Goal: Task Accomplishment & Management: Use online tool/utility

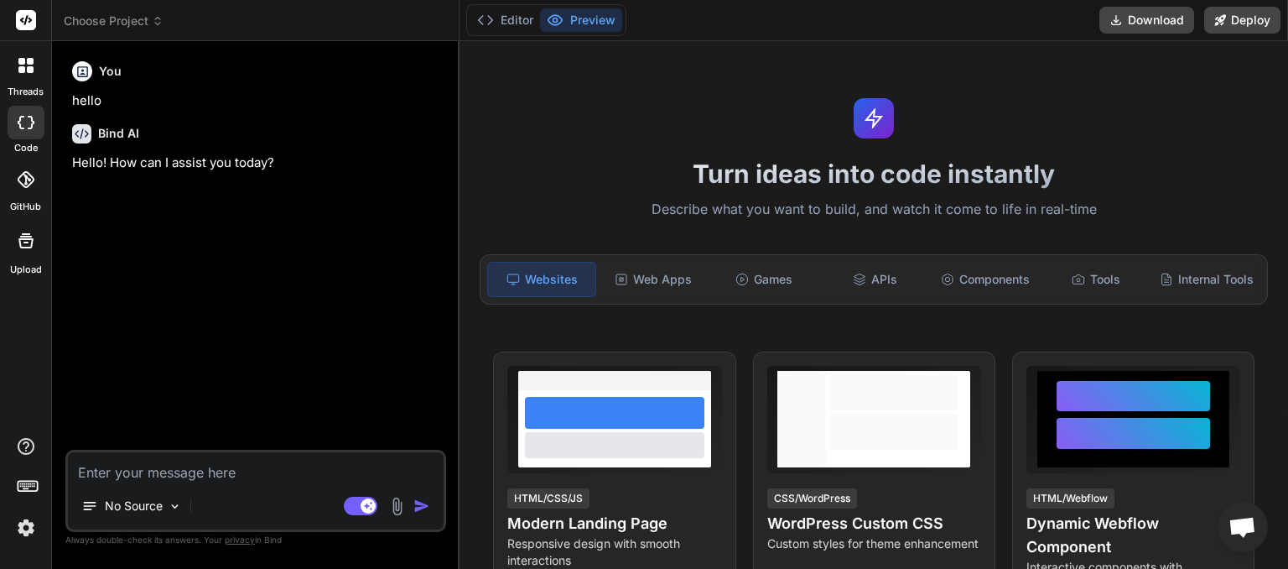
click at [151, 15] on span "Choose Project" at bounding box center [114, 21] width 100 height 17
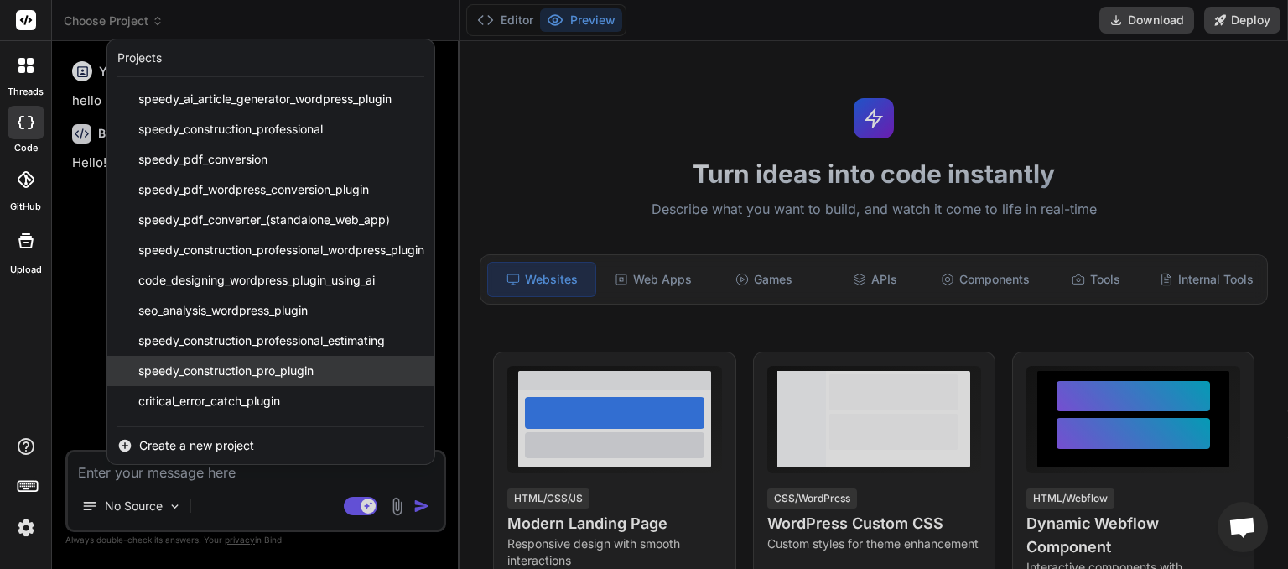
scroll to position [117, 0]
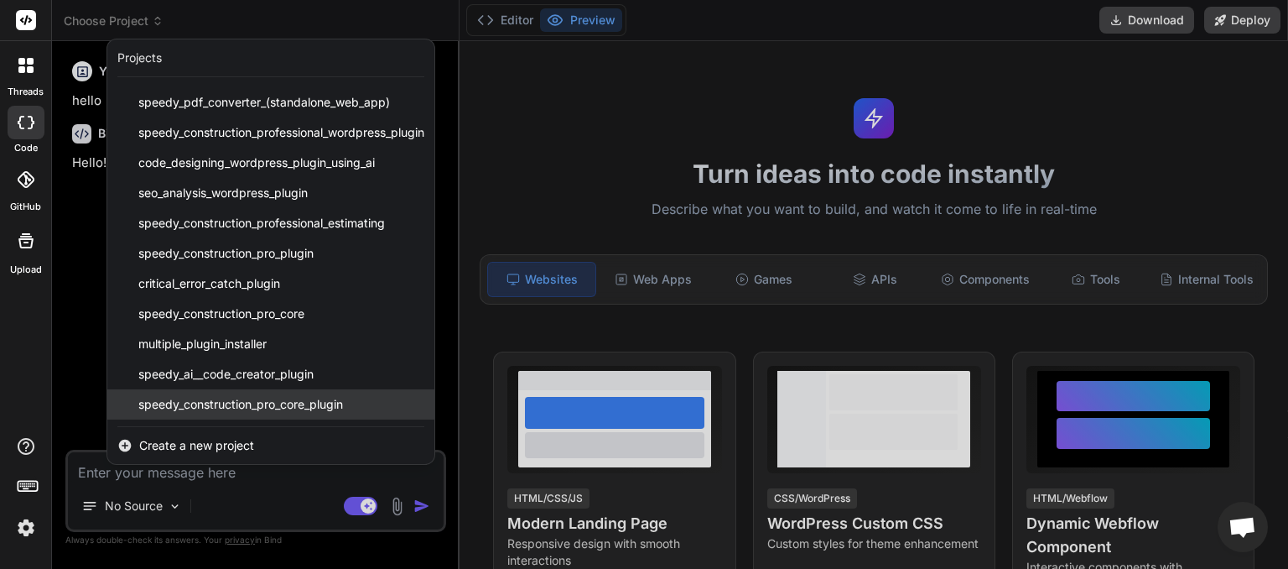
click at [247, 402] on span "speedy_construction_pro_core_plugin" at bounding box center [240, 404] width 205 height 17
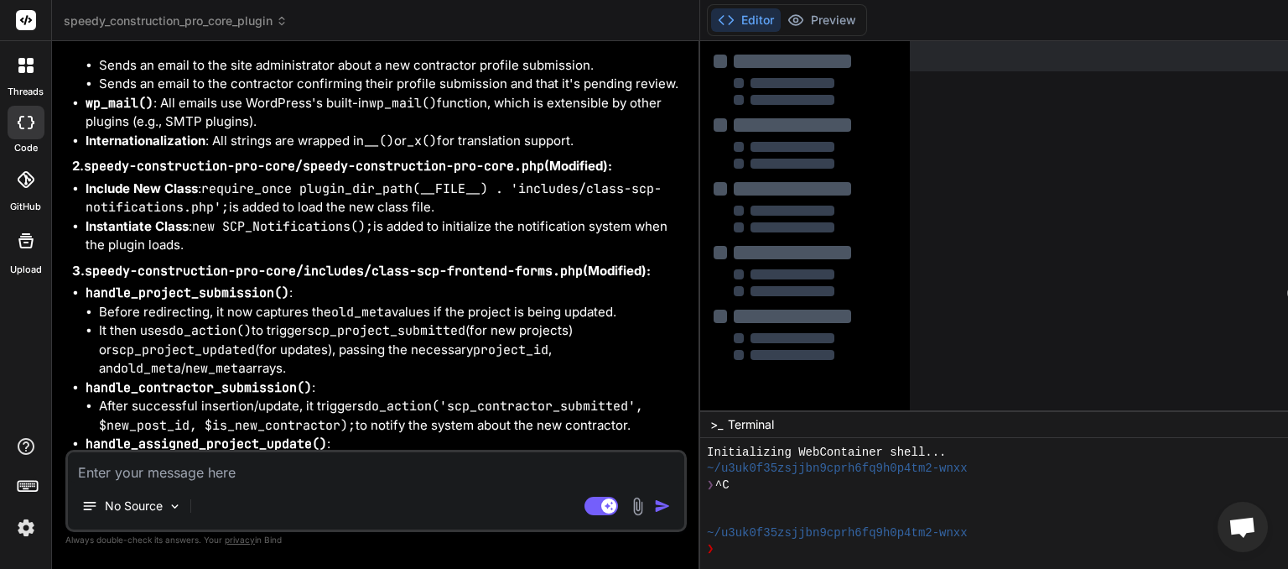
scroll to position [5169, 0]
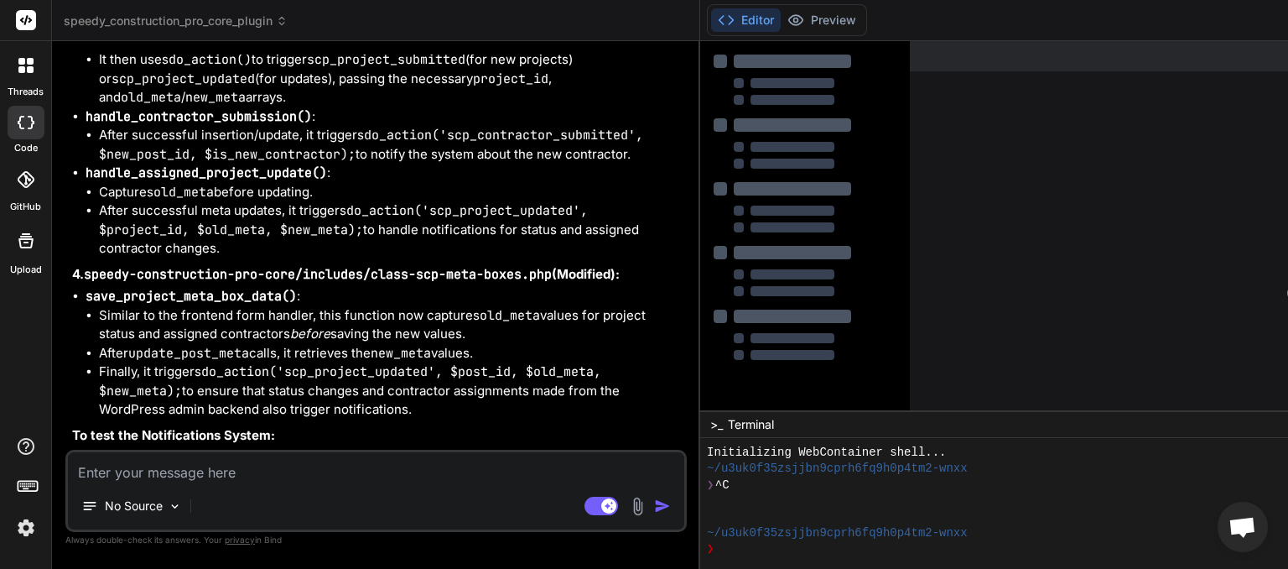
type textarea "x"
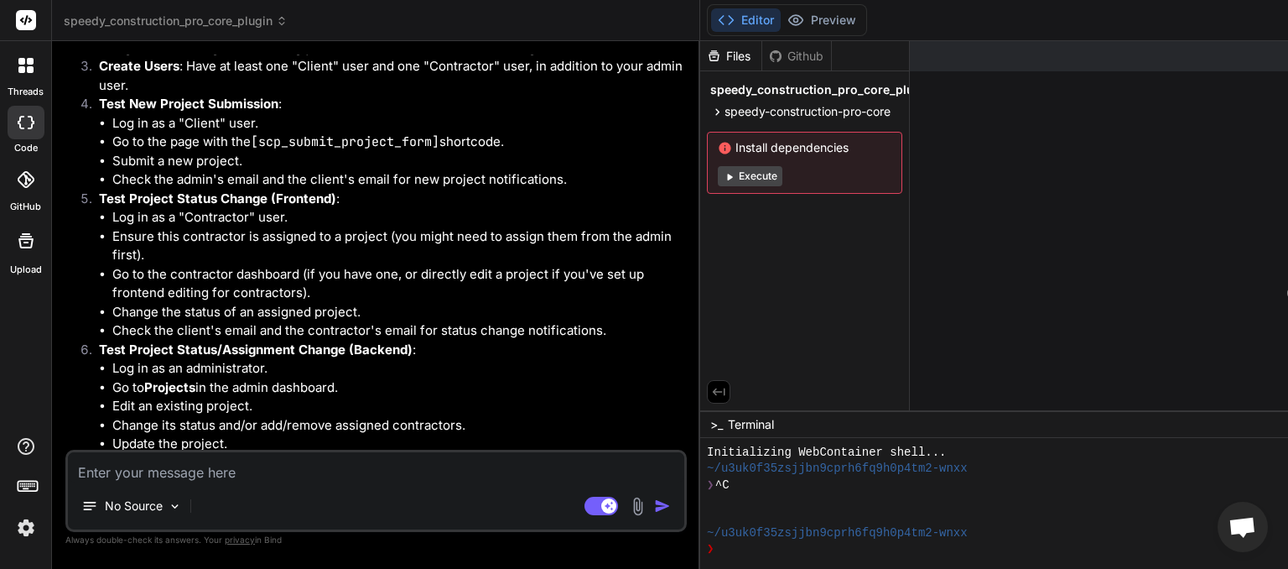
click at [173, 474] on textarea at bounding box center [376, 467] width 616 height 30
type textarea "n"
type textarea "x"
type textarea "ne"
type textarea "x"
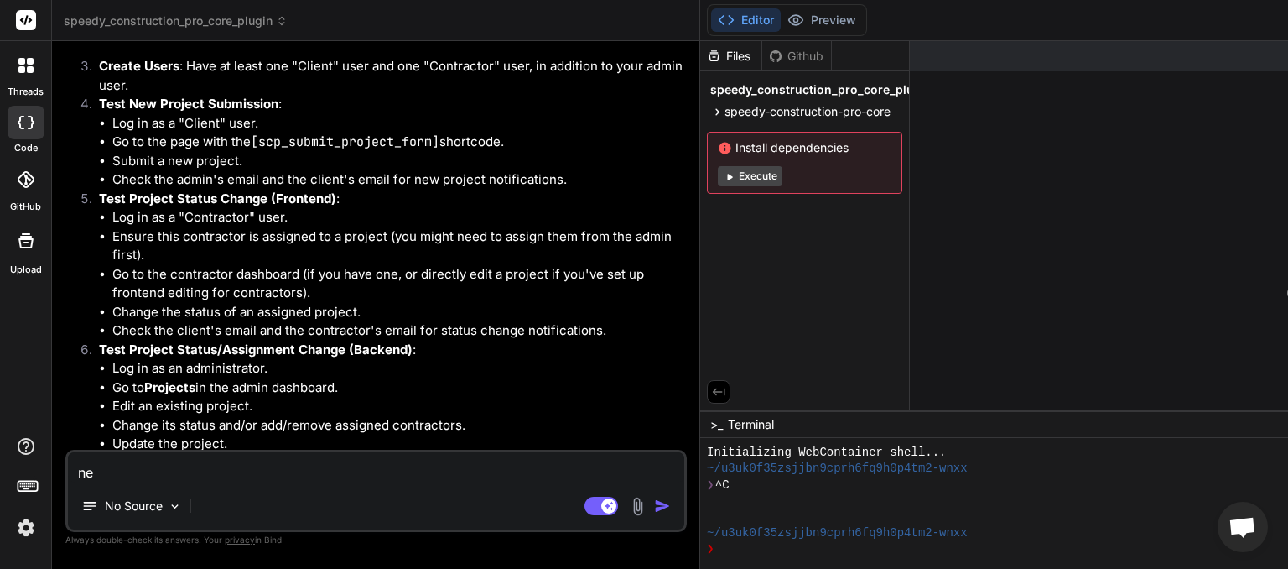
type textarea "nex"
type textarea "x"
type textarea "next"
type textarea "x"
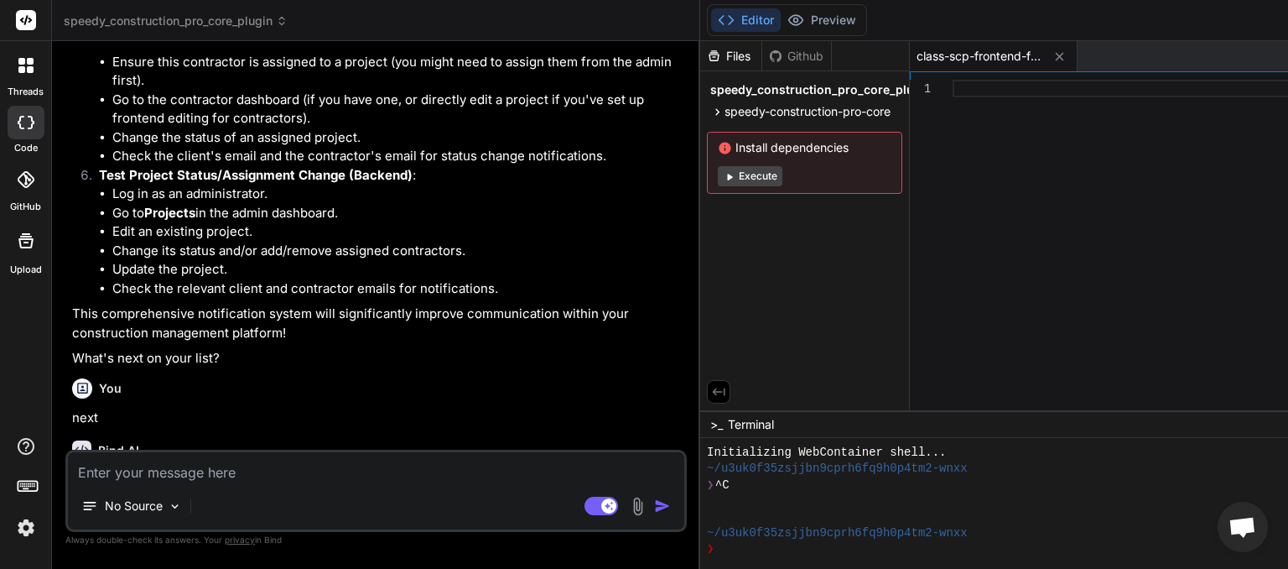
scroll to position [5460, 0]
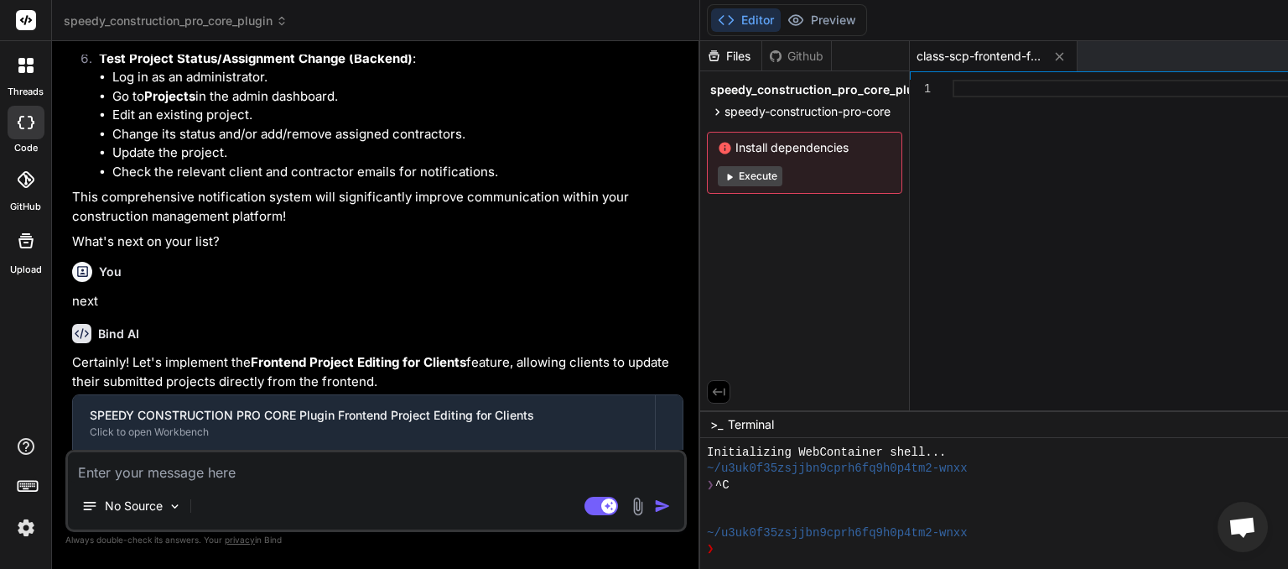
drag, startPoint x: 403, startPoint y: 437, endPoint x: 111, endPoint y: 435, distance: 292.7
click at [111, 501] on div "This message appears to be truncated. The response may be incomplete." at bounding box center [378, 523] width 610 height 44
copy span "This message appears to be truncated. The response may be incomplete."
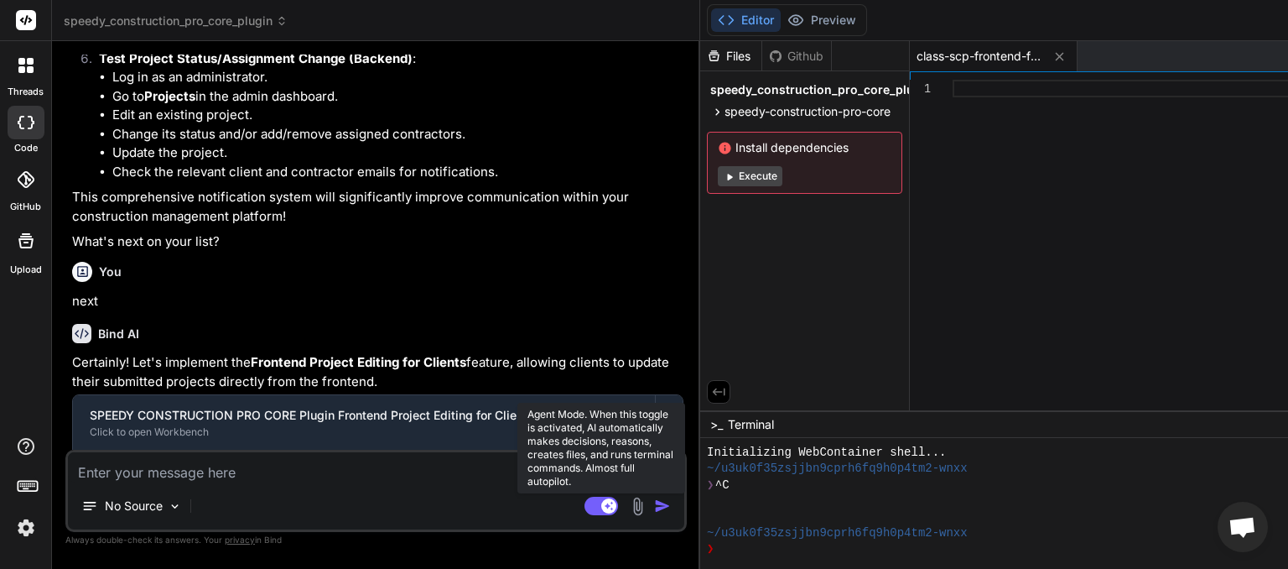
click at [607, 512] on rect at bounding box center [601, 505] width 34 height 18
type textarea "x"
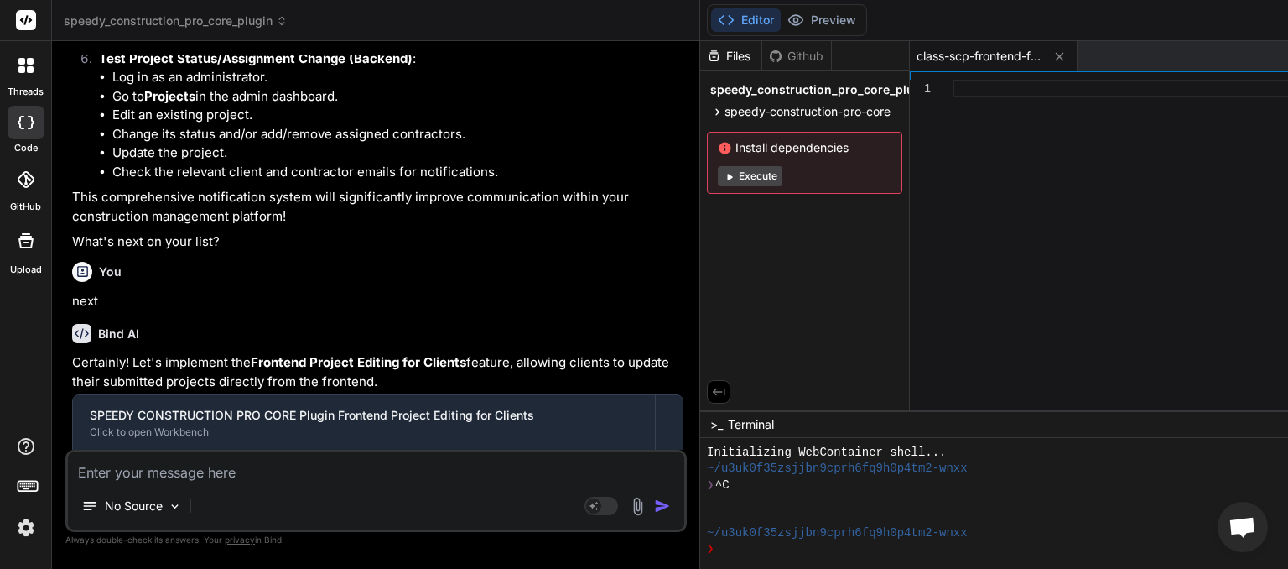
paste textarea "This message appears to be truncated. The response may be incomplete."
type textarea "This message appears to be truncated. The response may be incomplete."
type textarea "x"
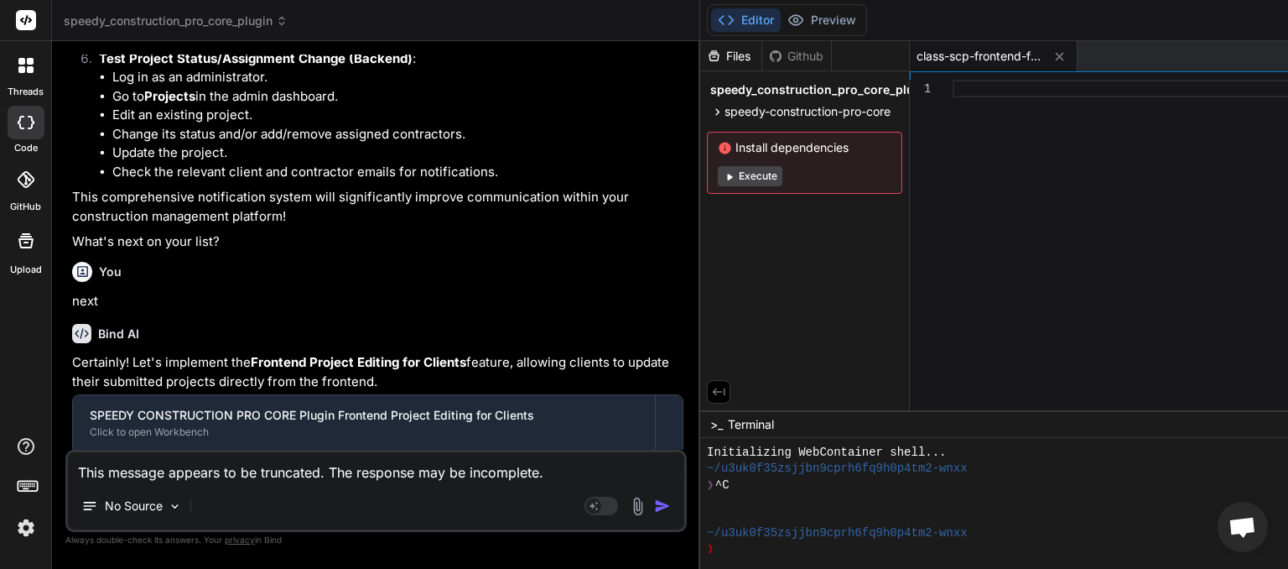
type textarea "This message appears to be truncated. The response may be incomplete."
click at [671, 508] on img "button" at bounding box center [662, 505] width 17 height 17
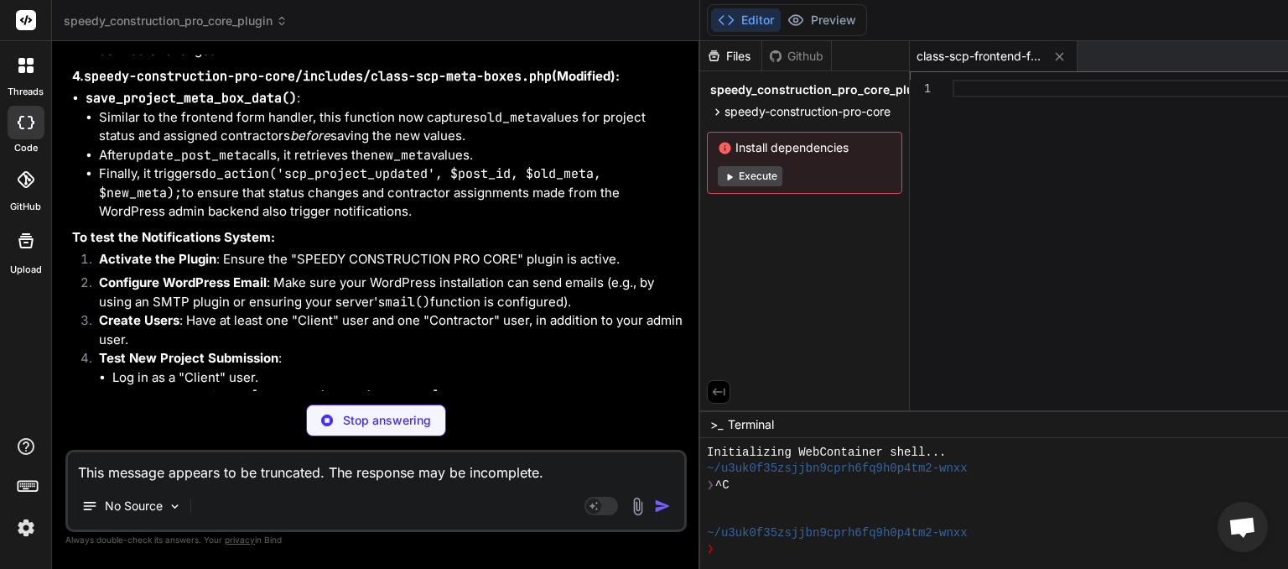
scroll to position [5784, 0]
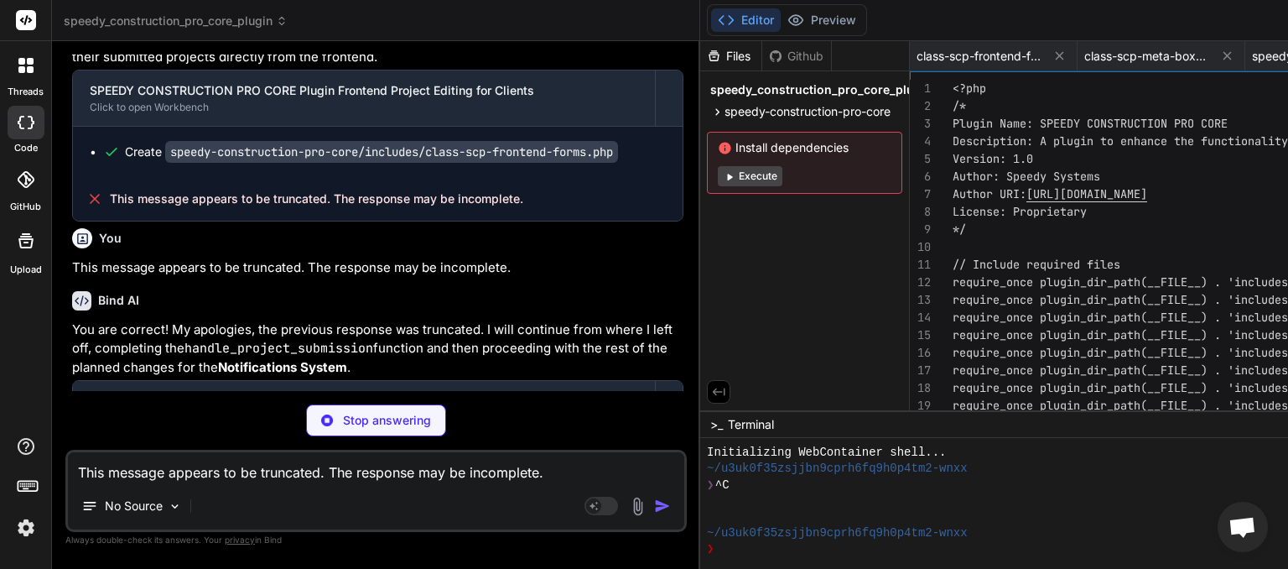
type textarea "x"
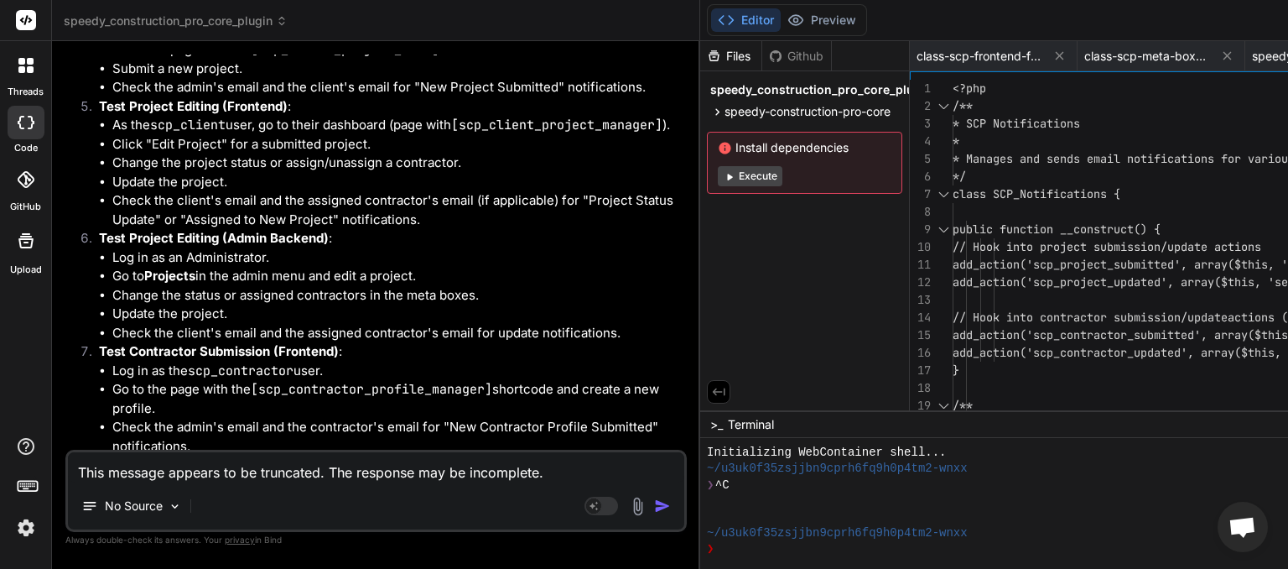
scroll to position [7329, 0]
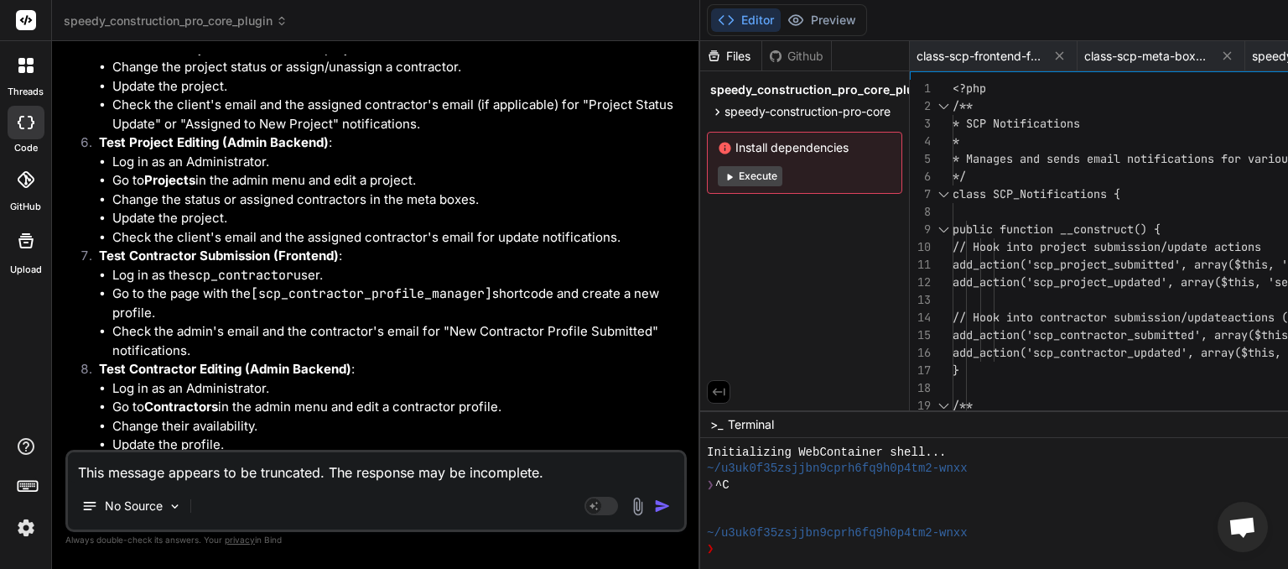
click at [203, 470] on textarea "This message appears to be truncated. The response may be incomplete." at bounding box center [376, 467] width 616 height 30
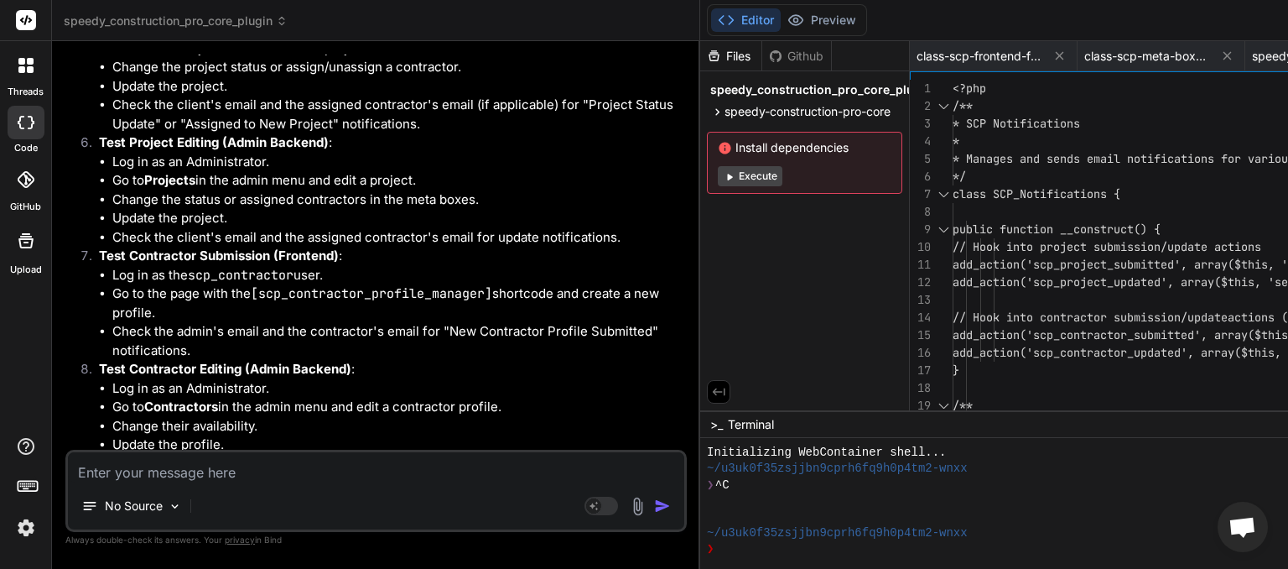
type textarea "n"
type textarea "x"
type textarea "ne"
type textarea "x"
type textarea "nex"
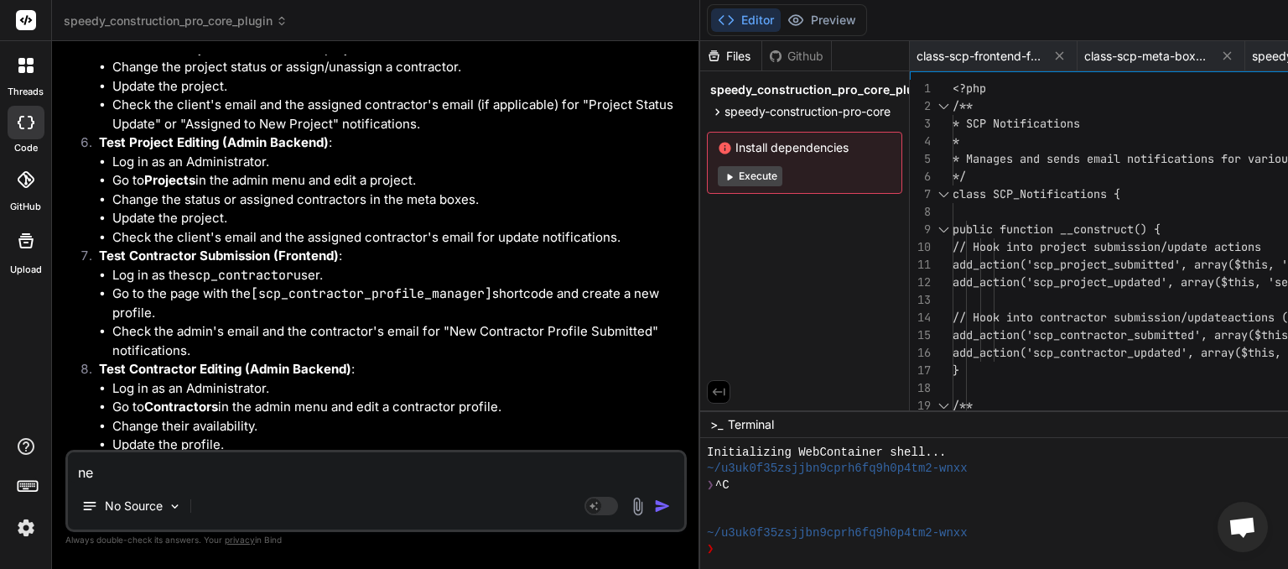
type textarea "x"
type textarea "next"
type textarea "x"
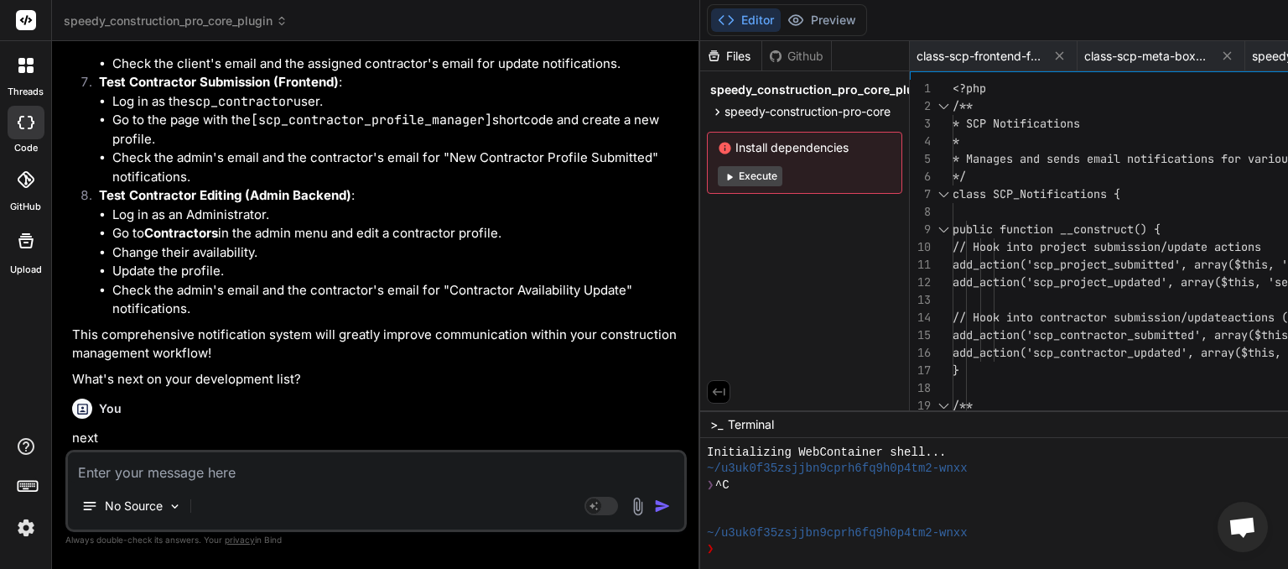
scroll to position [7503, 0]
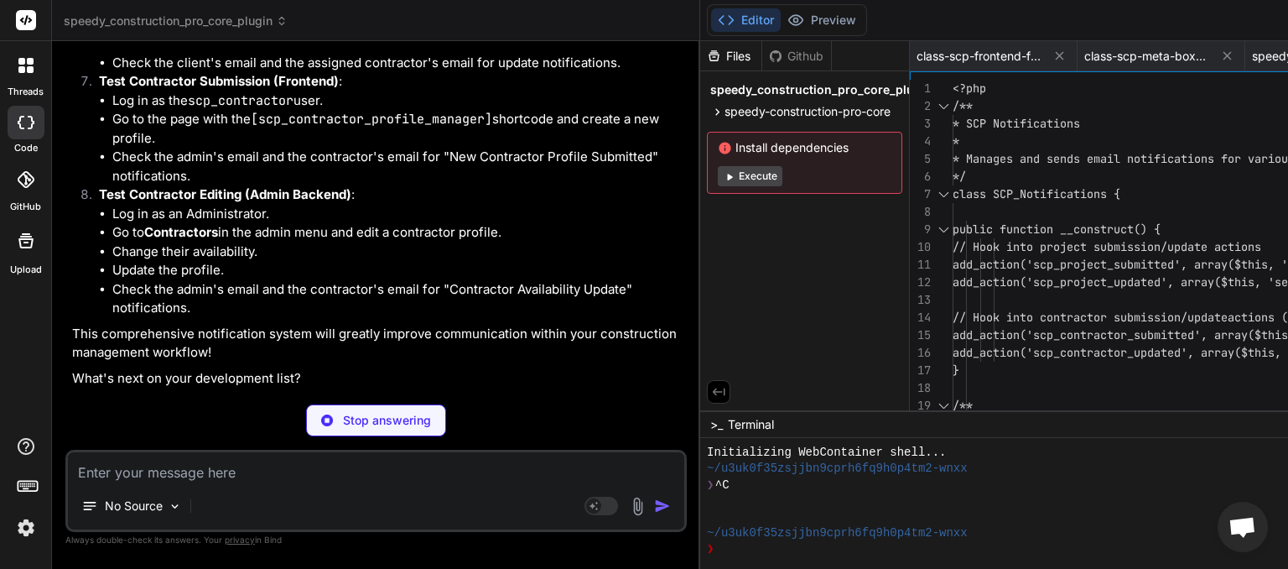
type textarea "x"
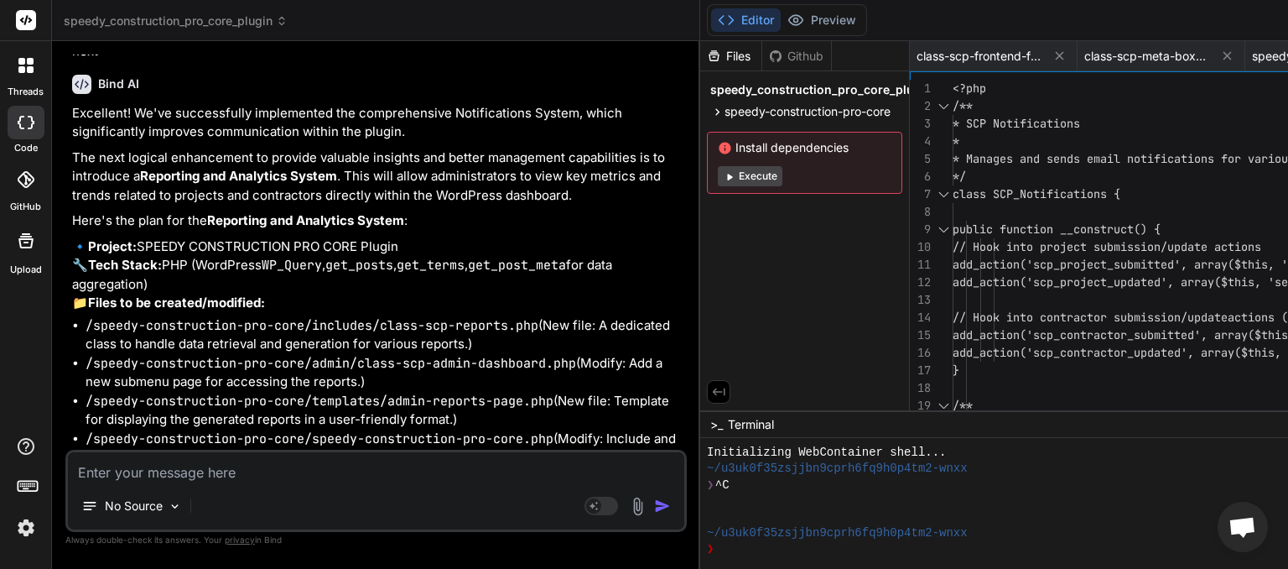
scroll to position [7924, 0]
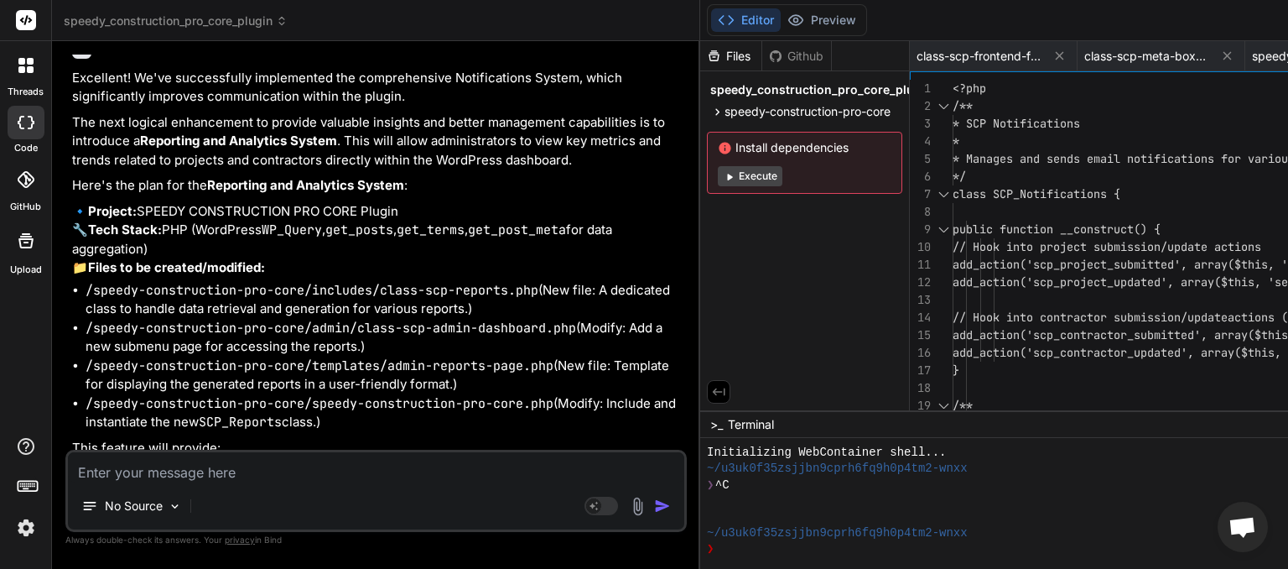
click at [214, 473] on textarea at bounding box center [376, 467] width 616 height 30
type textarea "o"
type textarea "x"
type textarea "ok"
type textarea "x"
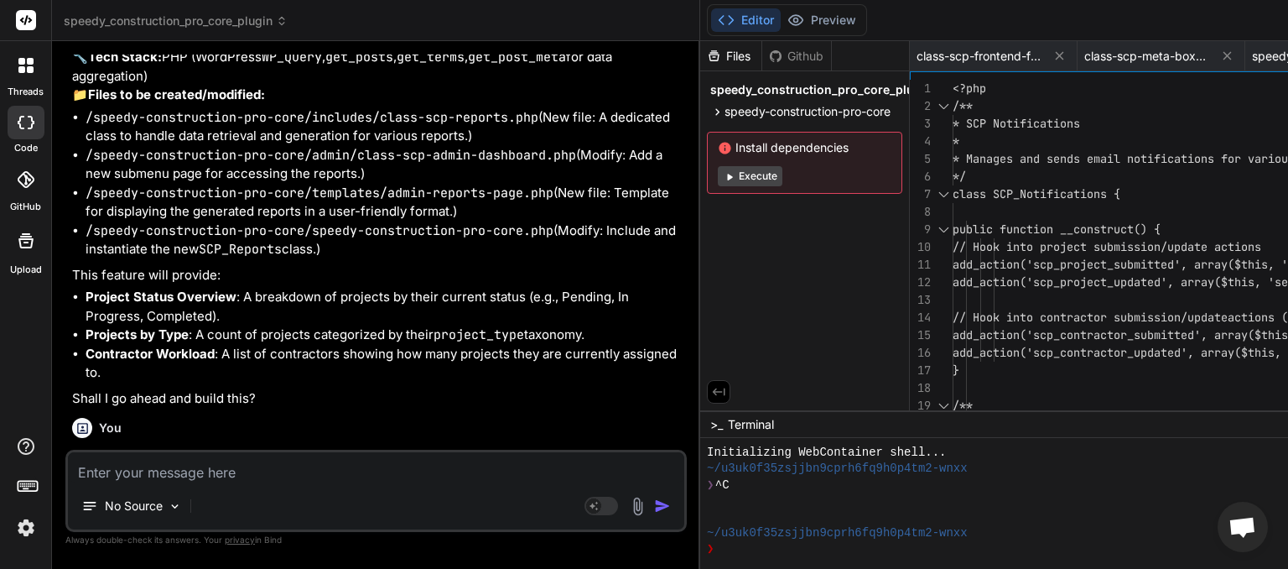
scroll to position [8098, 0]
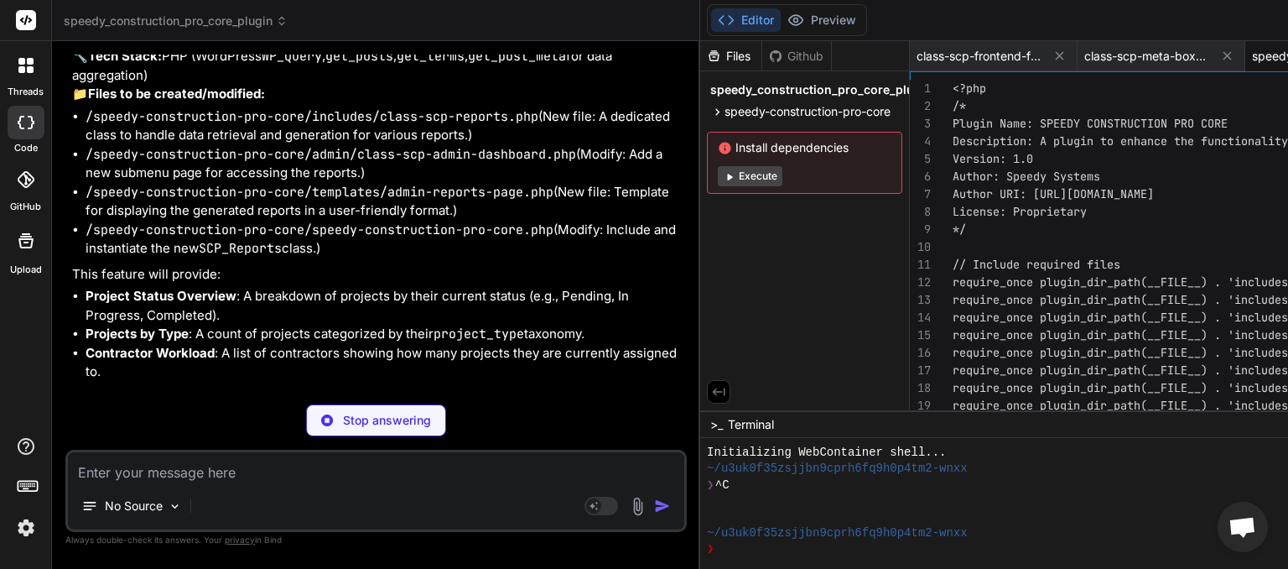
type textarea "x"
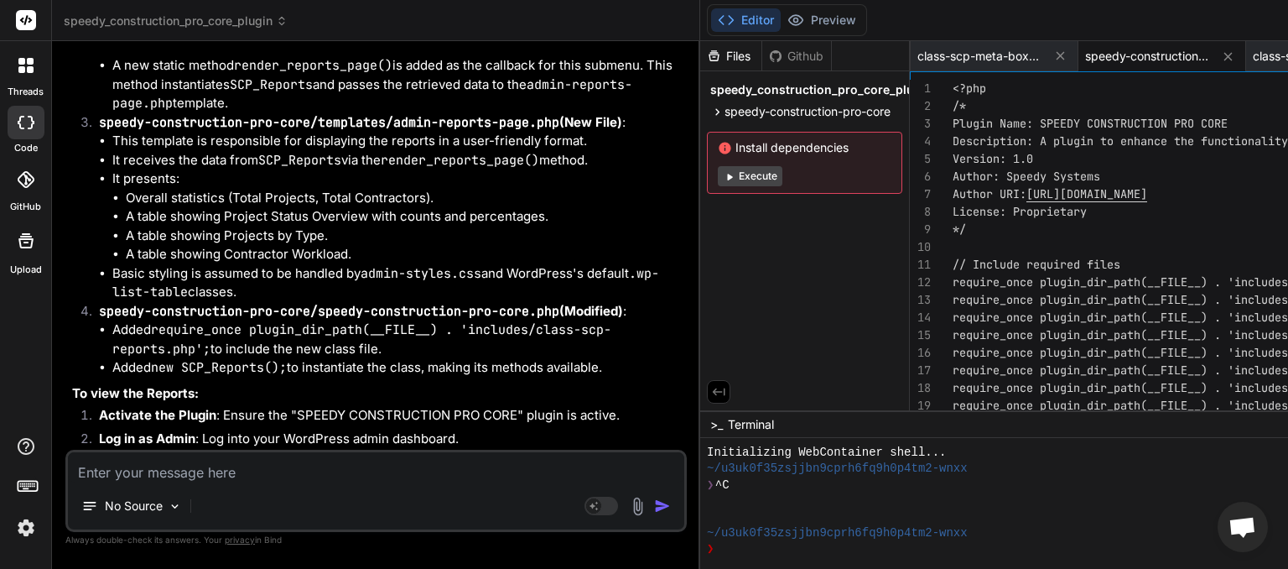
scroll to position [9109, 0]
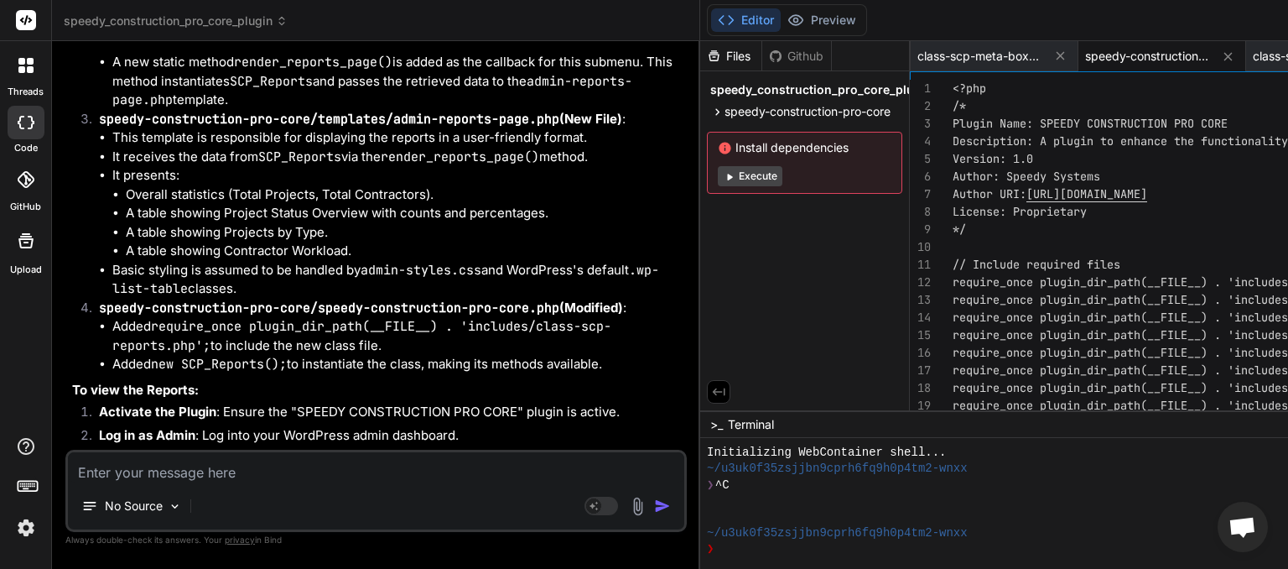
click at [166, 470] on textarea at bounding box center [376, 467] width 616 height 30
type textarea "n"
type textarea "x"
type textarea "ne"
type textarea "x"
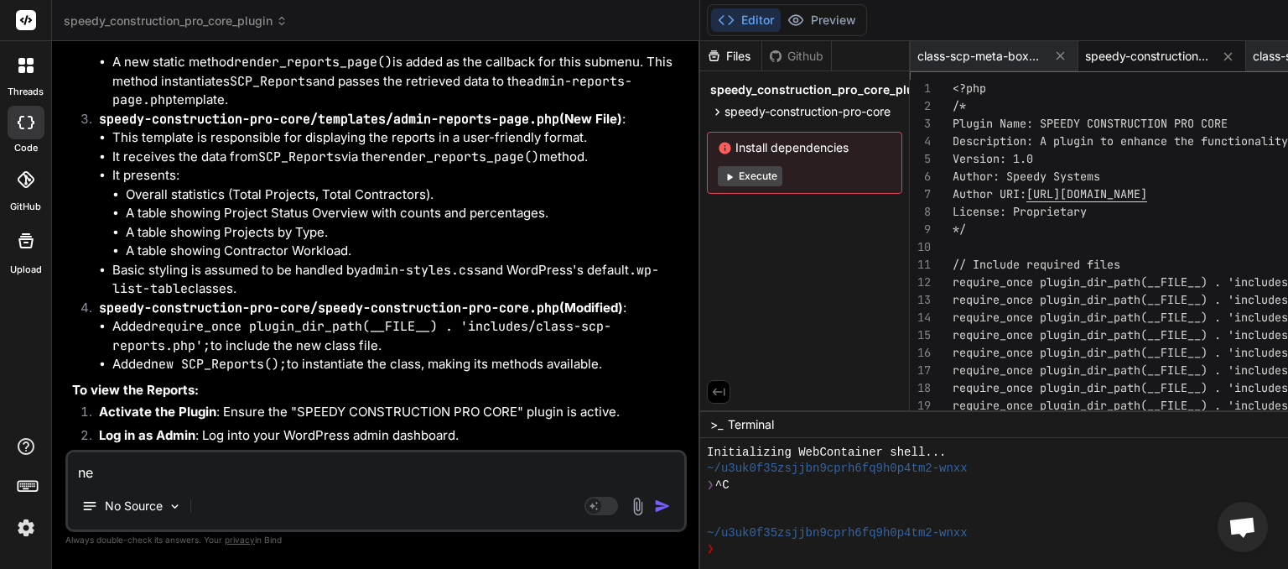
type textarea "nex"
type textarea "x"
type textarea "nexc"
type textarea "x"
type textarea "nex"
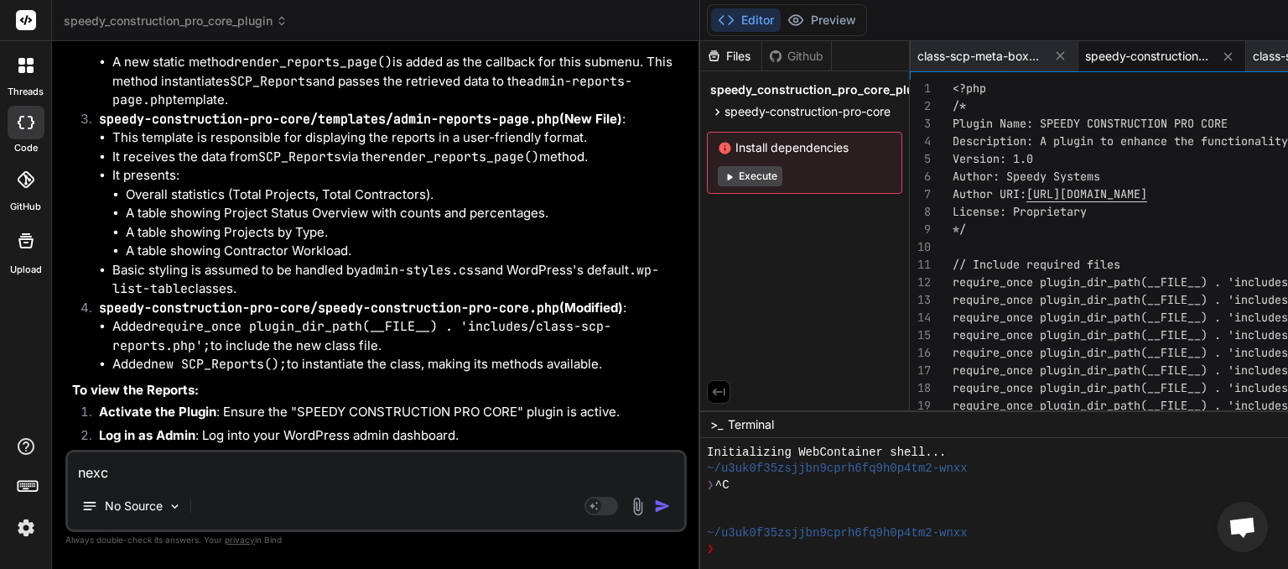
type textarea "x"
type textarea "next"
type textarea "x"
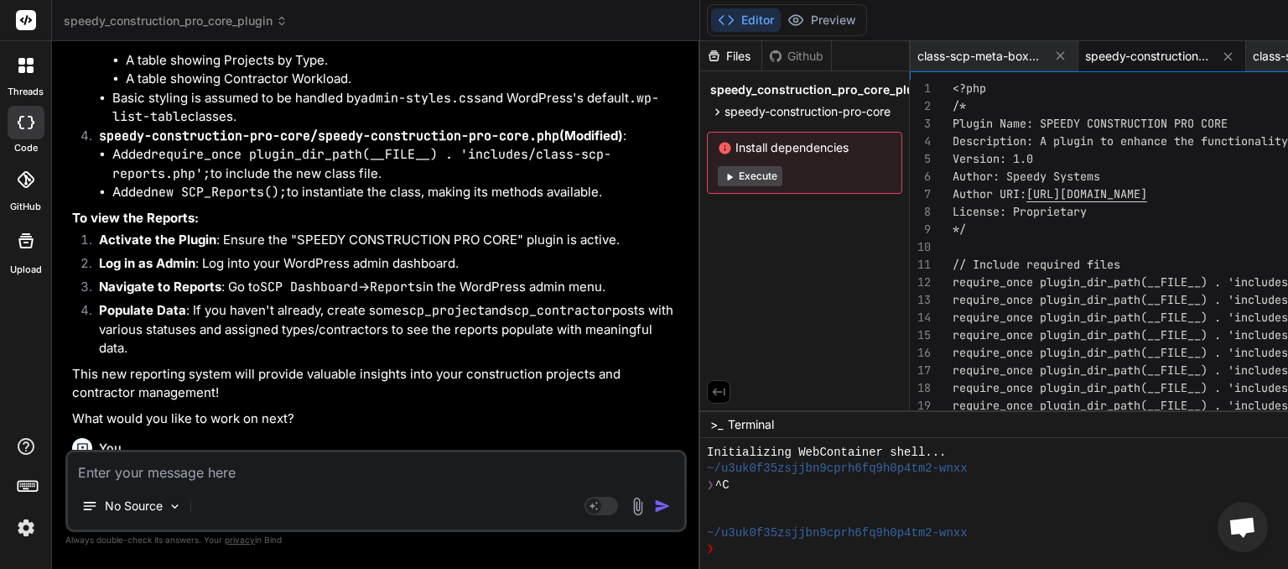
scroll to position [9283, 0]
type textarea "x"
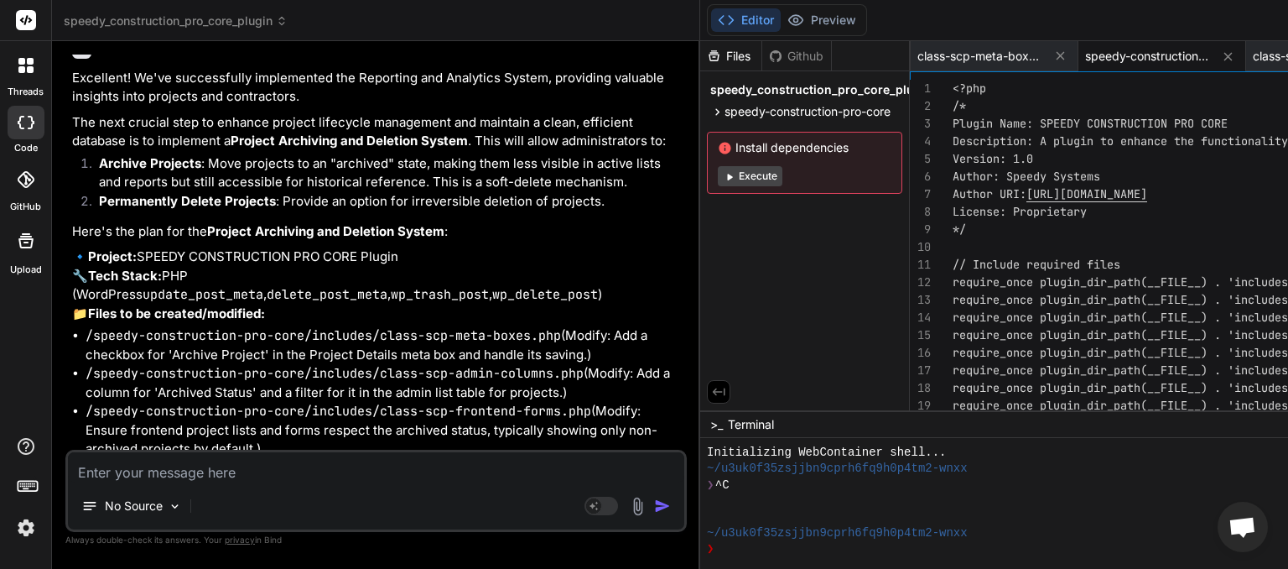
scroll to position [9746, 0]
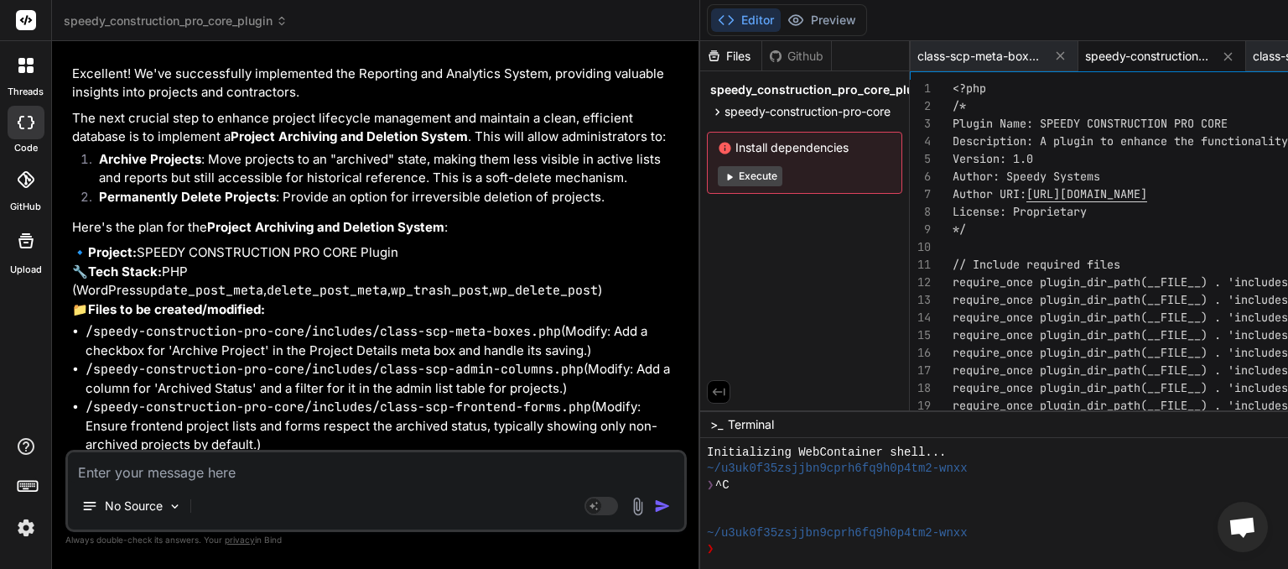
click at [197, 466] on textarea at bounding box center [376, 467] width 616 height 30
type textarea "y"
type textarea "x"
type textarea "ye"
type textarea "x"
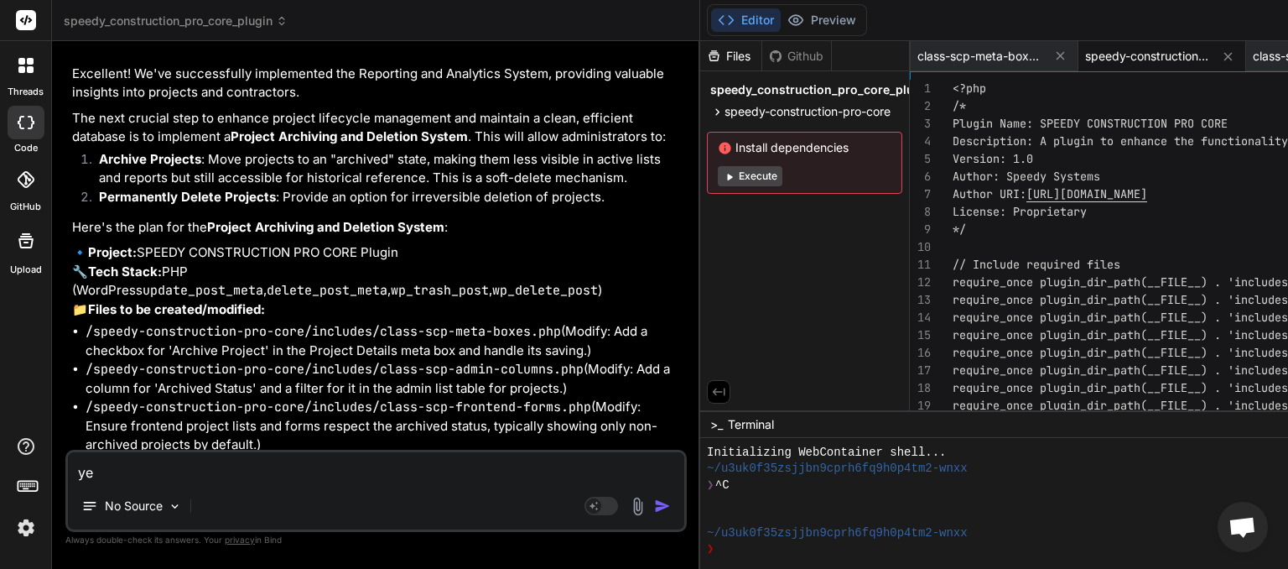
type textarea "yes"
type textarea "x"
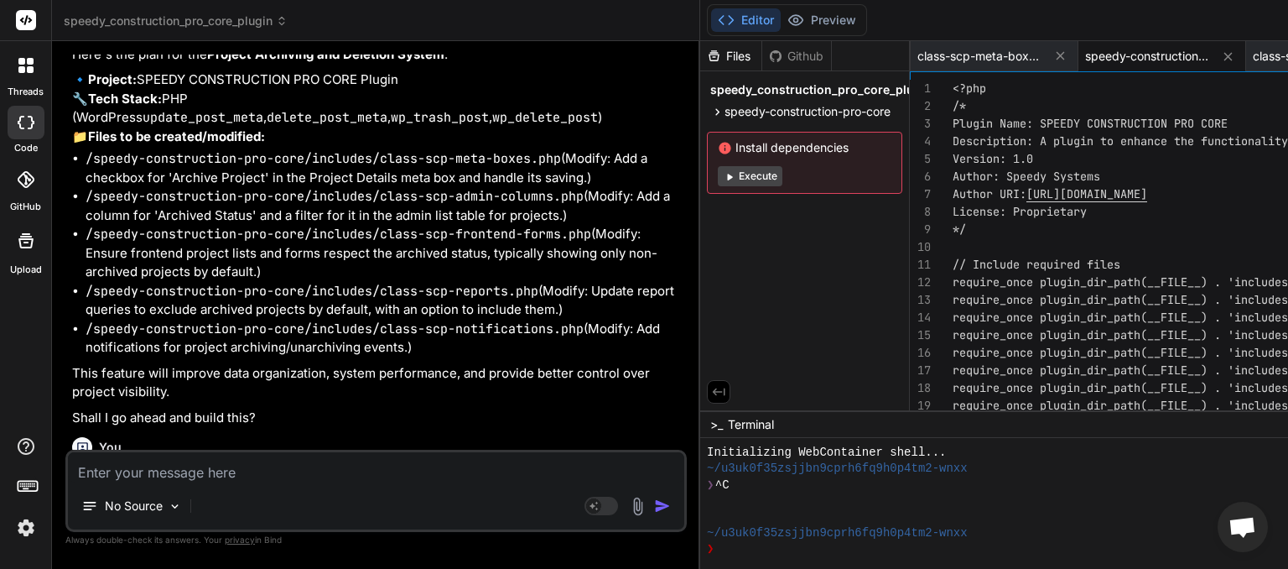
scroll to position [9920, 0]
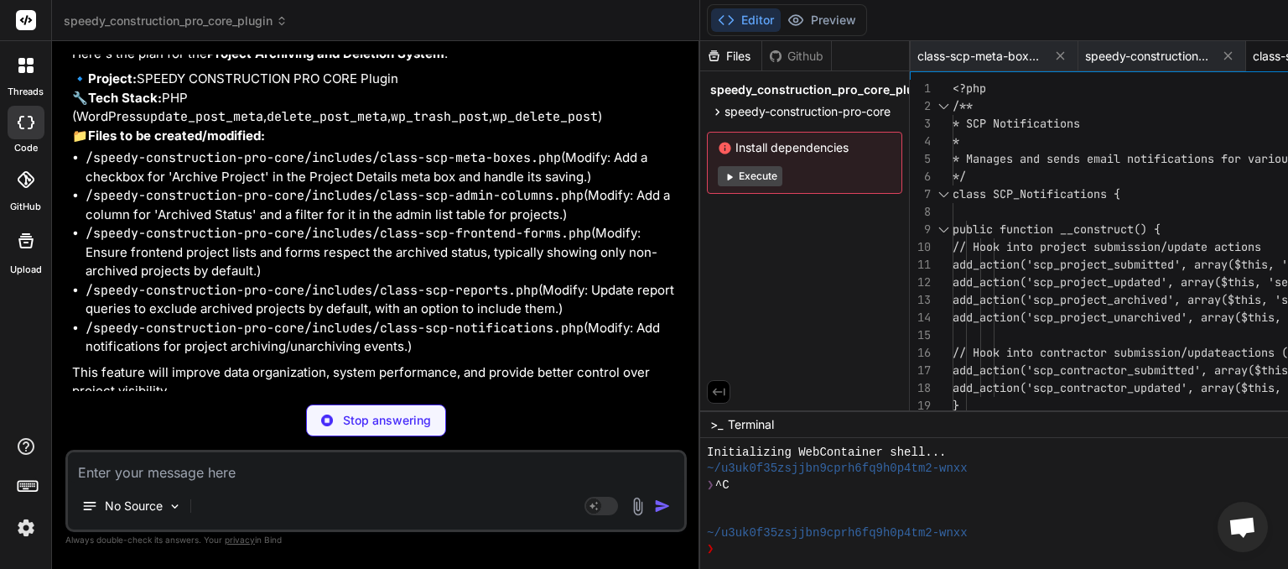
type textarea "x"
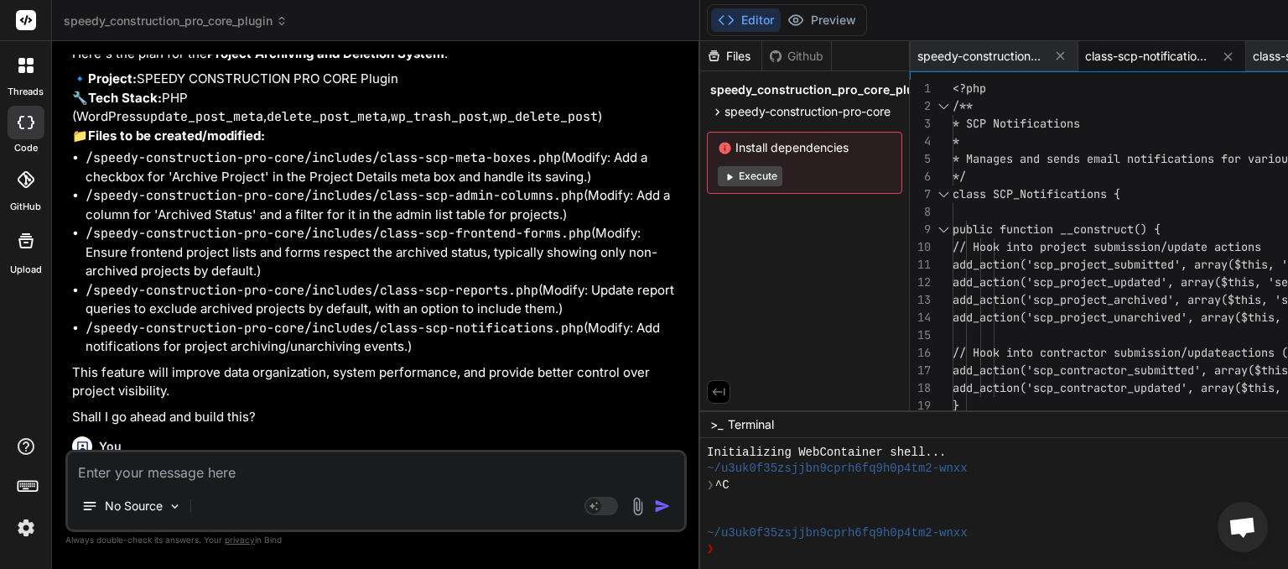
scroll to position [10945, 0]
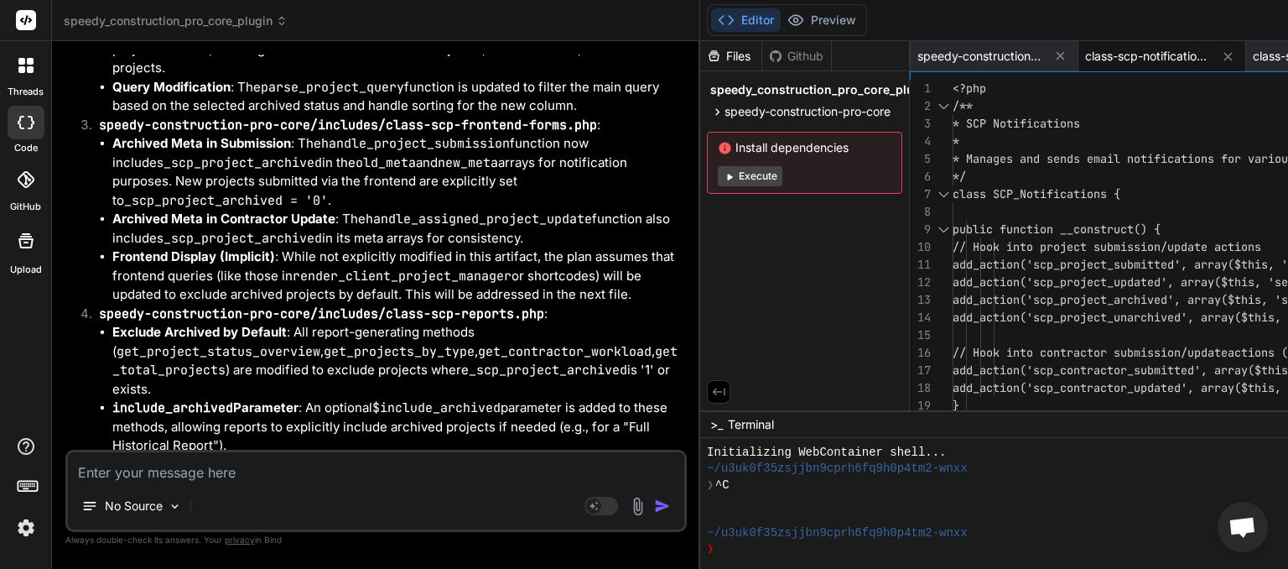
click at [161, 472] on textarea at bounding box center [376, 467] width 616 height 30
type textarea "N"
type textarea "x"
type textarea "NE"
type textarea "x"
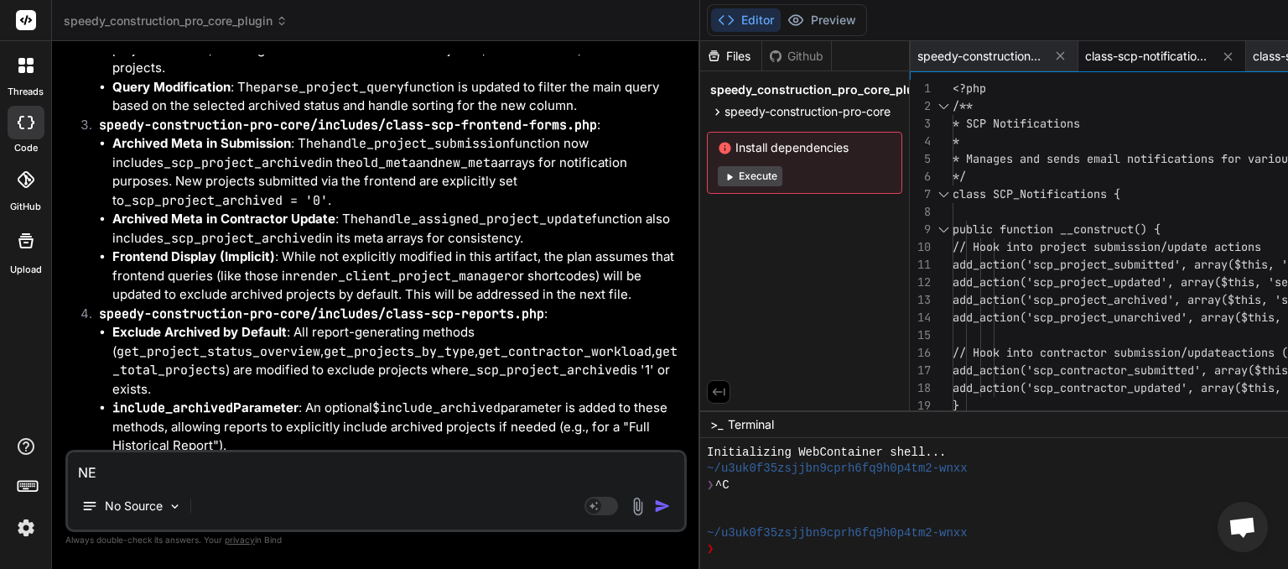
type textarea "N"
type textarea "x"
type textarea "Ne"
type textarea "x"
type textarea "Nex"
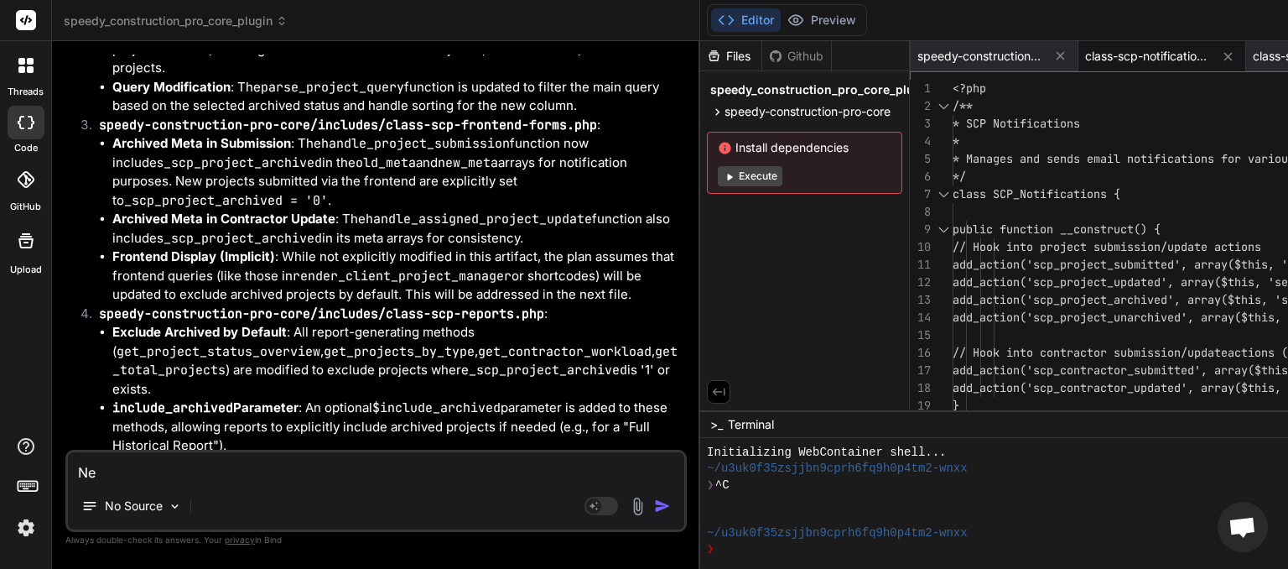
type textarea "x"
type textarea "Next"
type textarea "x"
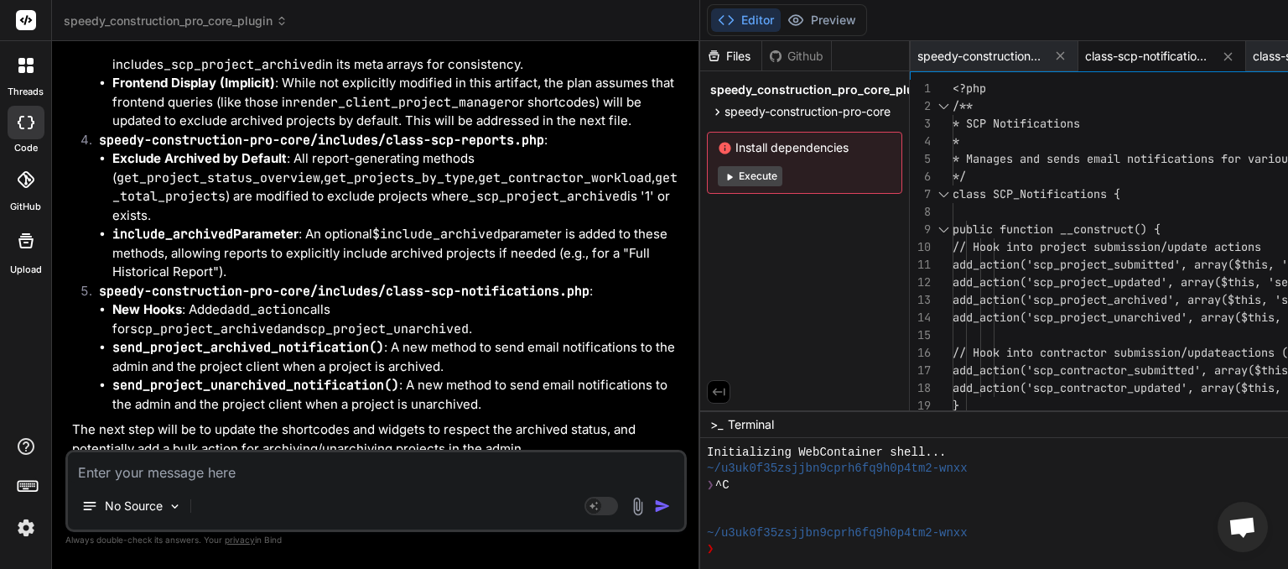
scroll to position [11119, 0]
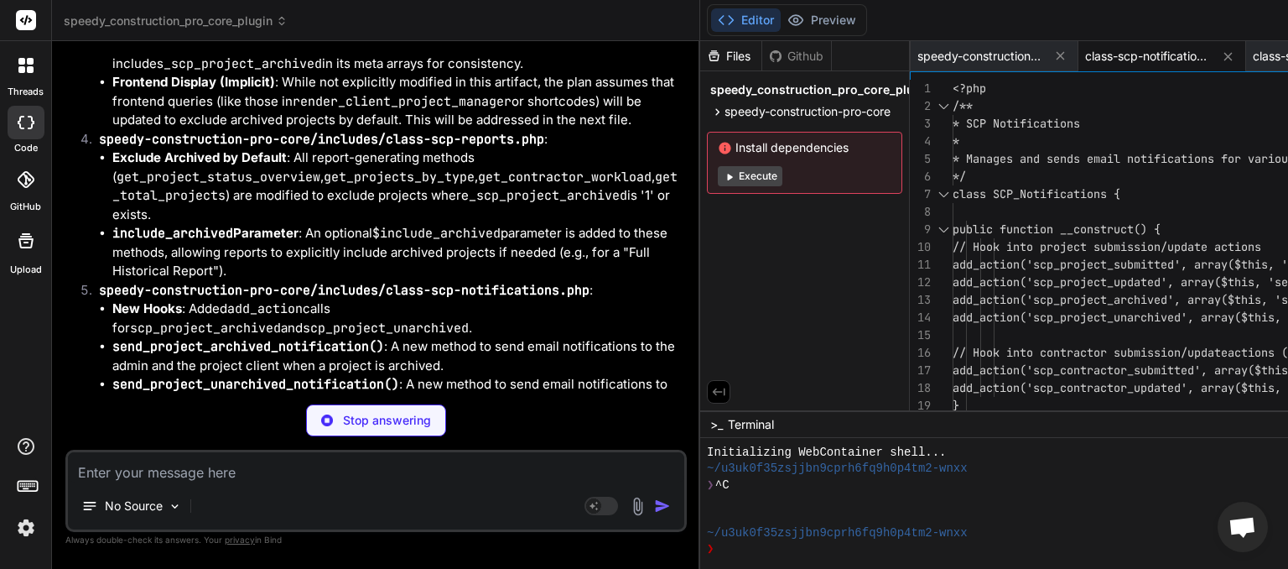
type textarea "x"
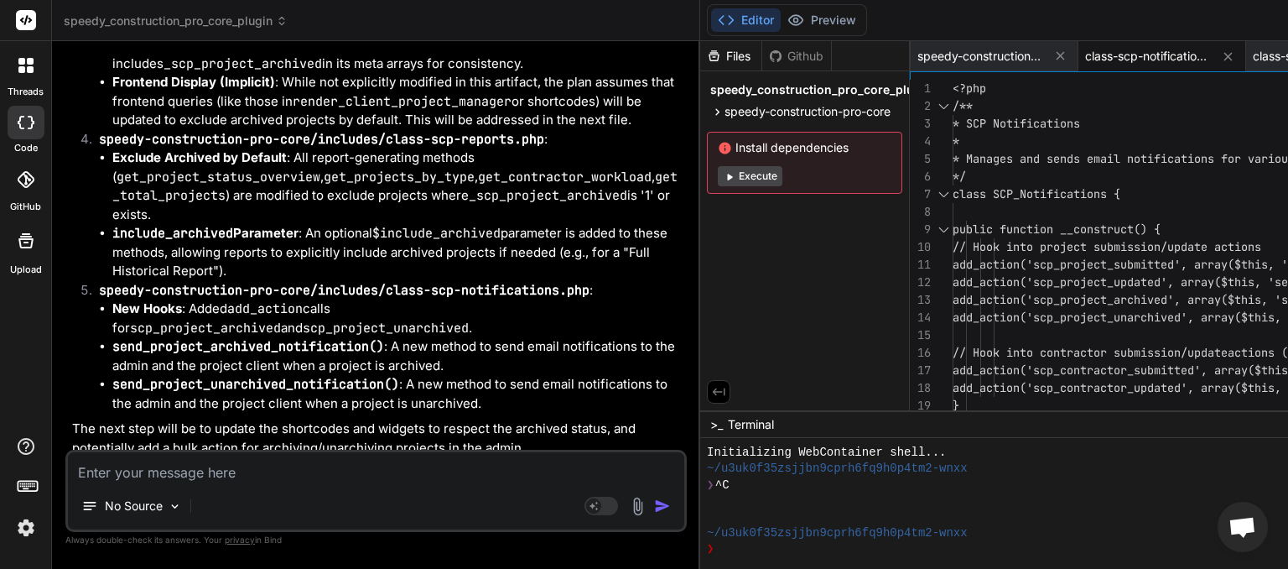
scroll to position [11404, 0]
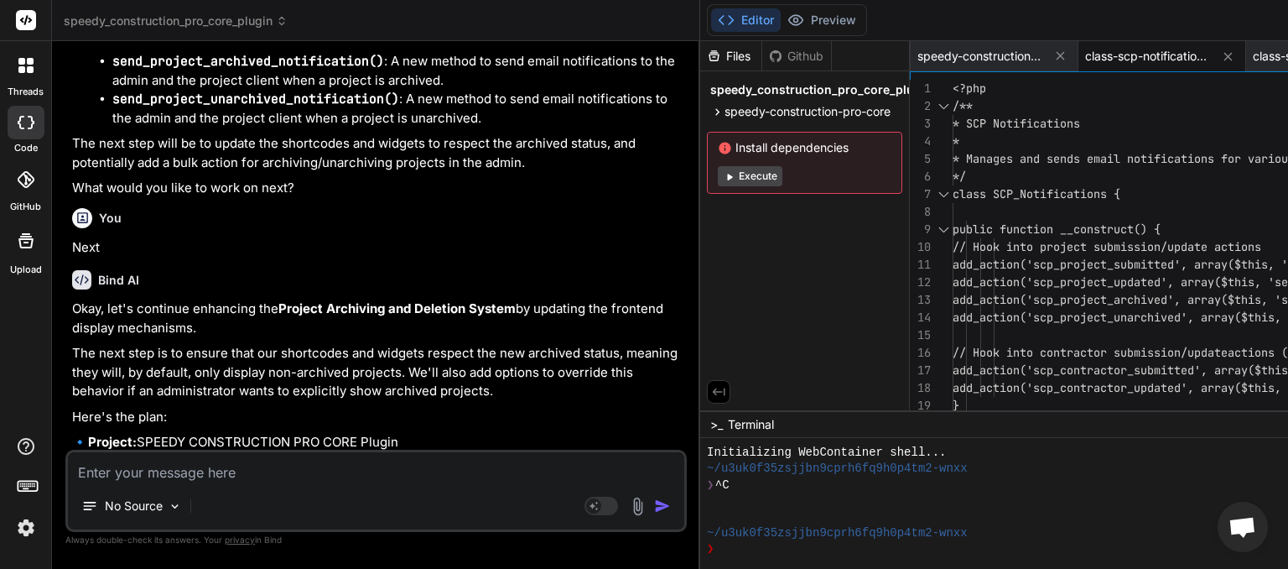
click at [181, 479] on textarea at bounding box center [376, 467] width 616 height 30
type textarea "y"
type textarea "x"
type textarea "ye"
type textarea "x"
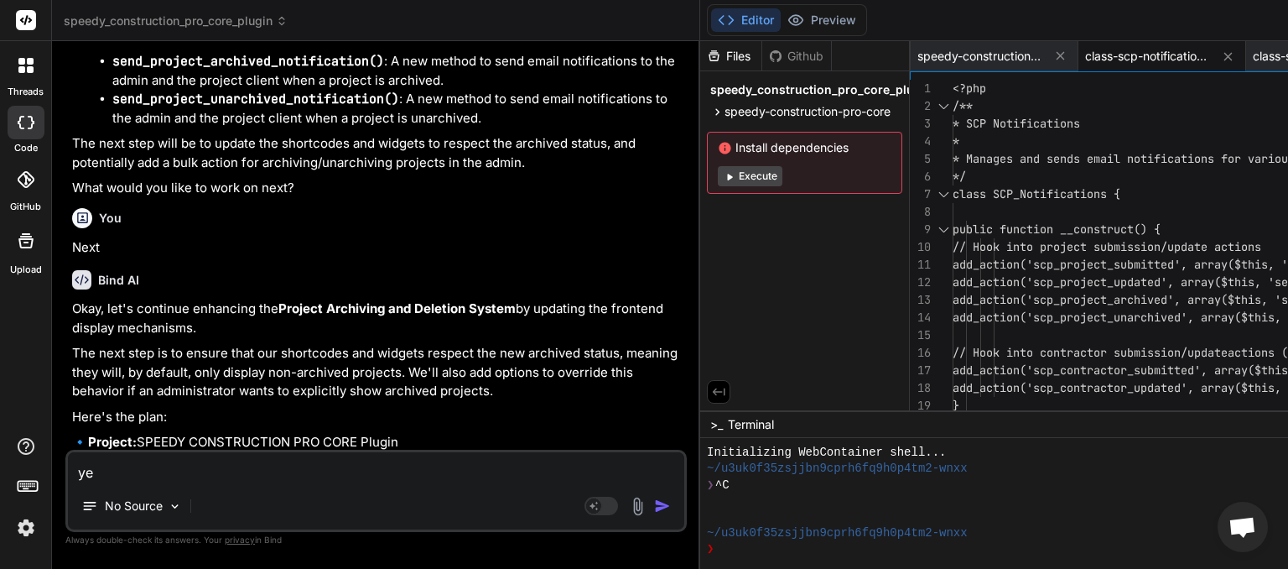
type textarea "yes"
type textarea "x"
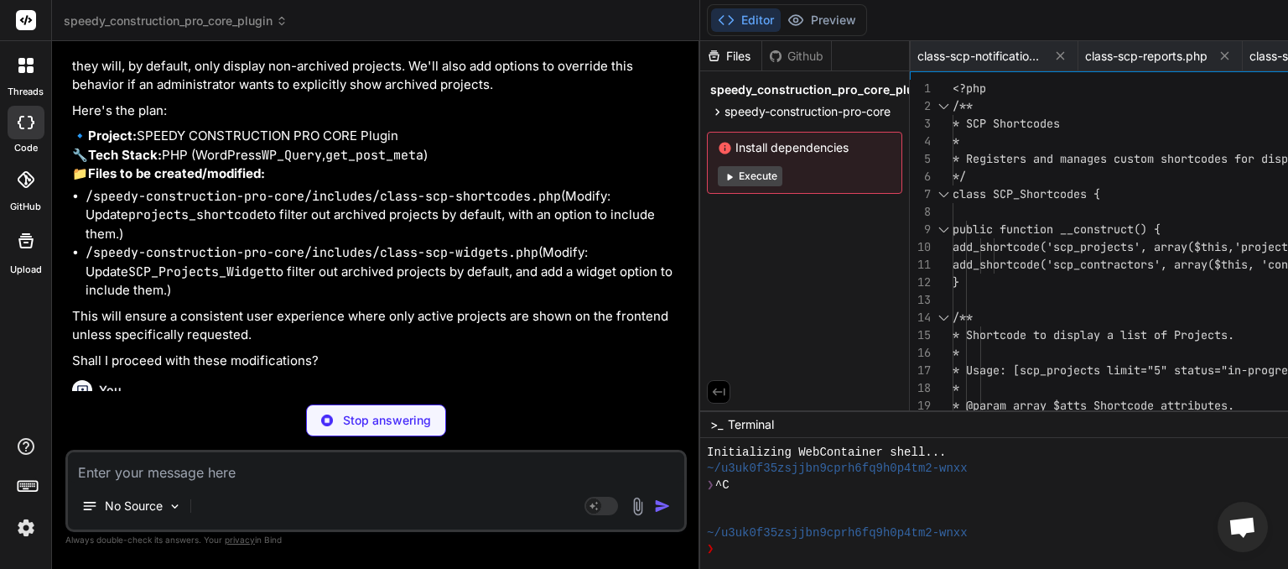
scroll to position [11735, 0]
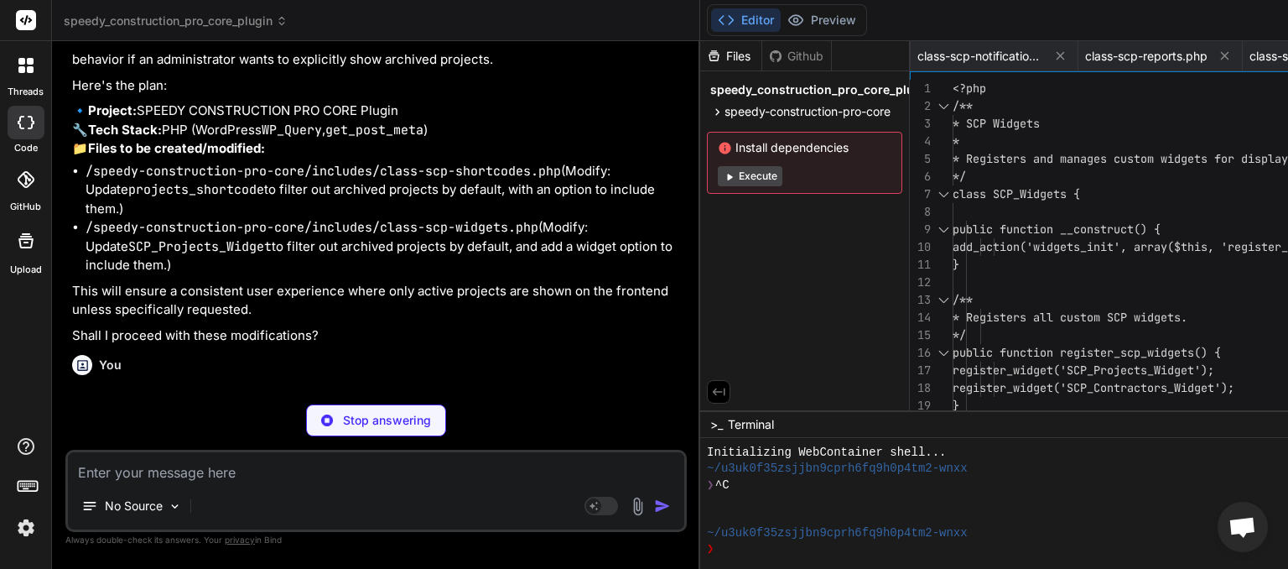
type textarea "x"
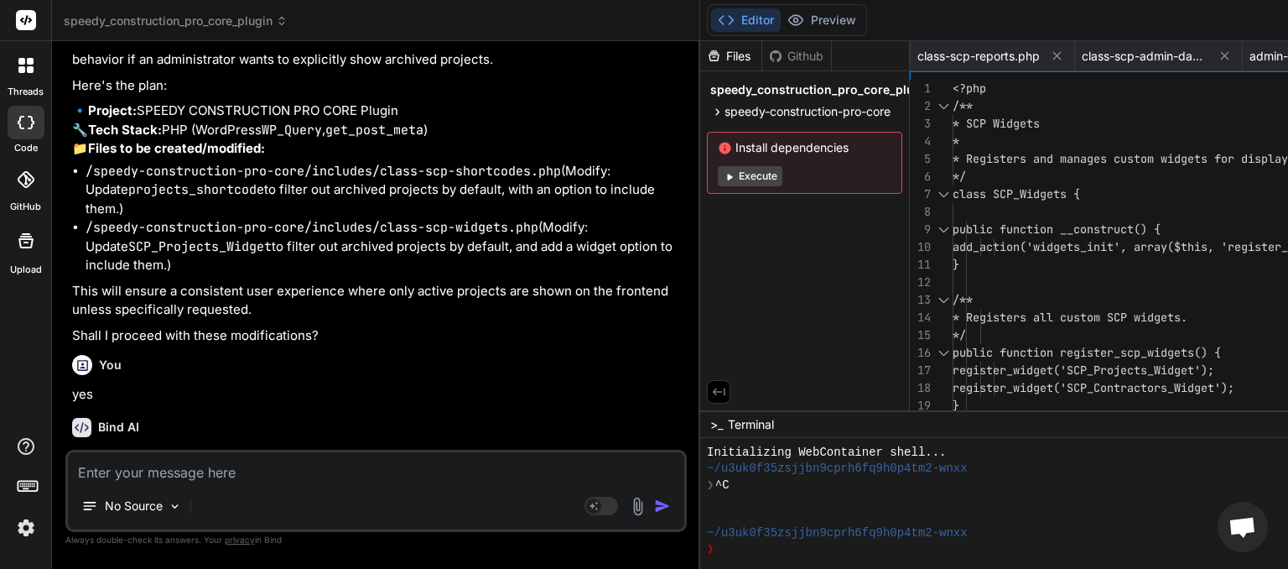
scroll to position [12138, 0]
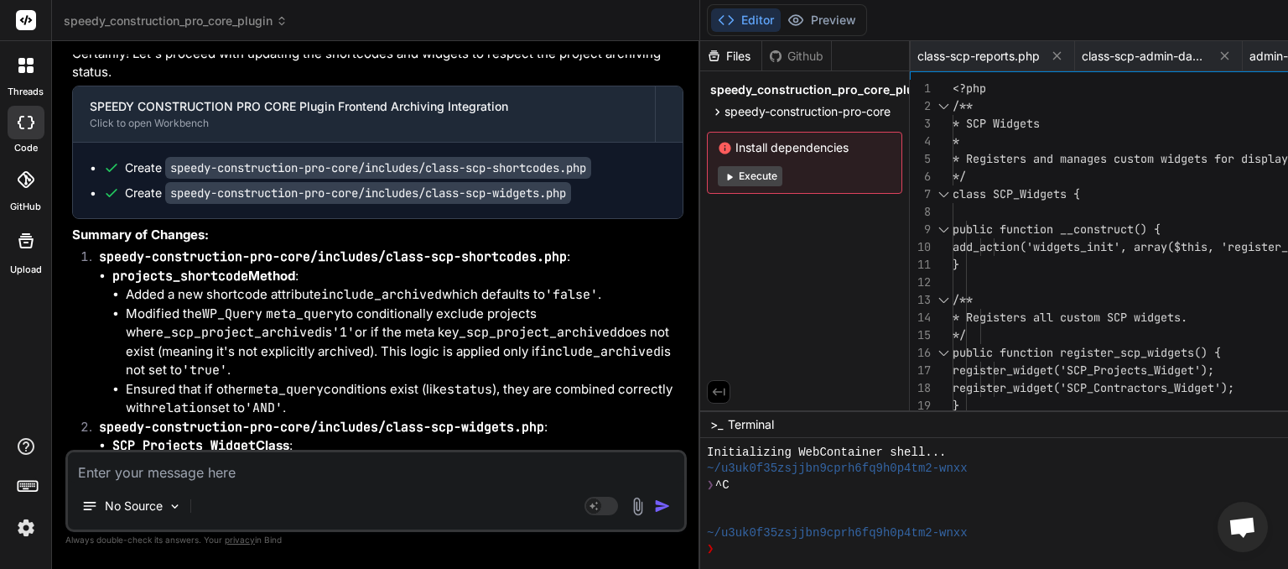
click at [207, 475] on textarea at bounding box center [376, 467] width 616 height 30
type textarea "w"
type textarea "x"
type textarea "wh"
type textarea "x"
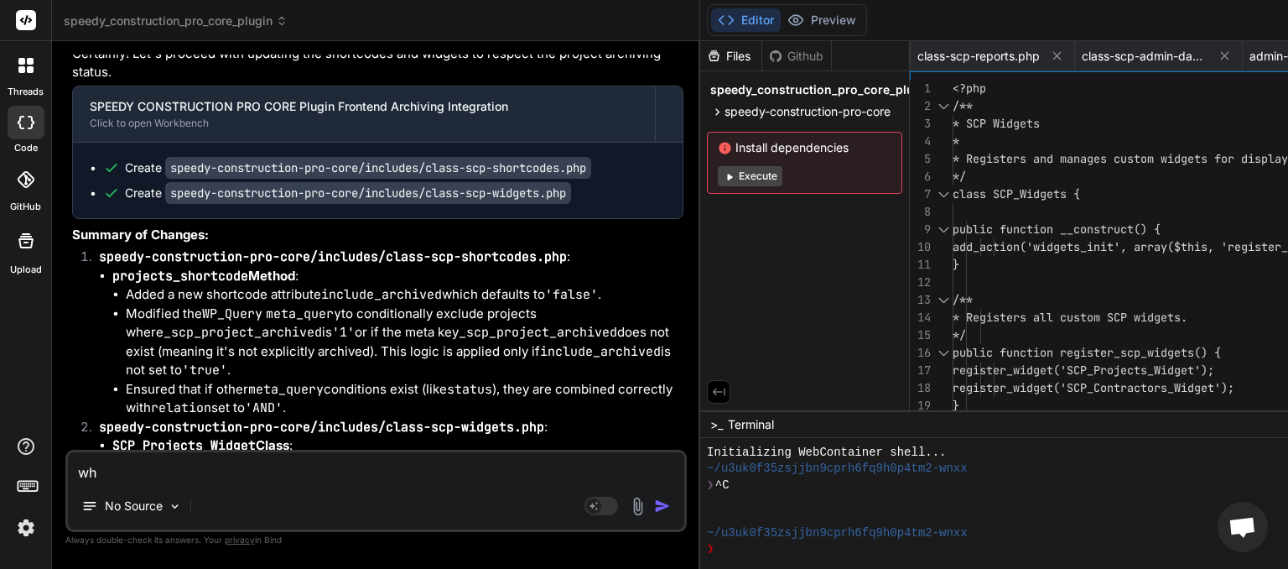
type textarea "wha"
type textarea "x"
type textarea "what"
type textarea "x"
type textarea "whats"
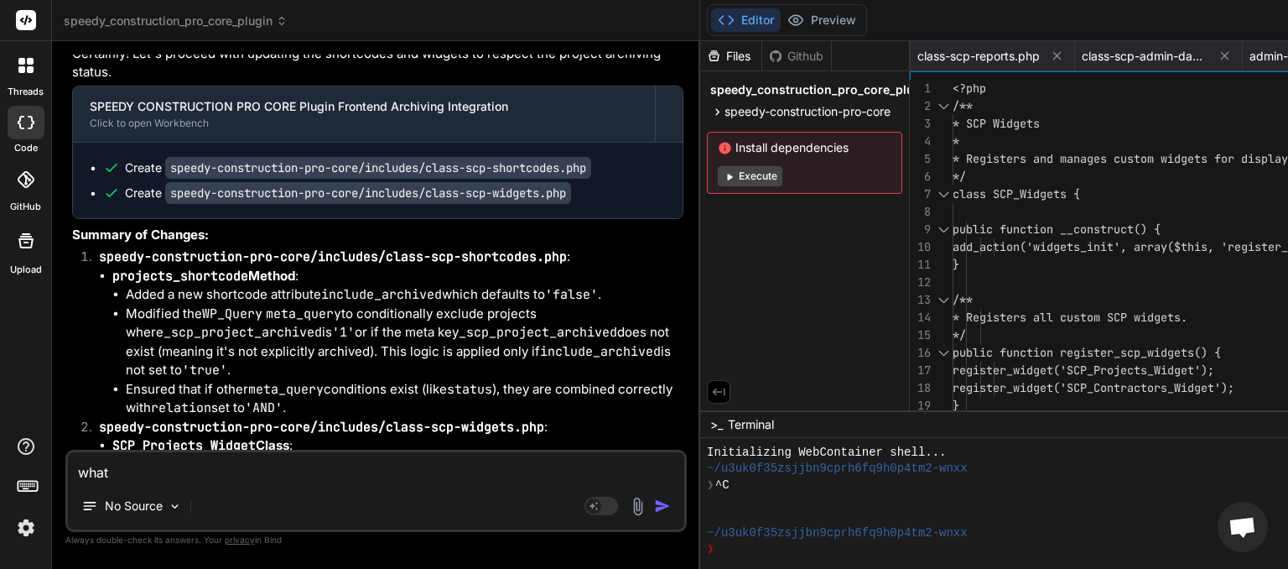
type textarea "x"
type textarea "whats"
type textarea "x"
type textarea "whats s"
type textarea "x"
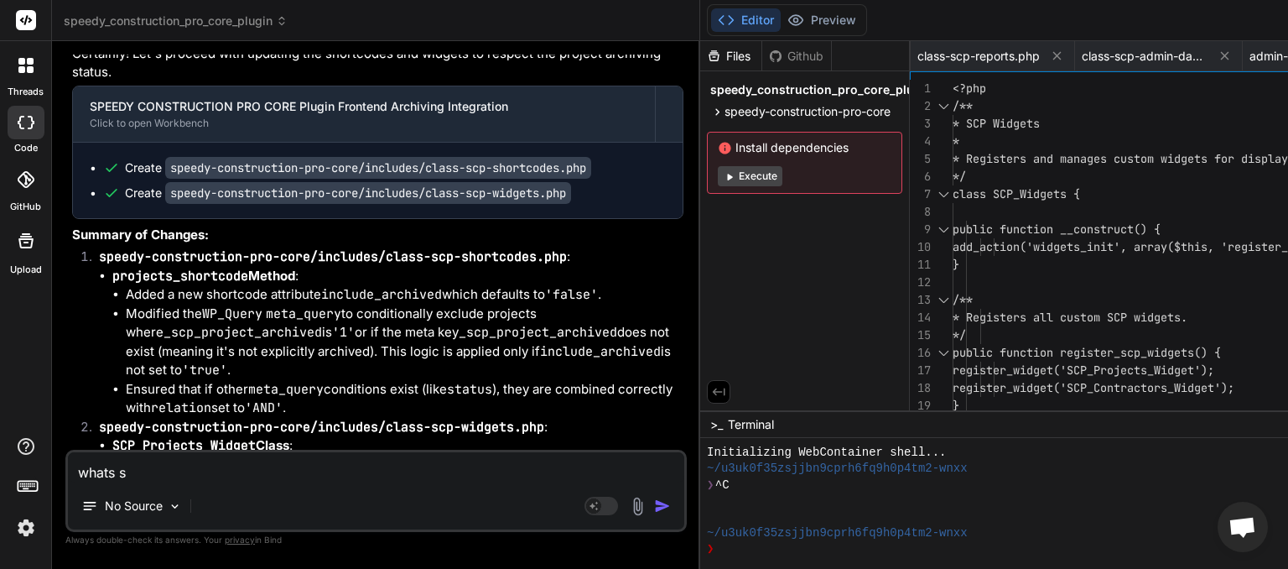
type textarea "whats st"
type textarea "x"
type textarea "whats sti"
type textarea "x"
type textarea "whats stil"
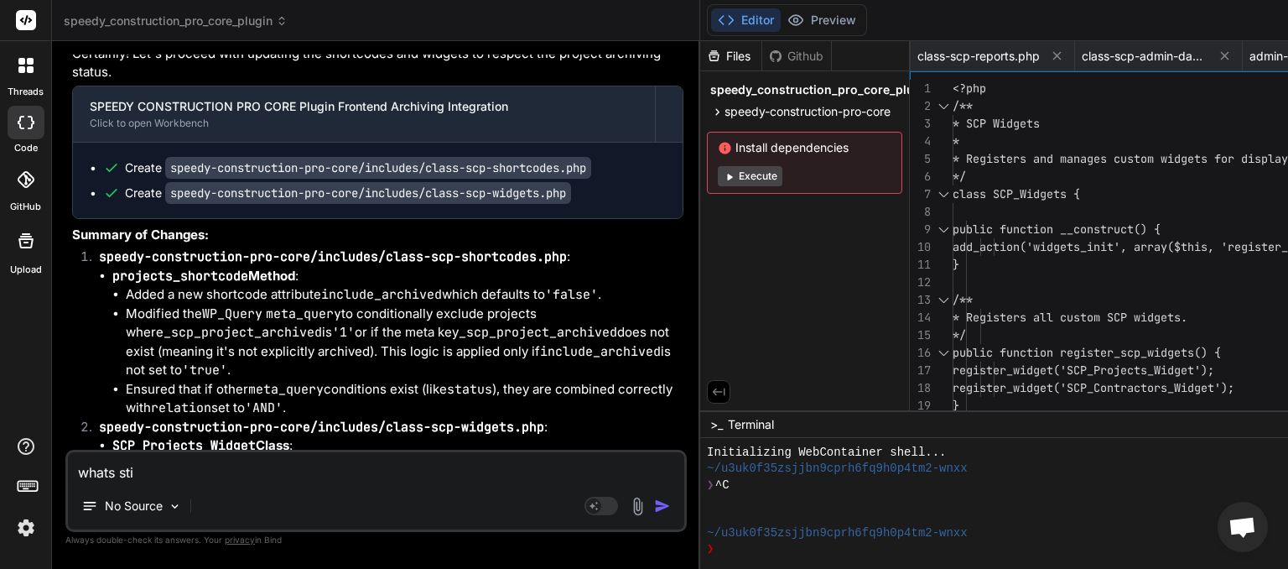
type textarea "x"
type textarea "whats still"
type textarea "x"
type textarea "whats still"
type textarea "x"
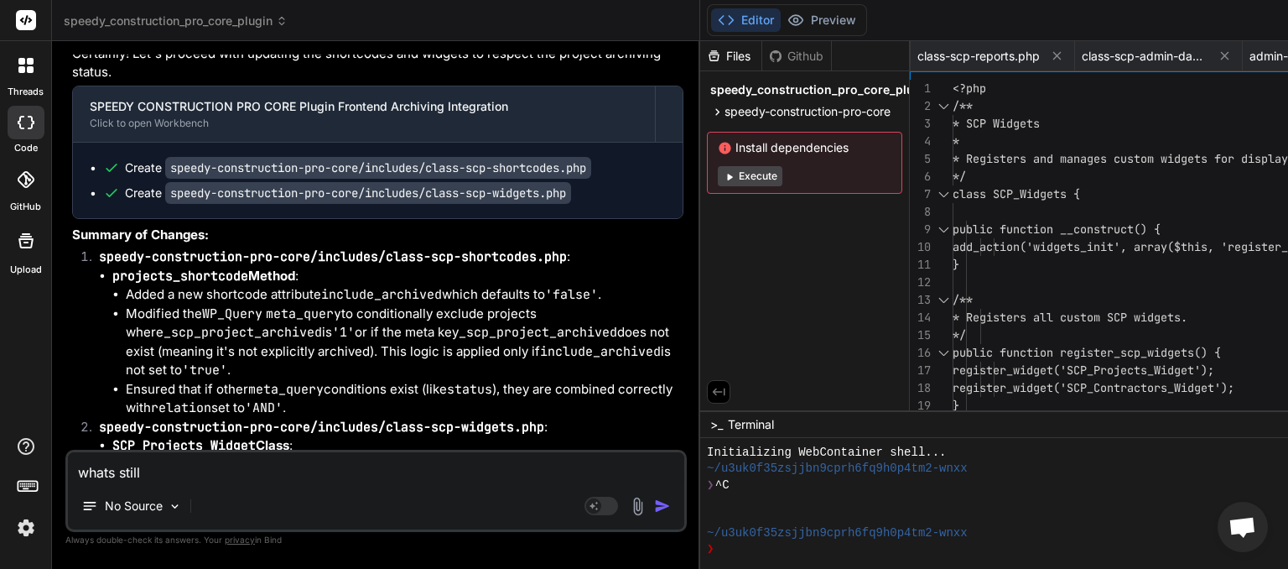
type textarea "whats still l"
type textarea "x"
type textarea "whats still le"
type textarea "x"
type textarea "whats still lef"
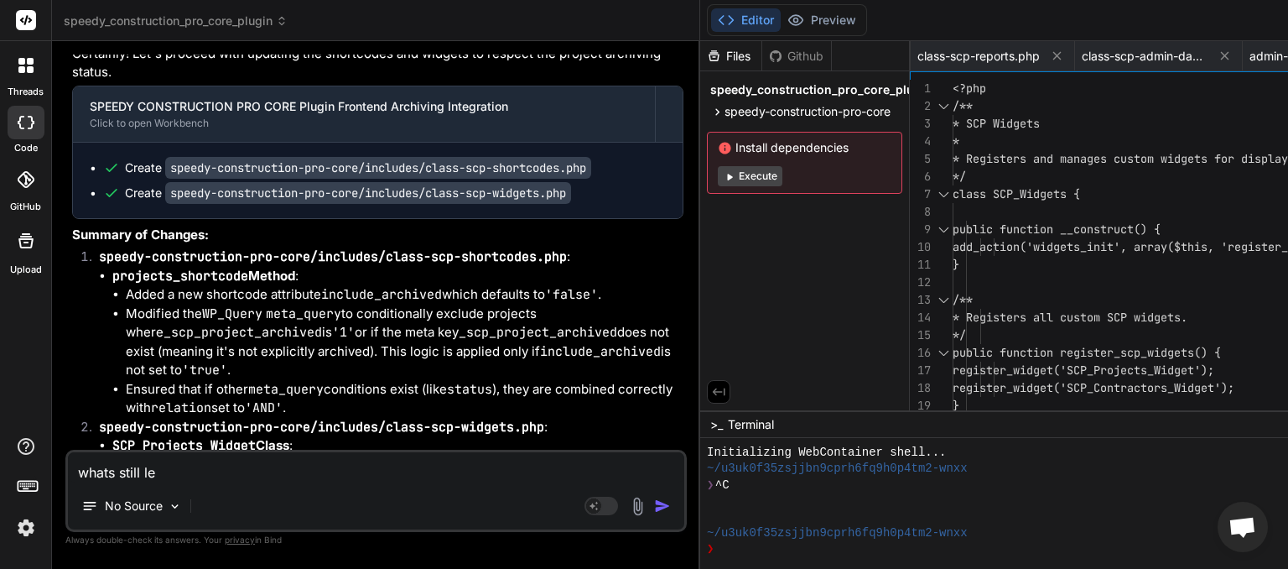
type textarea "x"
type textarea "whats still left"
type textarea "x"
type textarea "whats still left"
type textarea "x"
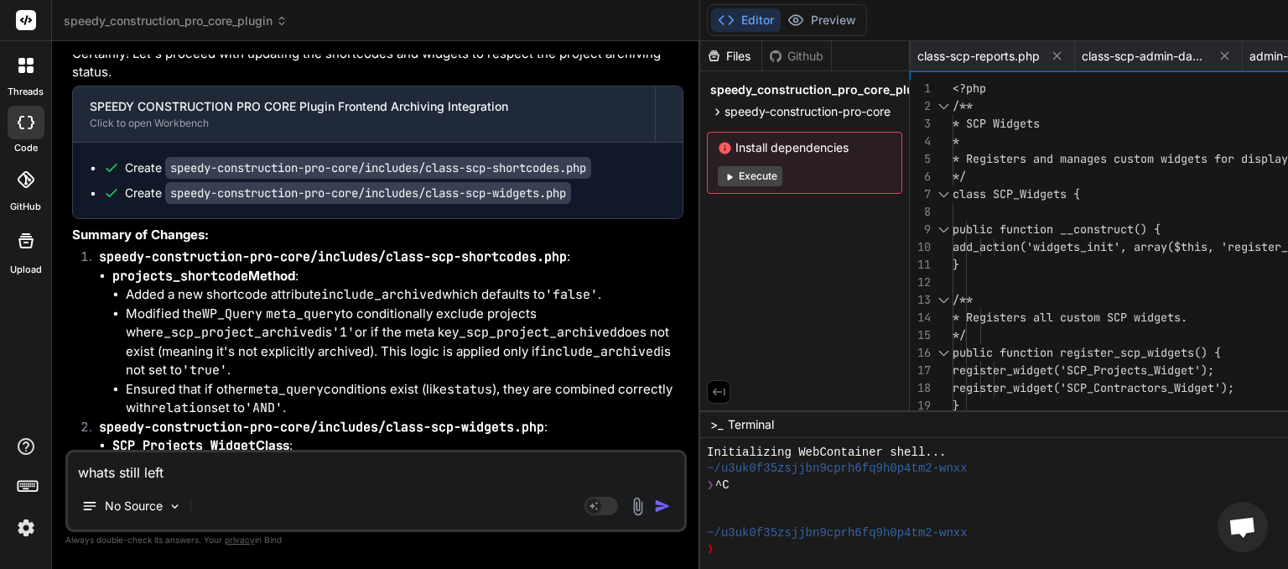
type textarea "whats still left t"
type textarea "x"
type textarea "whats still left to"
type textarea "x"
type textarea "whats still left to"
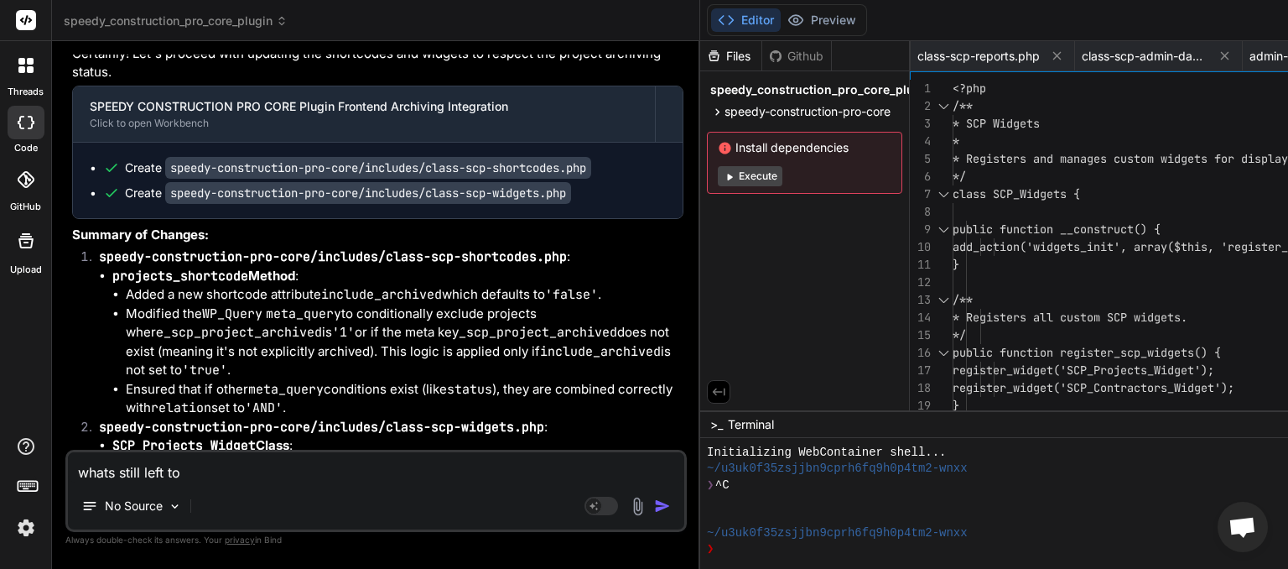
type textarea "x"
type textarea "whats still left to i"
type textarea "x"
type textarea "whats still left to im"
type textarea "x"
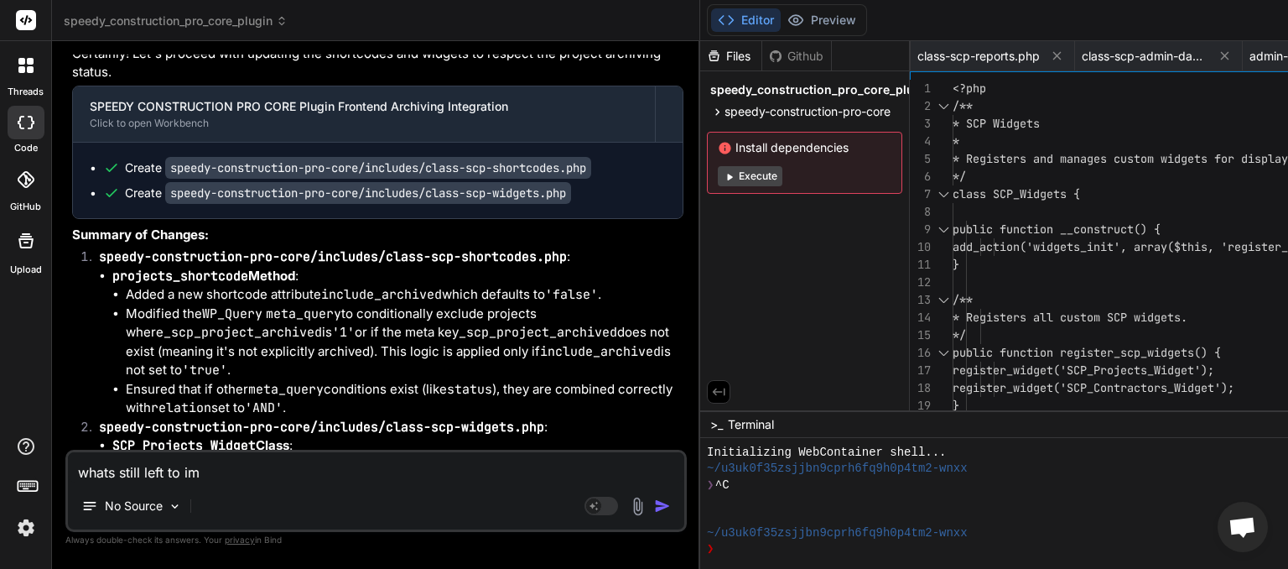
type textarea "whats still left to imp"
type textarea "x"
type textarea "whats still left to impl"
type textarea "x"
type textarea "whats still left to imple"
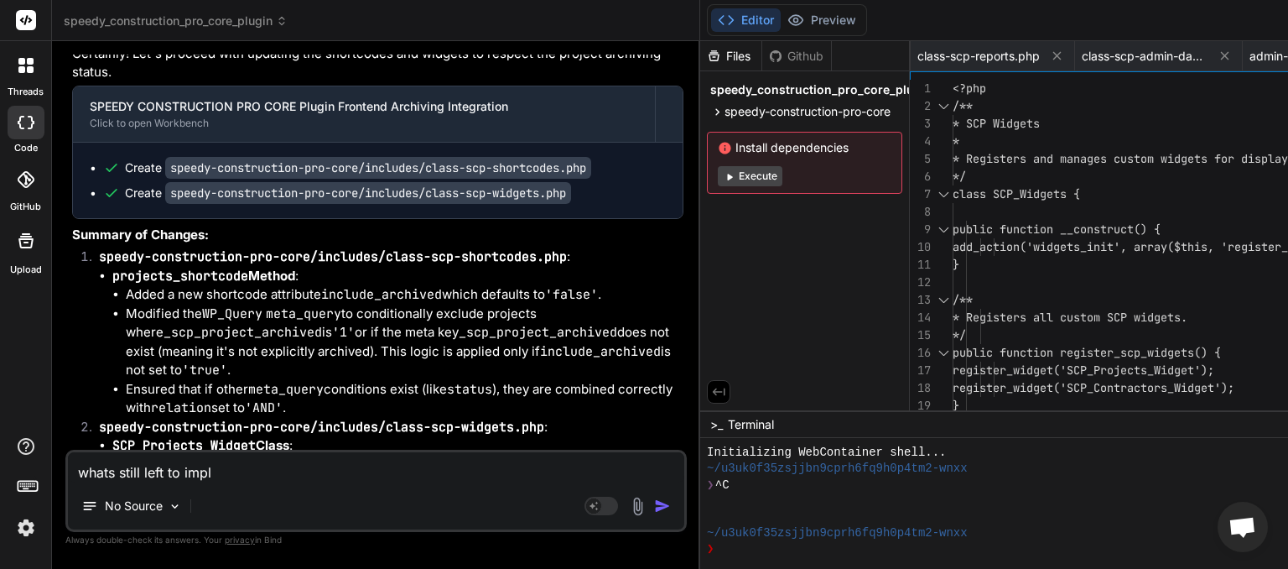
type textarea "x"
type textarea "whats still left to implem"
type textarea "x"
type textarea "whats still left to impleme"
type textarea "x"
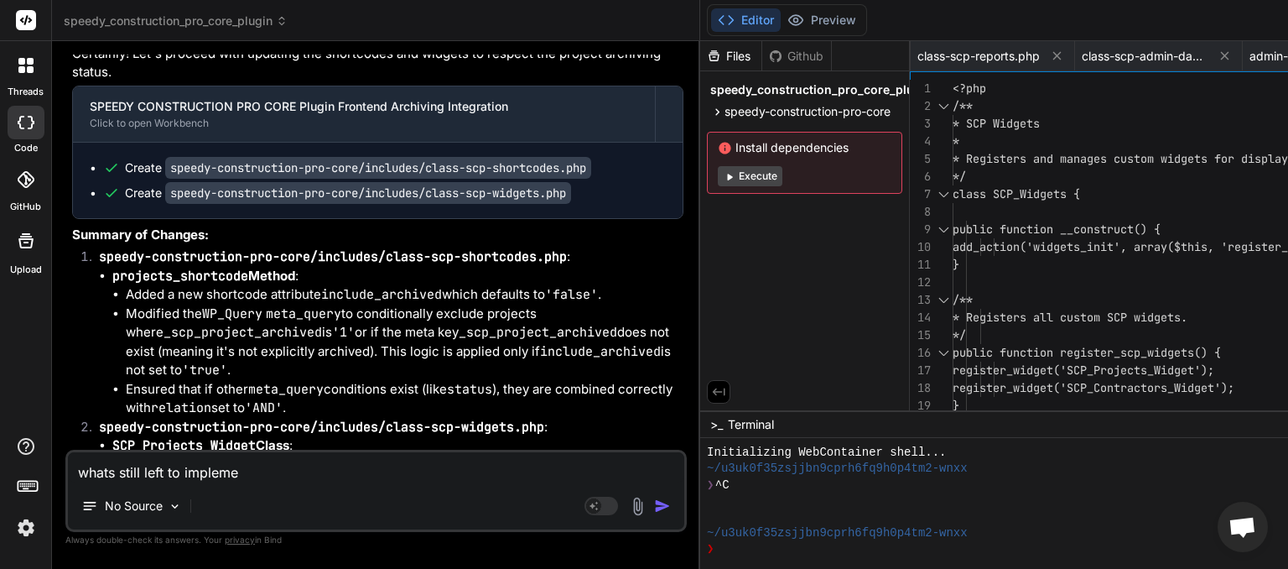
type textarea "whats still left to implemen"
type textarea "x"
type textarea "whats still left to implement"
type textarea "x"
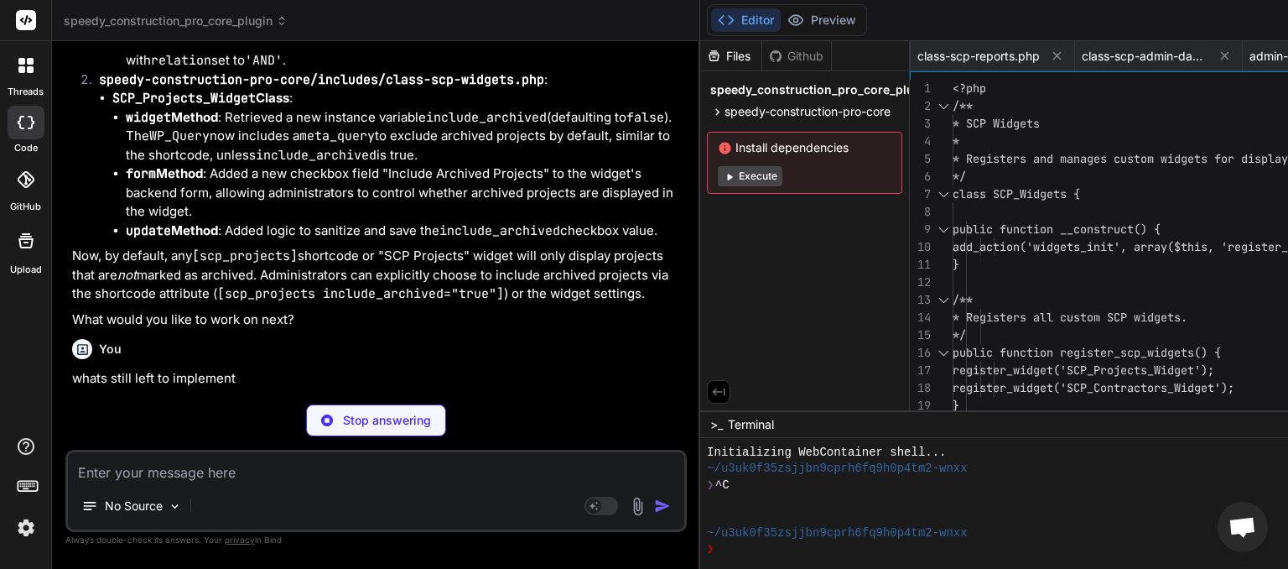
scroll to position [12505, 0]
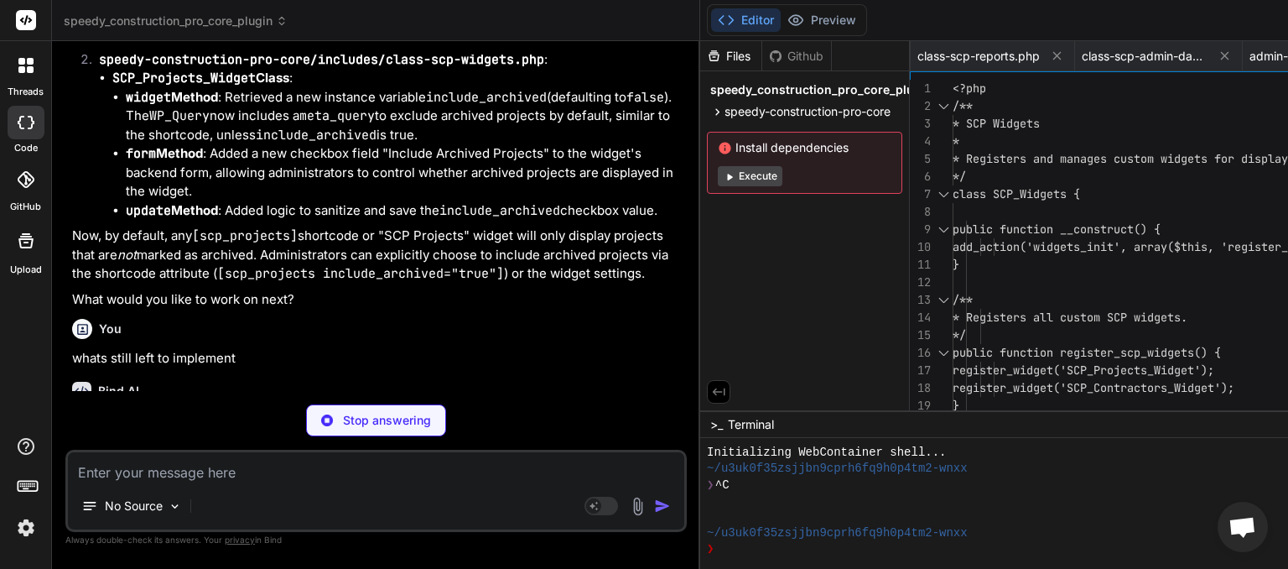
type textarea "x"
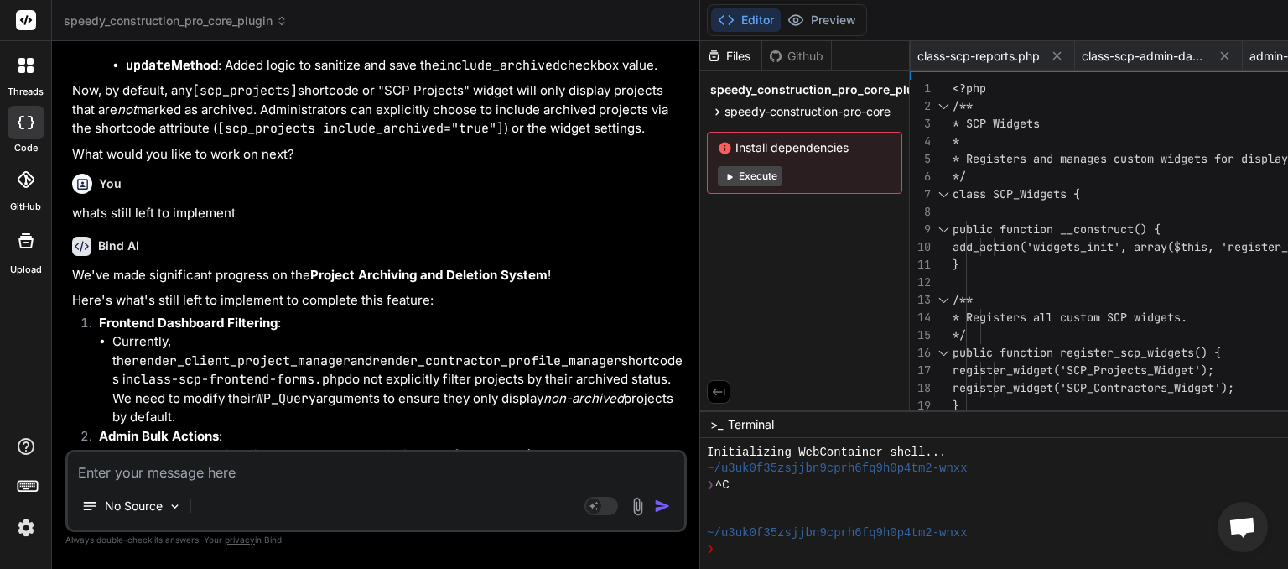
scroll to position [12679, 0]
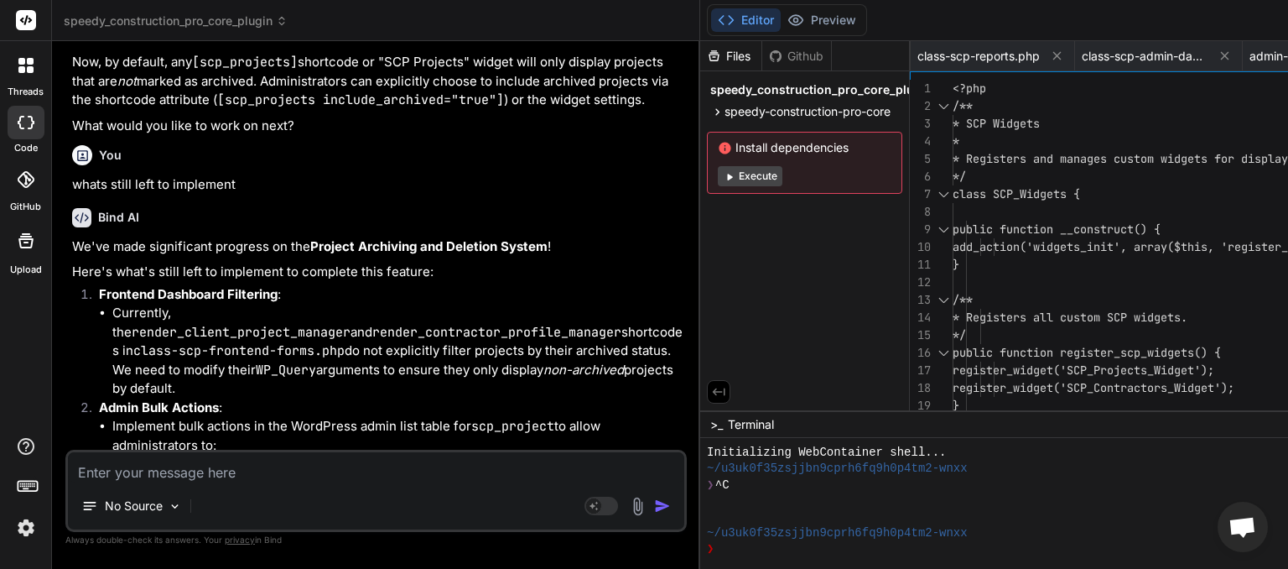
click at [240, 469] on textarea at bounding box center [376, 467] width 616 height 30
type textarea "o"
type textarea "x"
type textarea "ok"
type textarea "x"
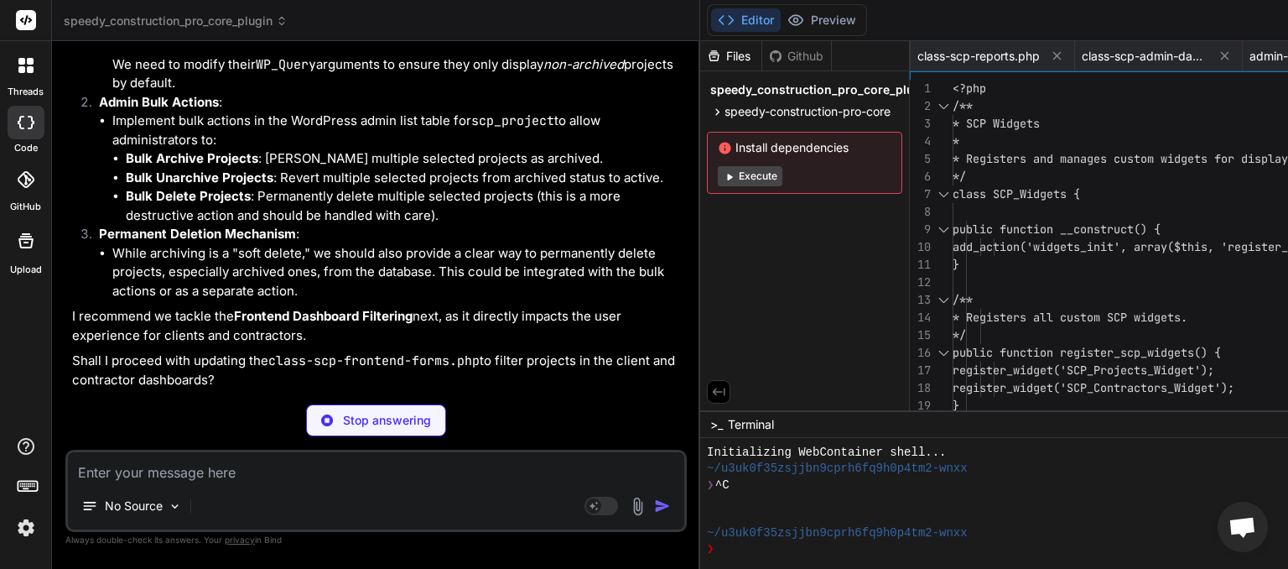
scroll to position [12984, 0]
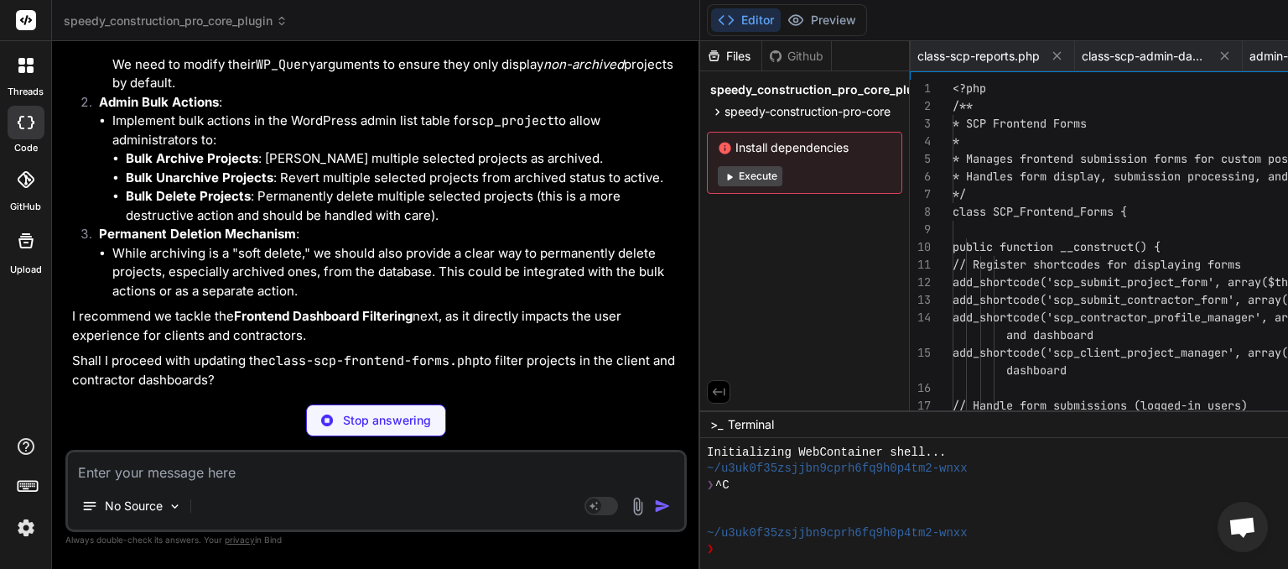
type textarea "x"
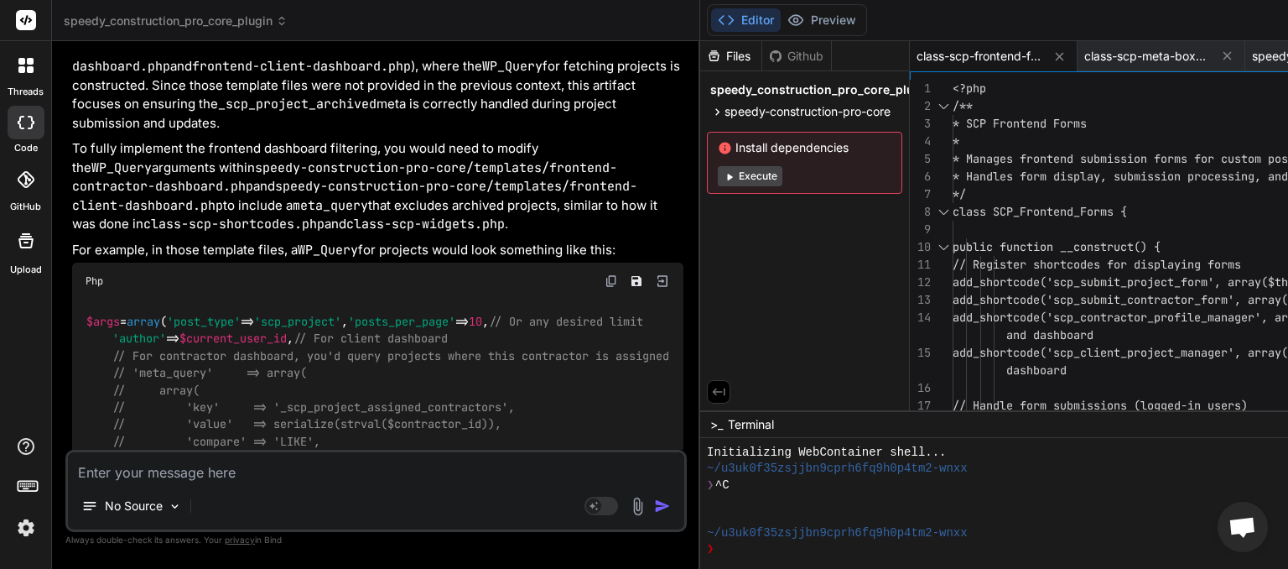
scroll to position [13960, 0]
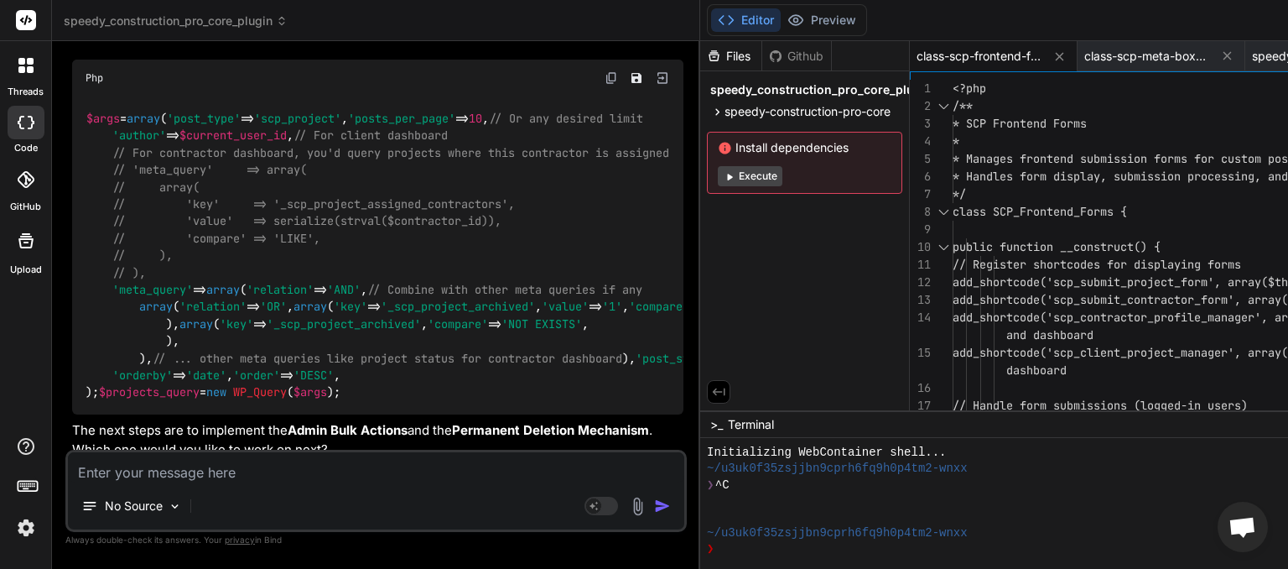
click at [297, 480] on textarea at bounding box center [376, 467] width 616 height 30
type textarea "n"
type textarea "x"
type textarea "ne"
type textarea "x"
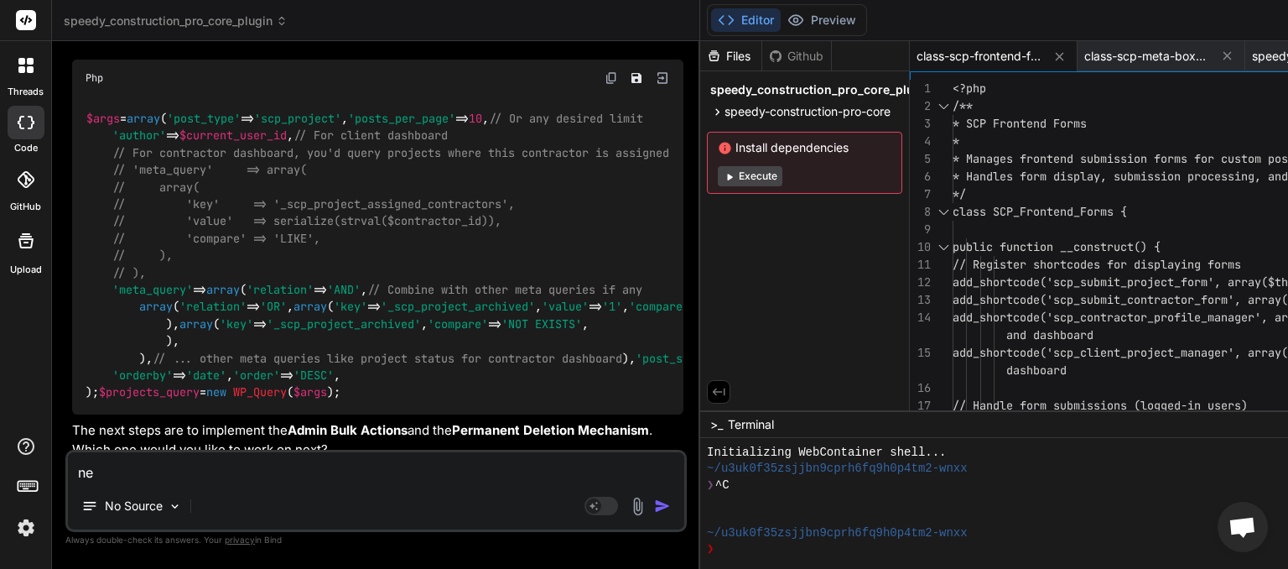
type textarea "nex"
type textarea "x"
type textarea "next"
type textarea "x"
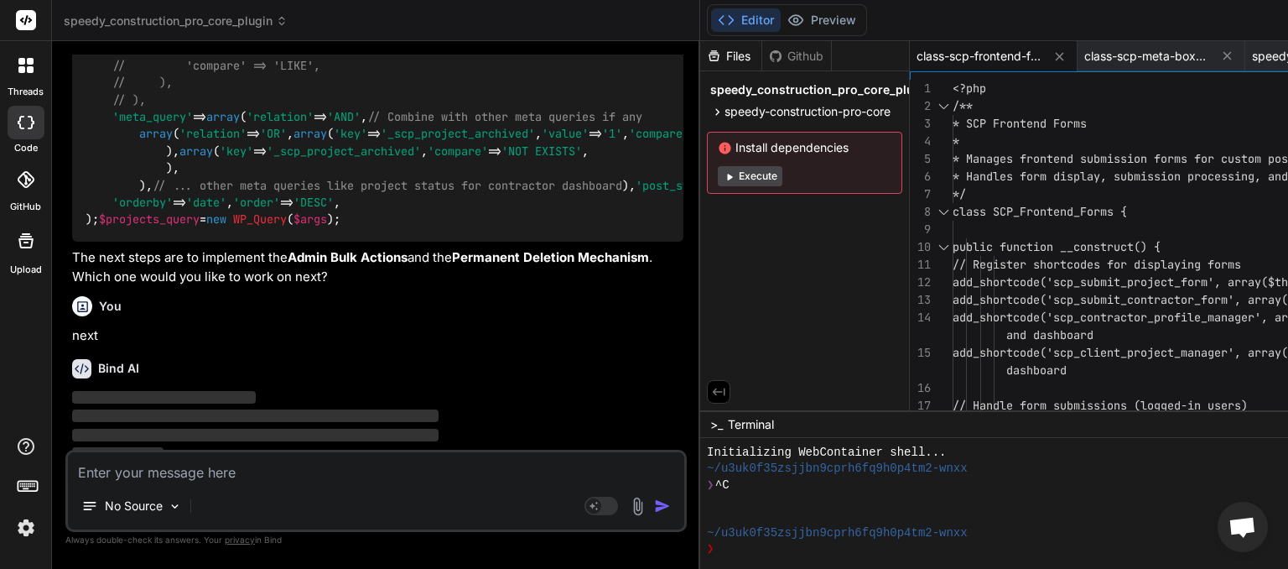
scroll to position [14134, 0]
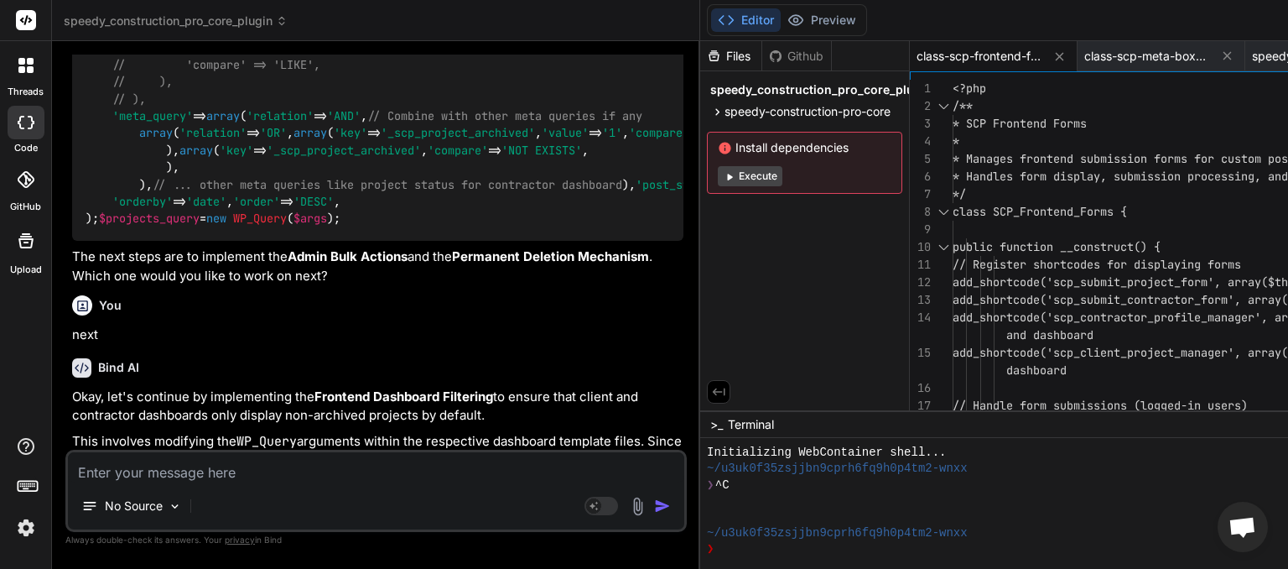
type textarea "x"
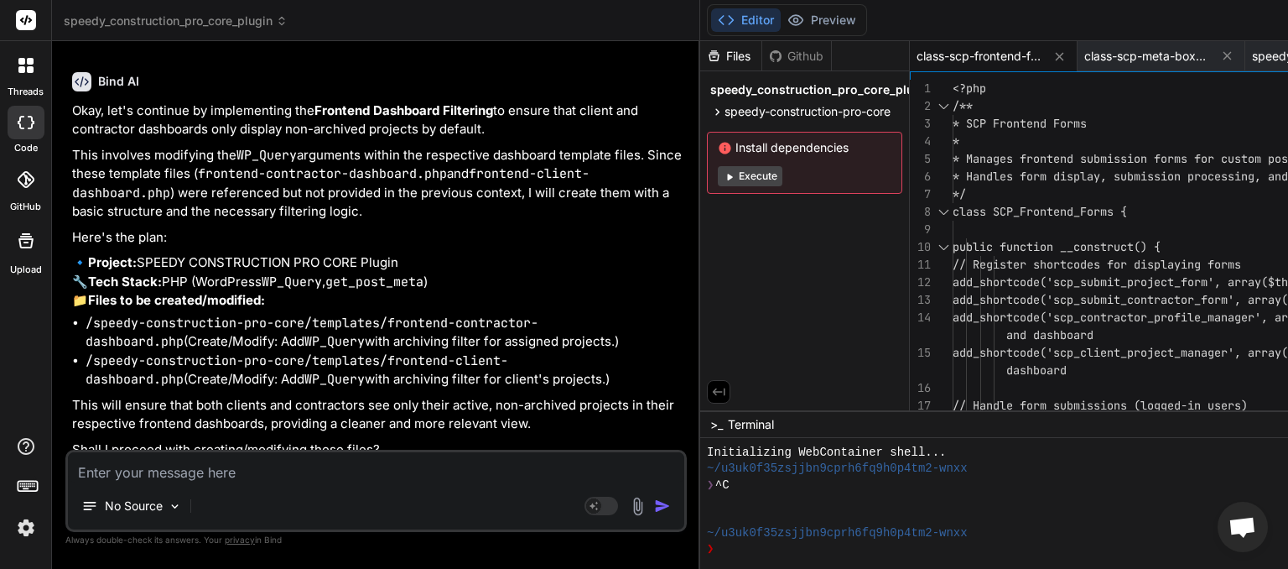
type textarea "o"
type textarea "x"
type textarea "ok"
type textarea "x"
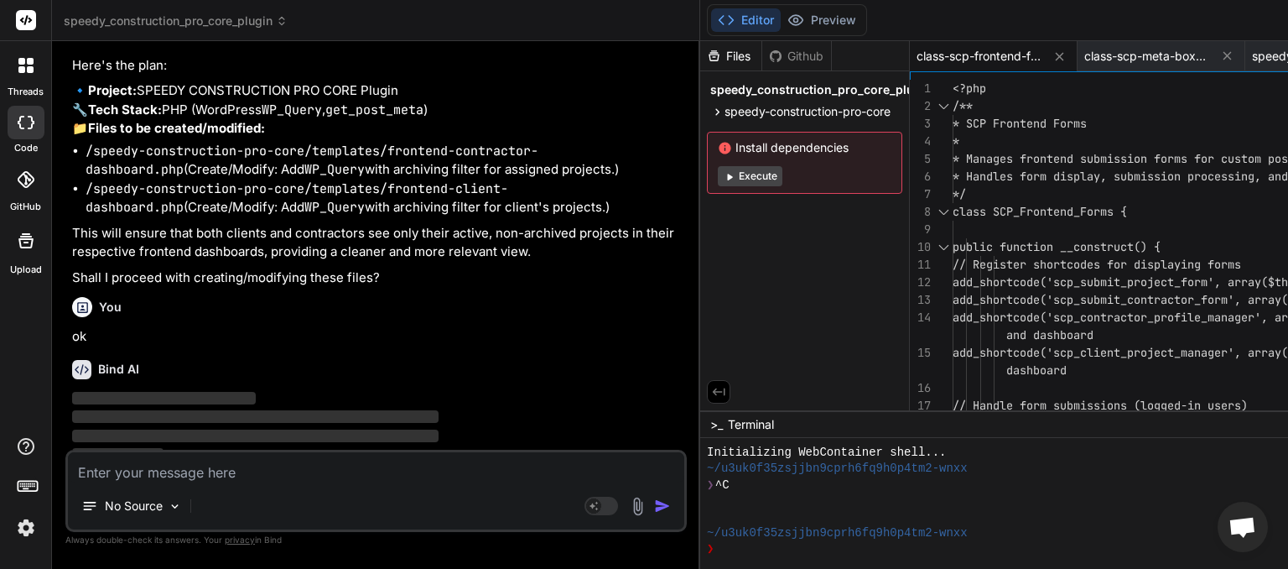
scroll to position [14593, 0]
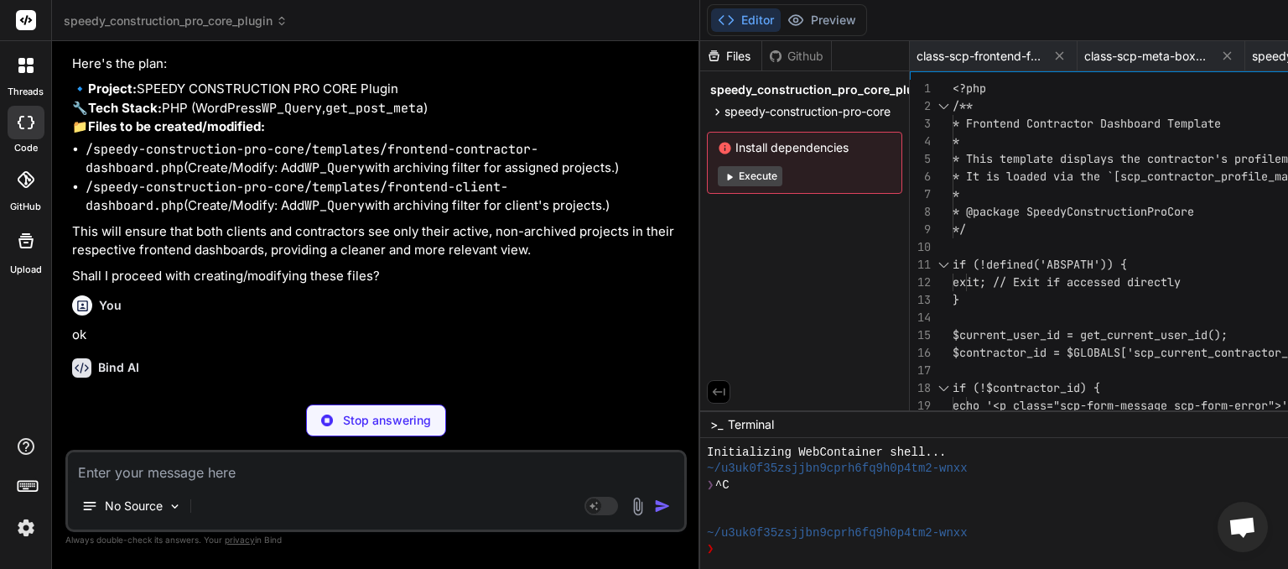
type textarea "x"
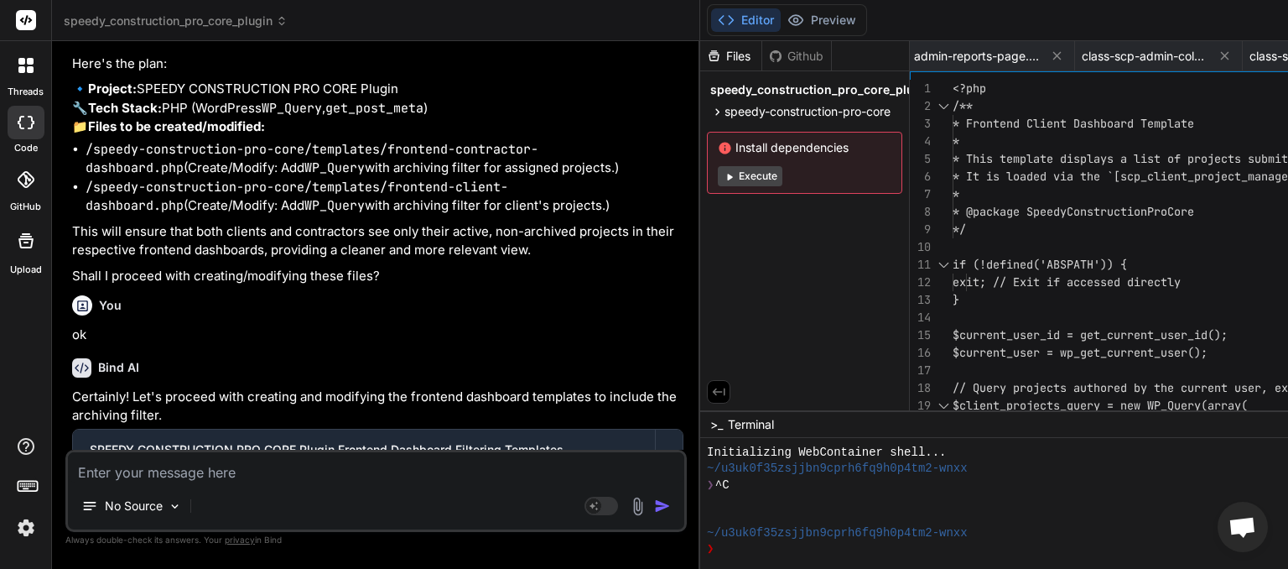
scroll to position [15425, 0]
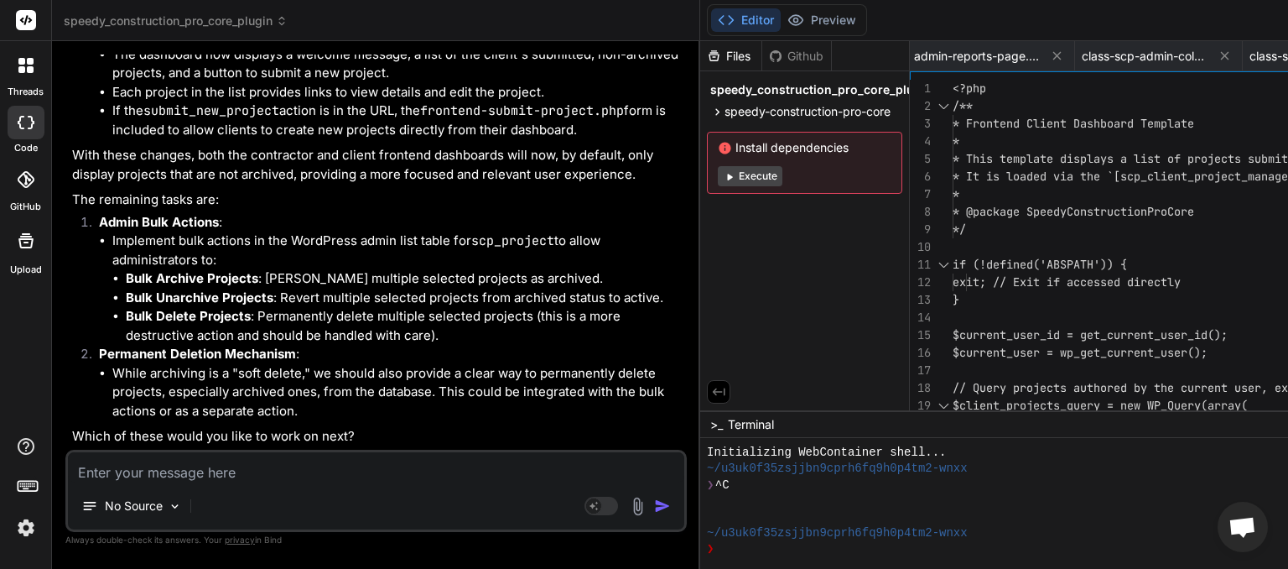
click at [202, 476] on textarea at bounding box center [376, 467] width 616 height 30
type textarea "n"
type textarea "x"
type textarea "ne"
type textarea "x"
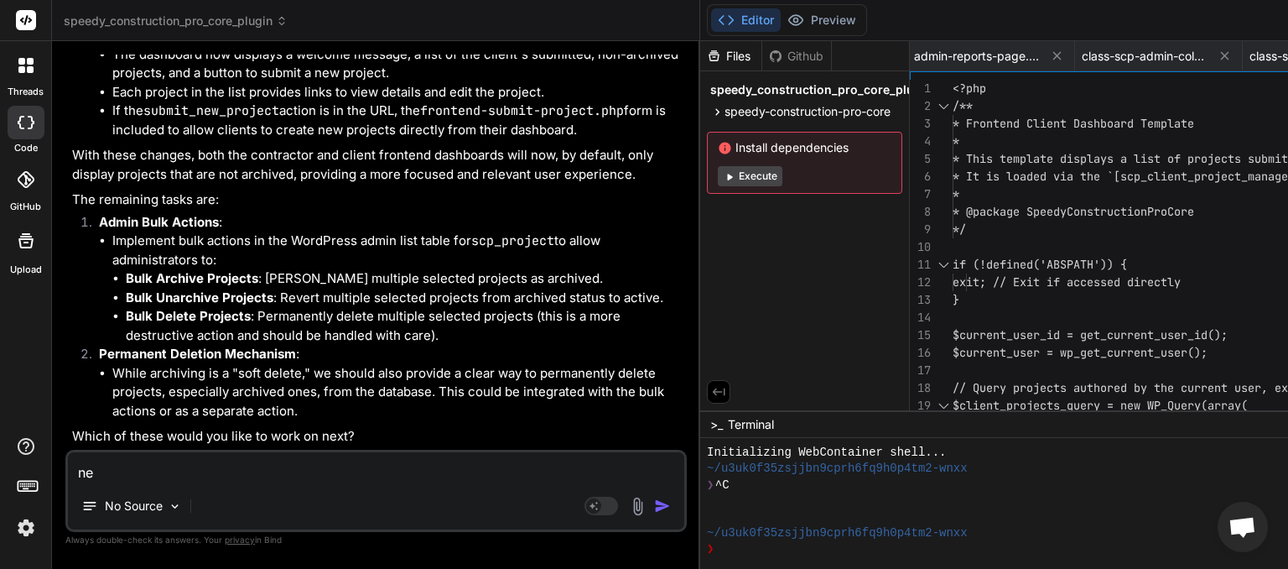
type textarea "nex"
type textarea "x"
type textarea "next"
type textarea "x"
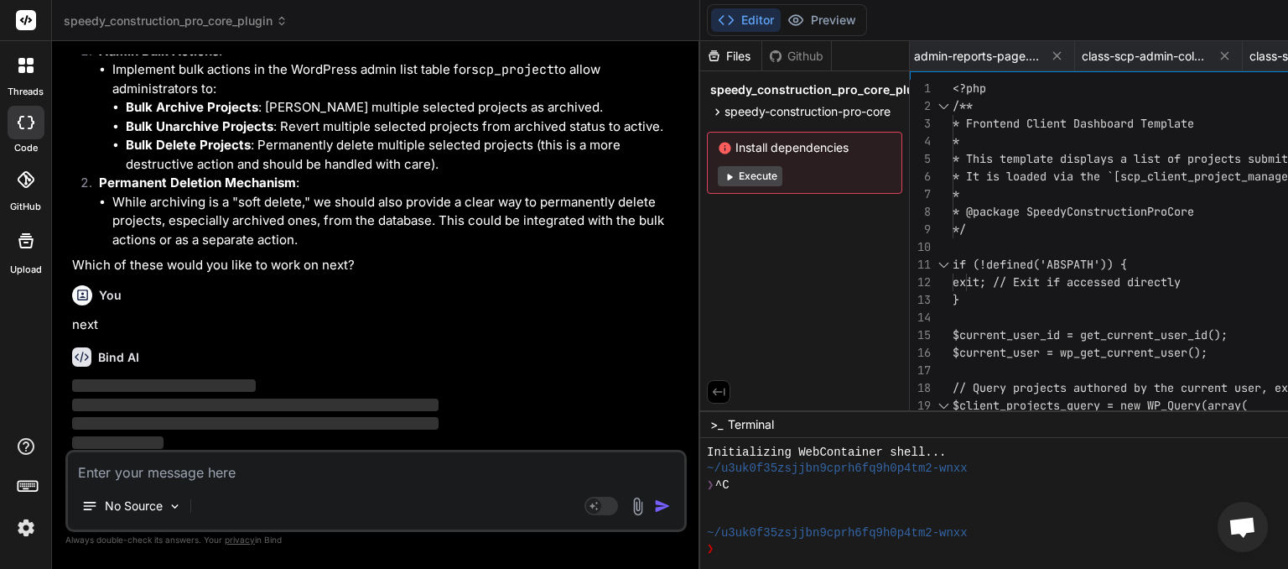
scroll to position [15599, 0]
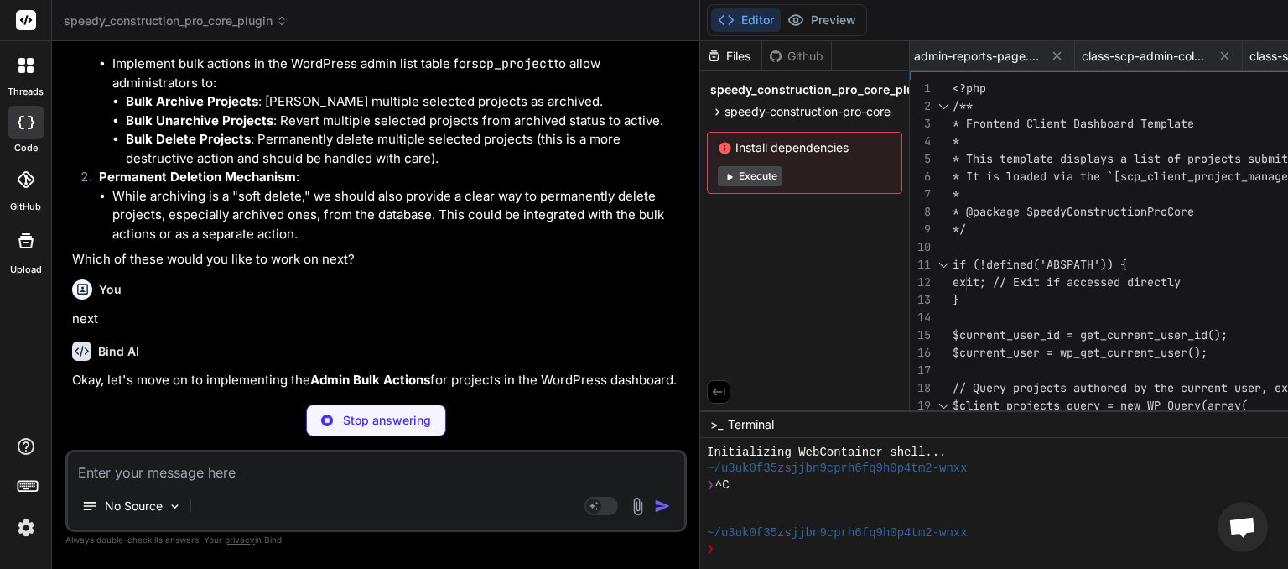
type textarea "x"
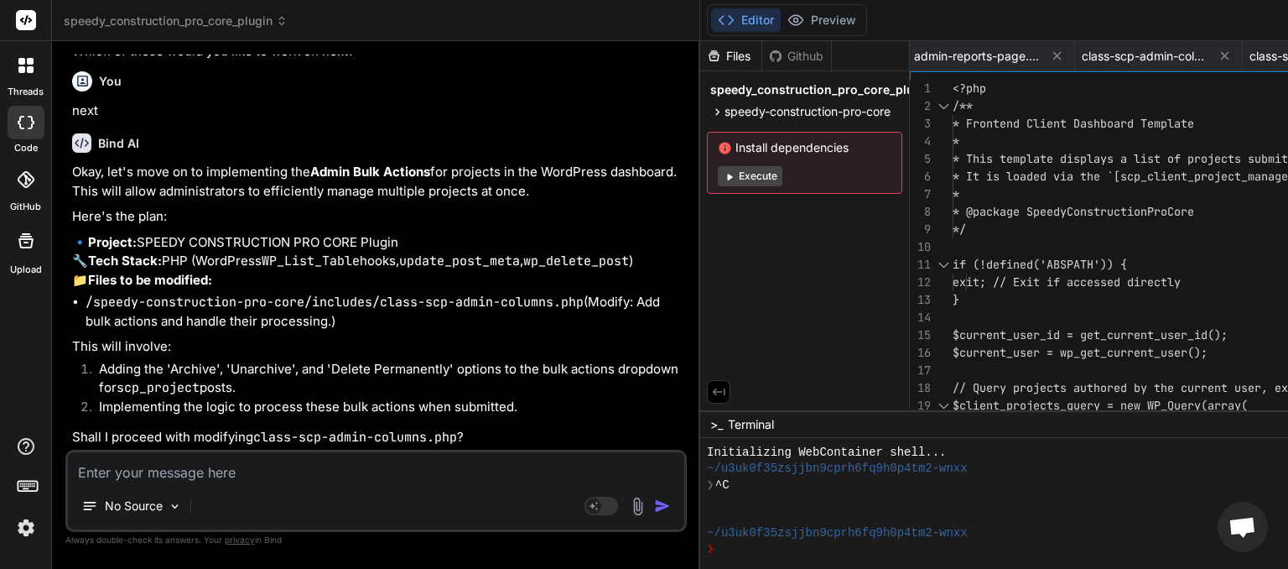
scroll to position [15810, 0]
type textarea "o"
type textarea "x"
type textarea "ok"
type textarea "x"
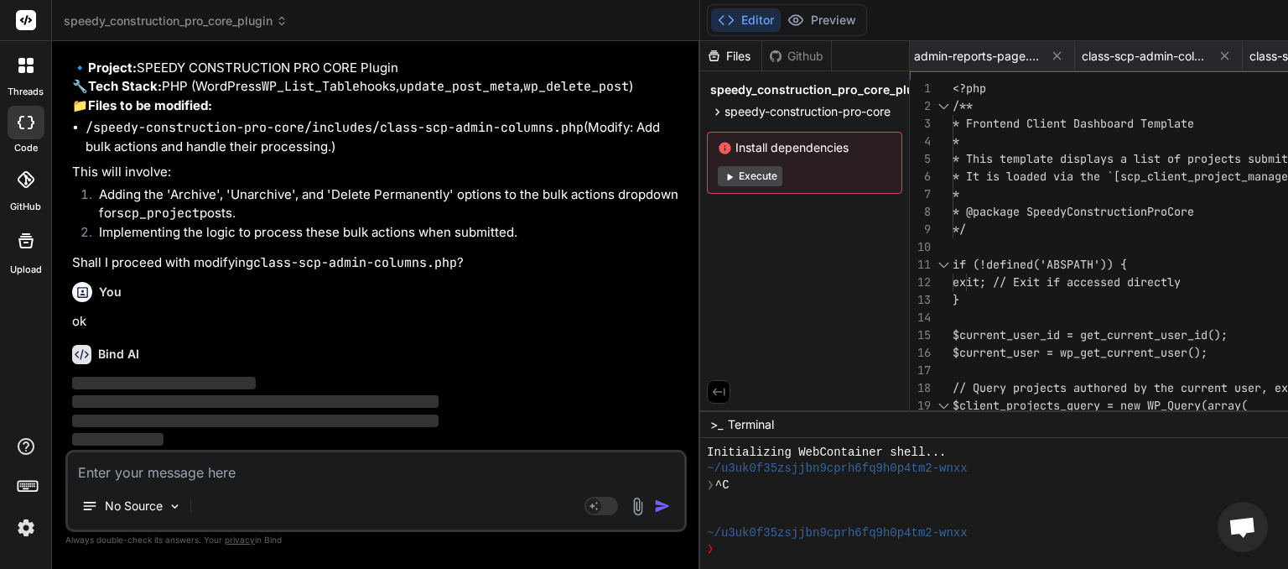
scroll to position [15983, 0]
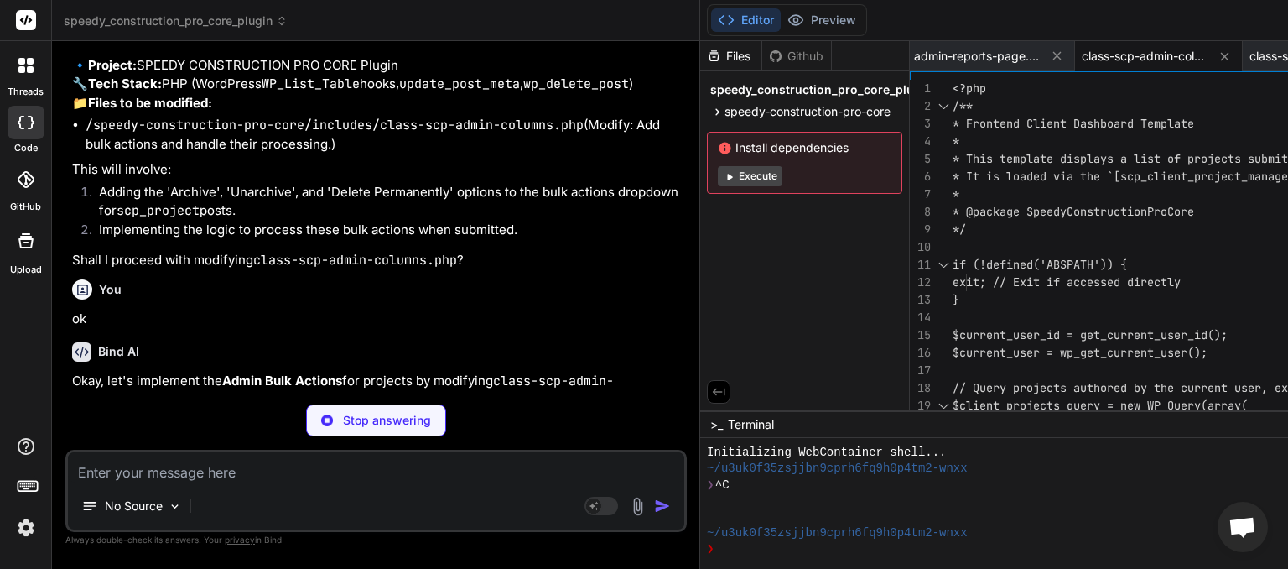
type textarea "x"
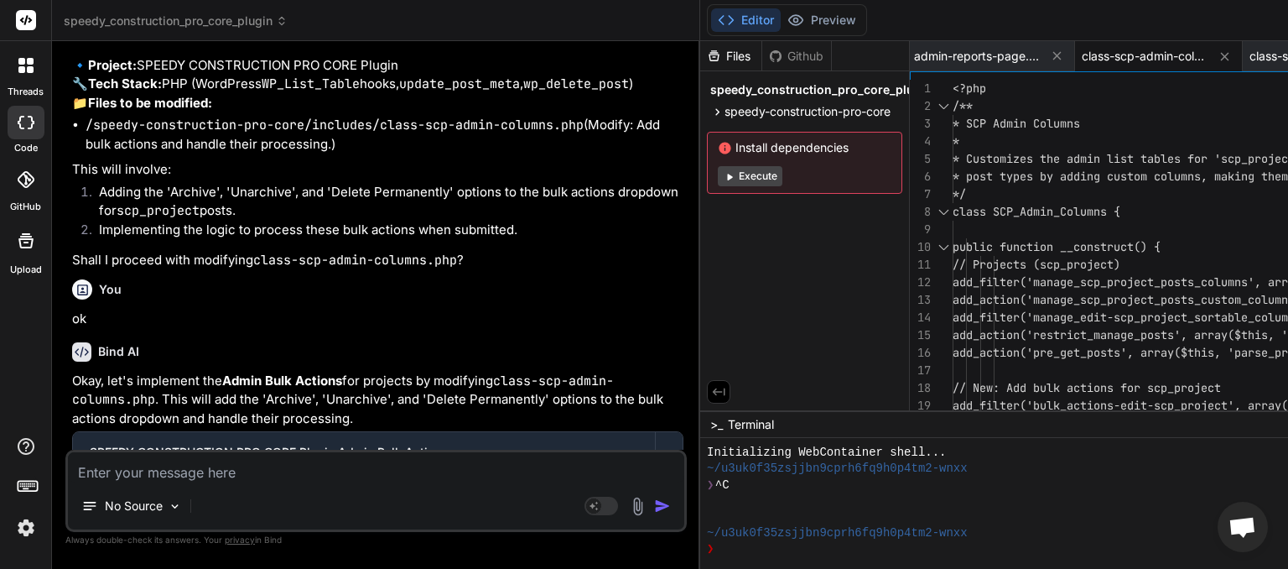
scroll to position [16610, 0]
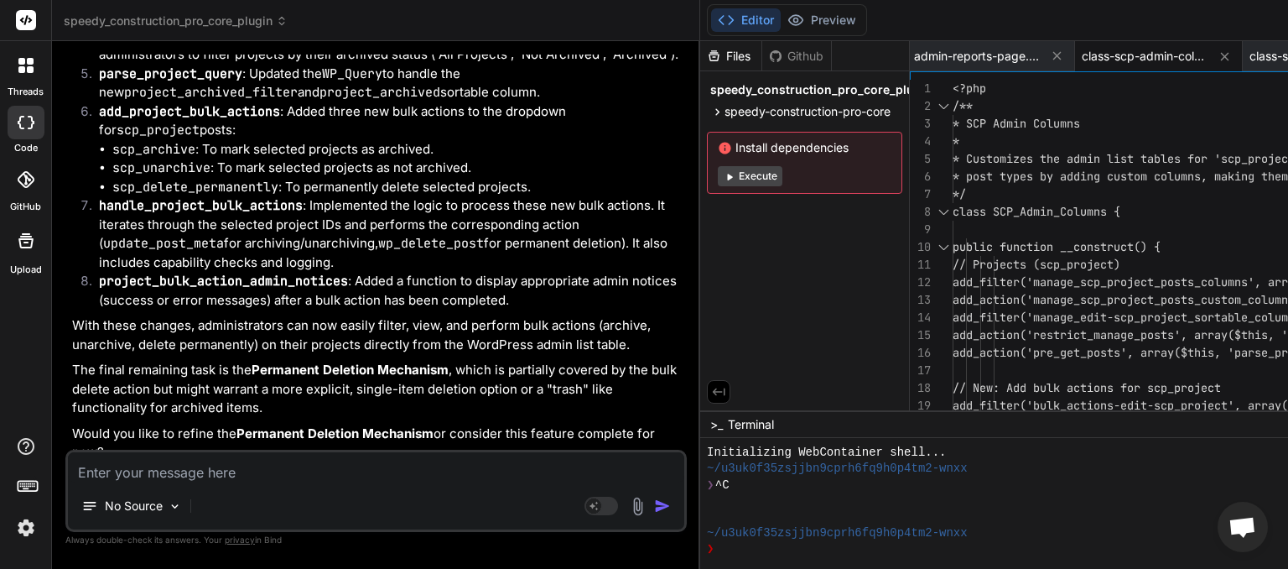
click at [191, 468] on textarea at bounding box center [376, 467] width 616 height 30
type textarea "n"
type textarea "x"
type textarea "ne"
type textarea "x"
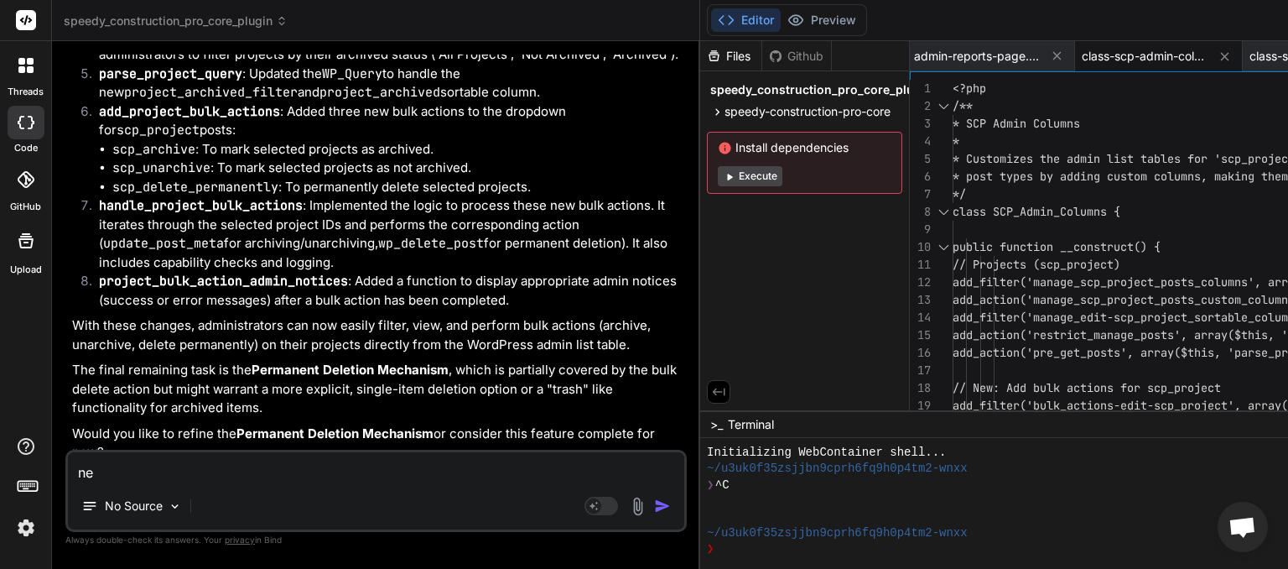
type textarea "nex"
type textarea "x"
type textarea "next"
type textarea "x"
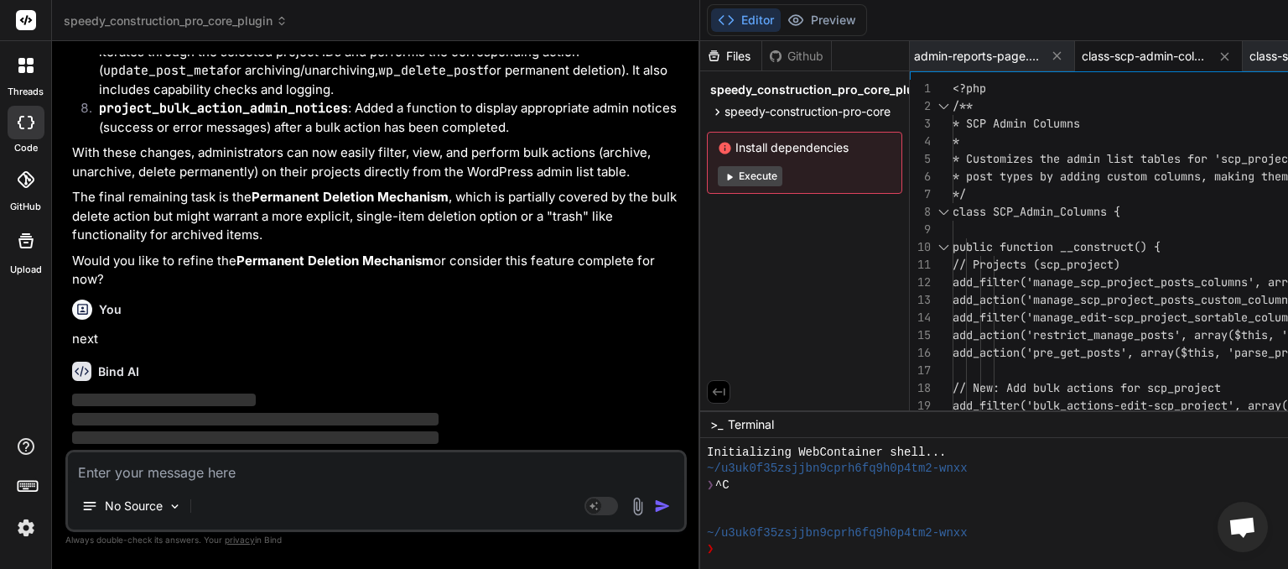
scroll to position [16783, 0]
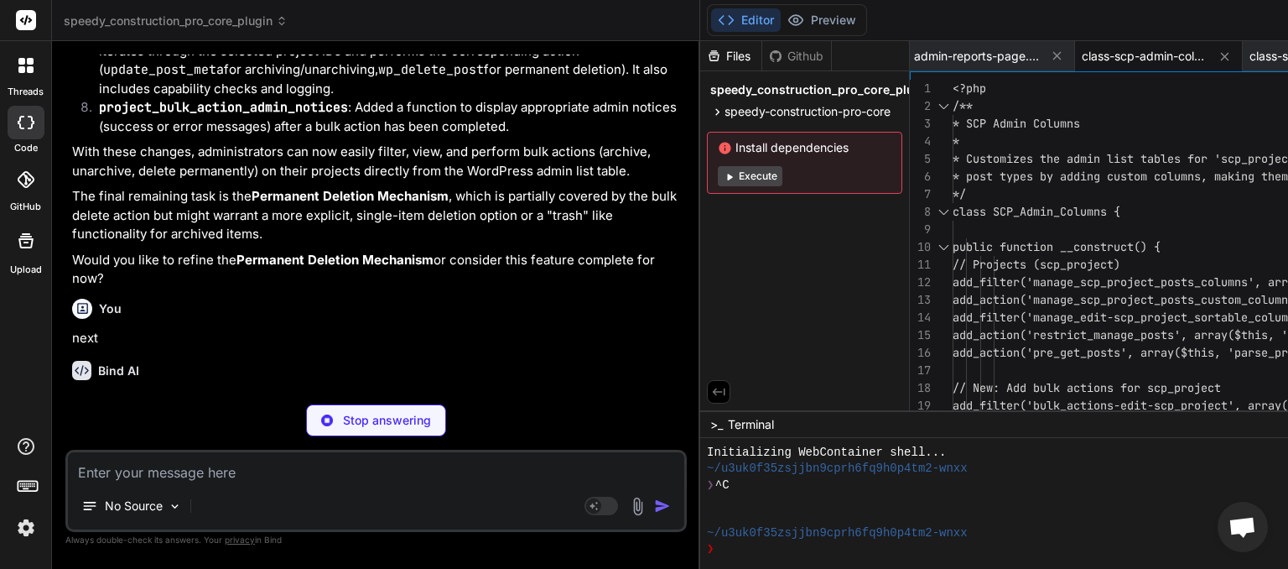
type textarea "x"
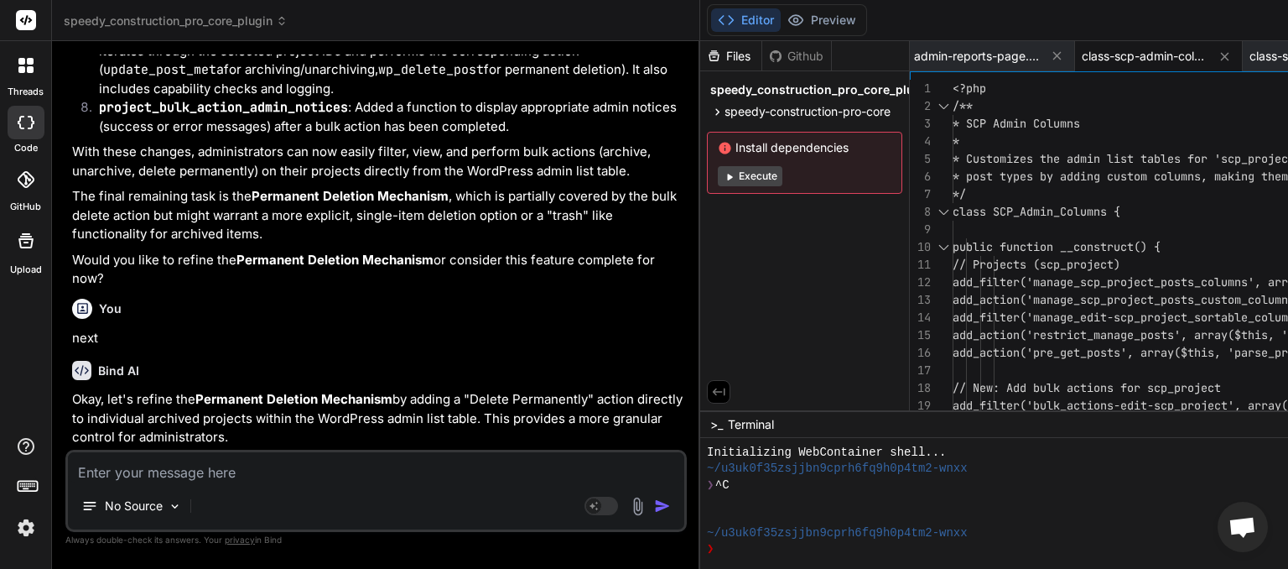
scroll to position [17066, 0]
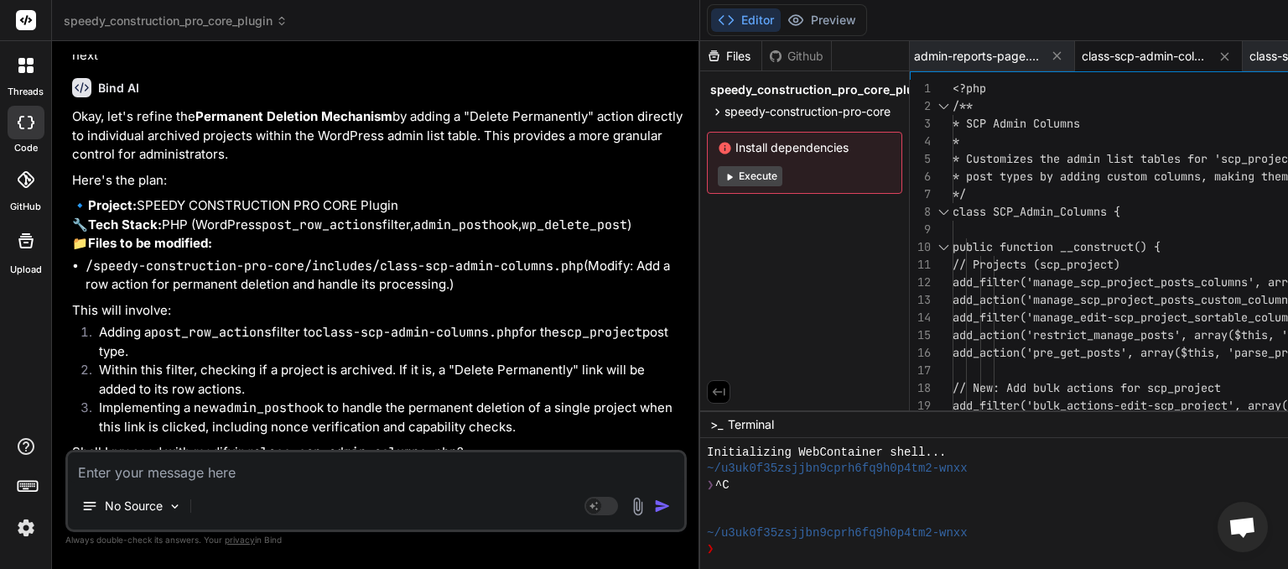
click at [251, 471] on textarea at bounding box center [376, 467] width 616 height 30
type textarea "o"
type textarea "x"
type textarea "ok"
type textarea "x"
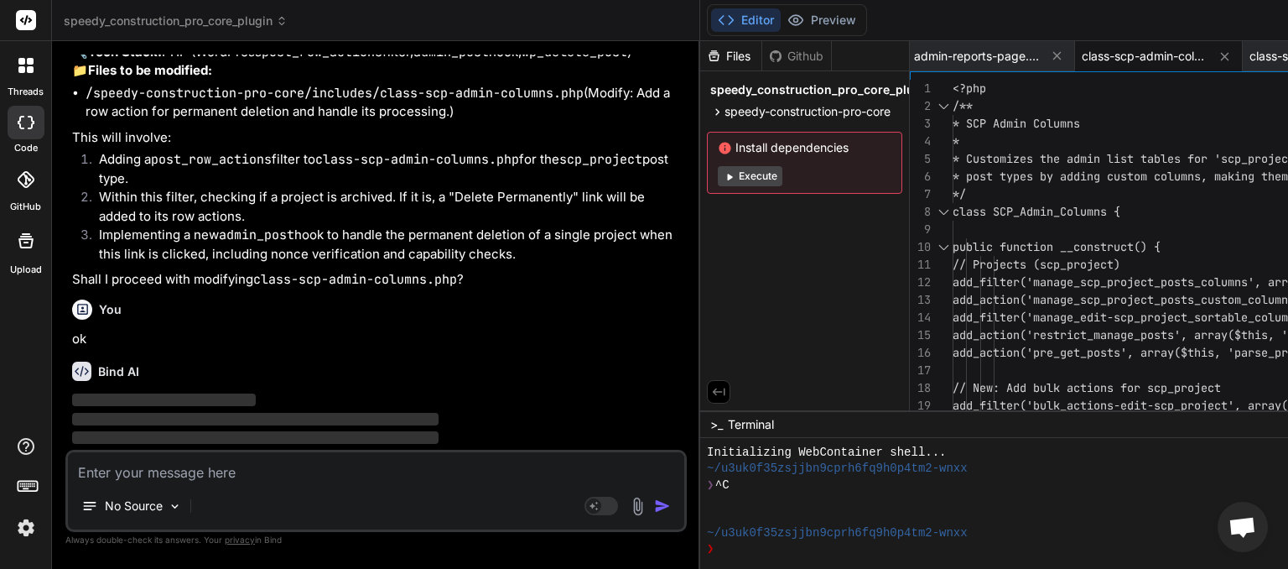
scroll to position [17240, 0]
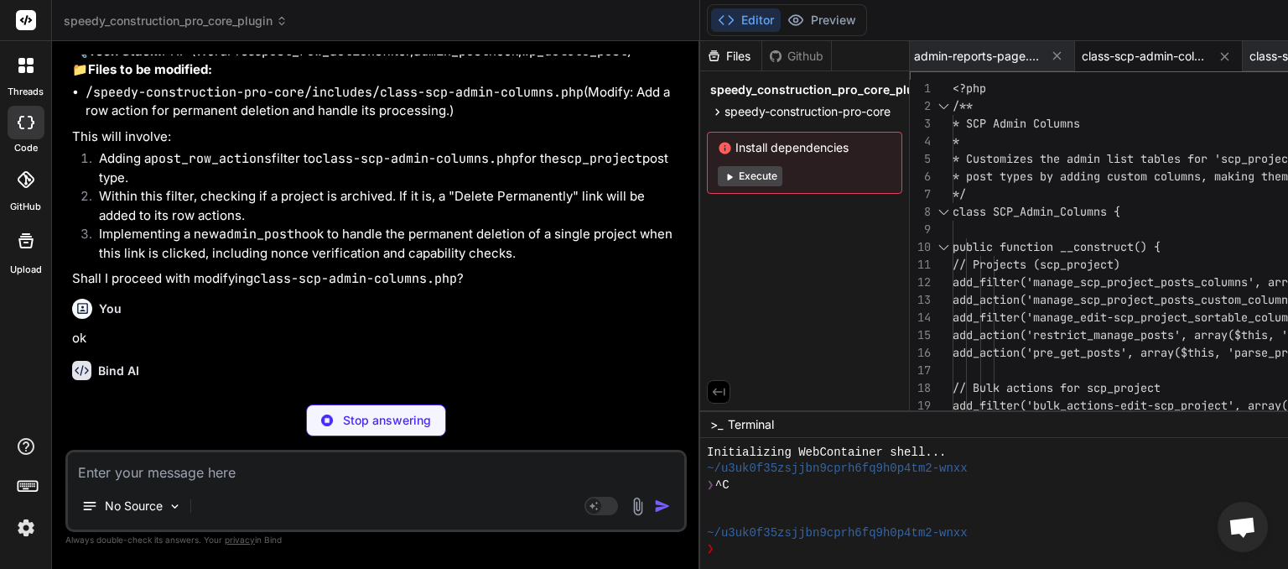
type textarea "x"
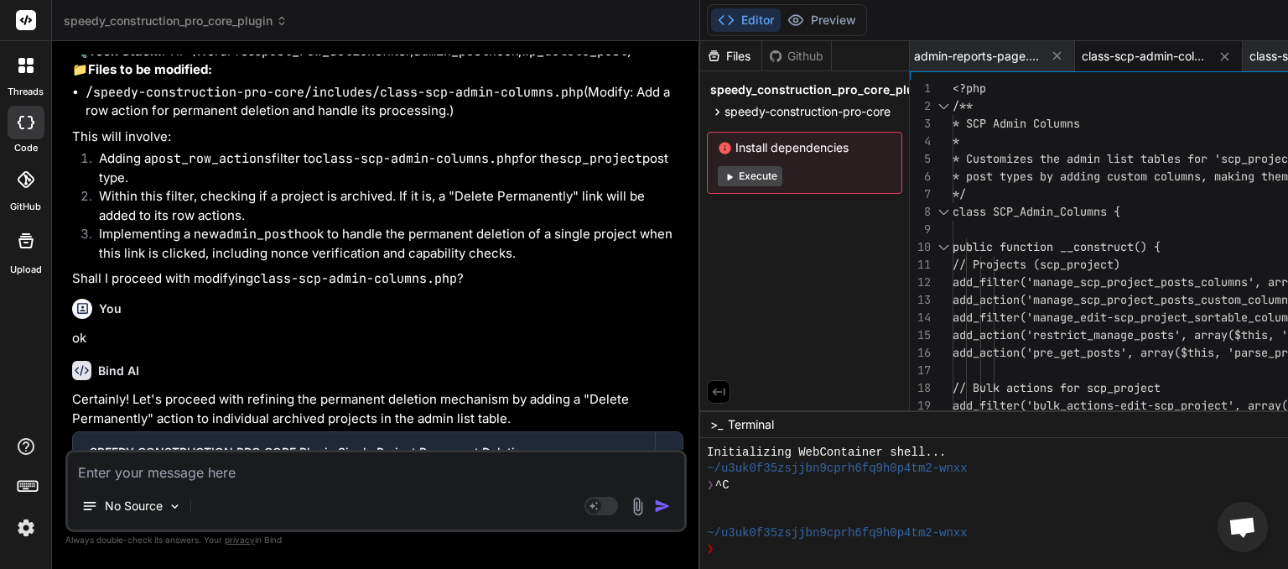
scroll to position [17937, 0]
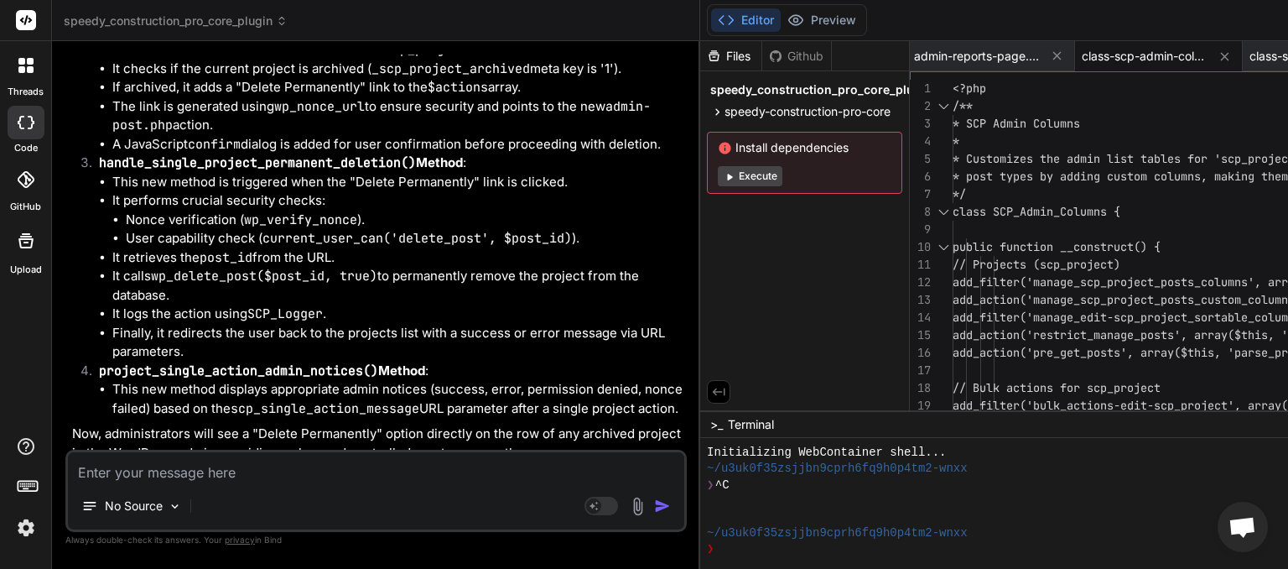
click at [367, 475] on textarea at bounding box center [376, 467] width 616 height 30
type textarea "n"
type textarea "x"
type textarea "ne"
type textarea "x"
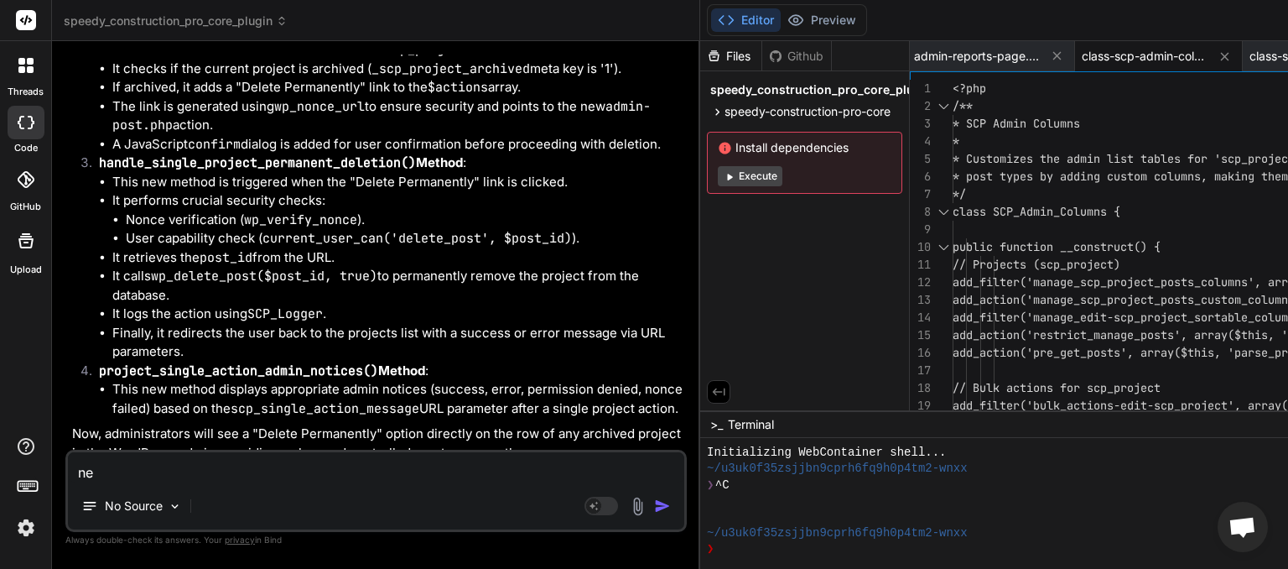
type textarea "nex"
type textarea "x"
type textarea "next"
type textarea "x"
type textarea "next;"
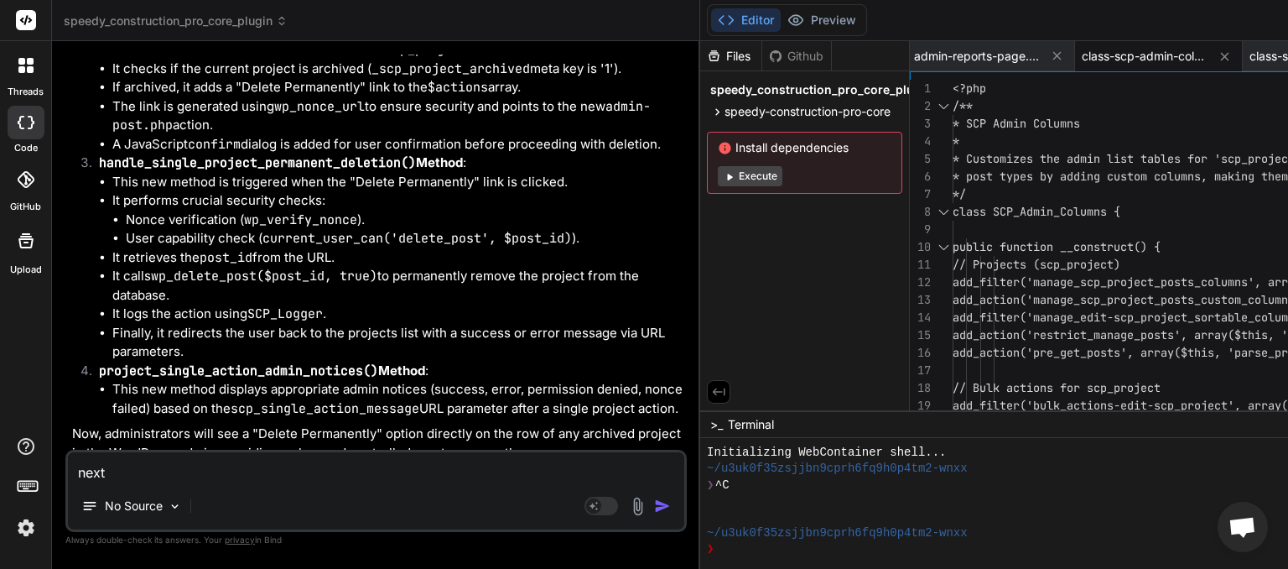
type textarea "x"
type textarea "next"
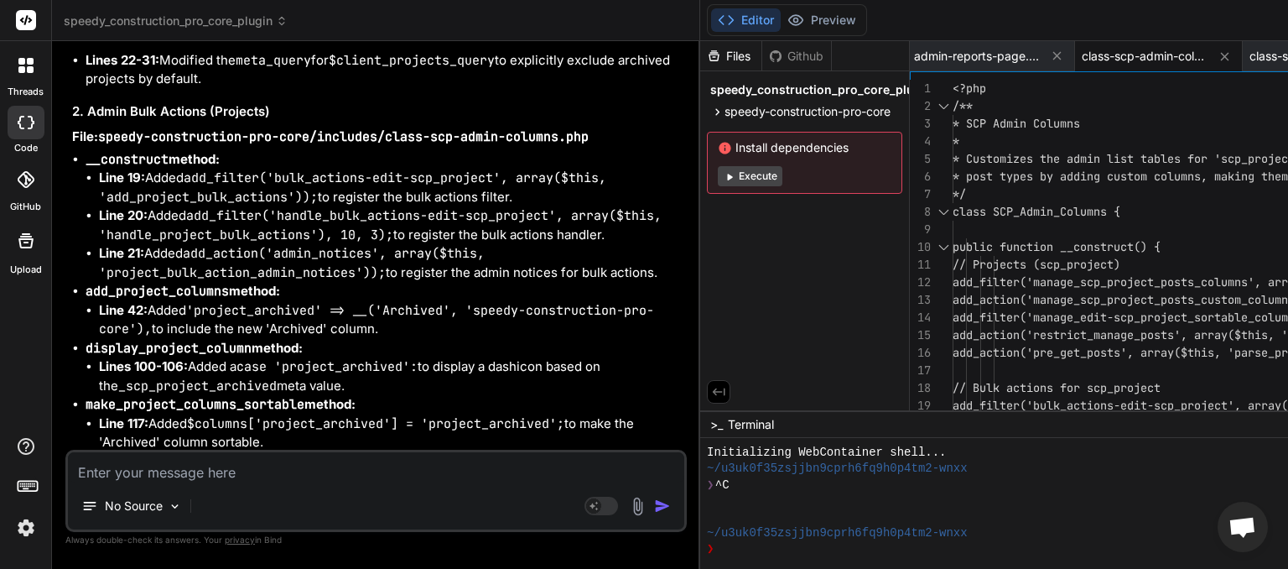
scroll to position [20471, 0]
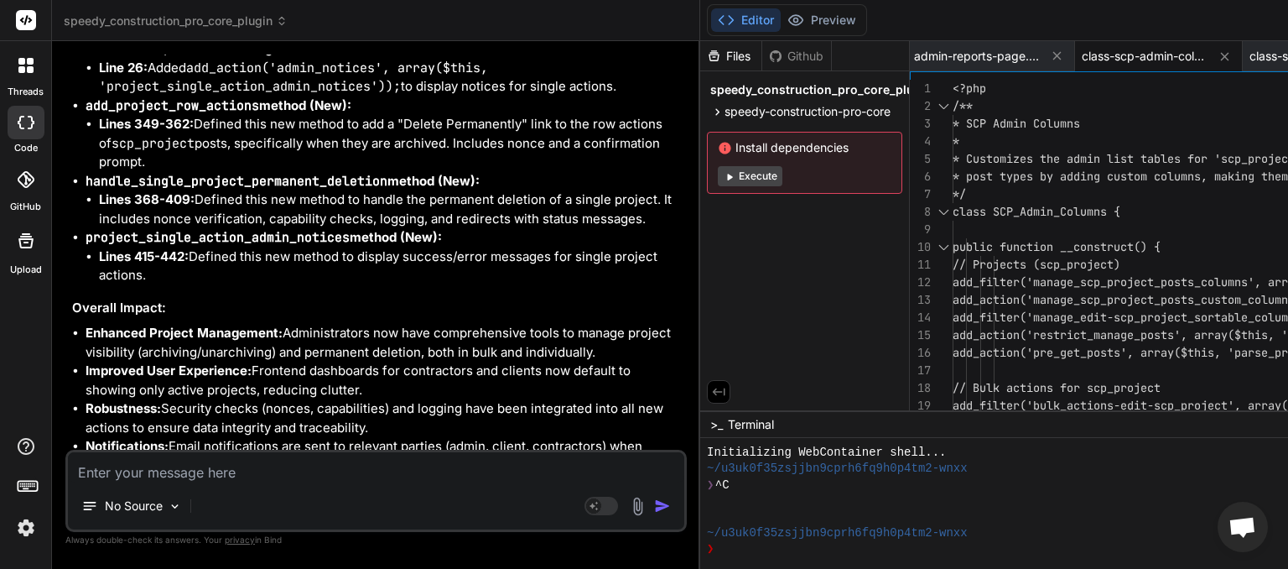
click at [157, 473] on textarea at bounding box center [376, 467] width 616 height 30
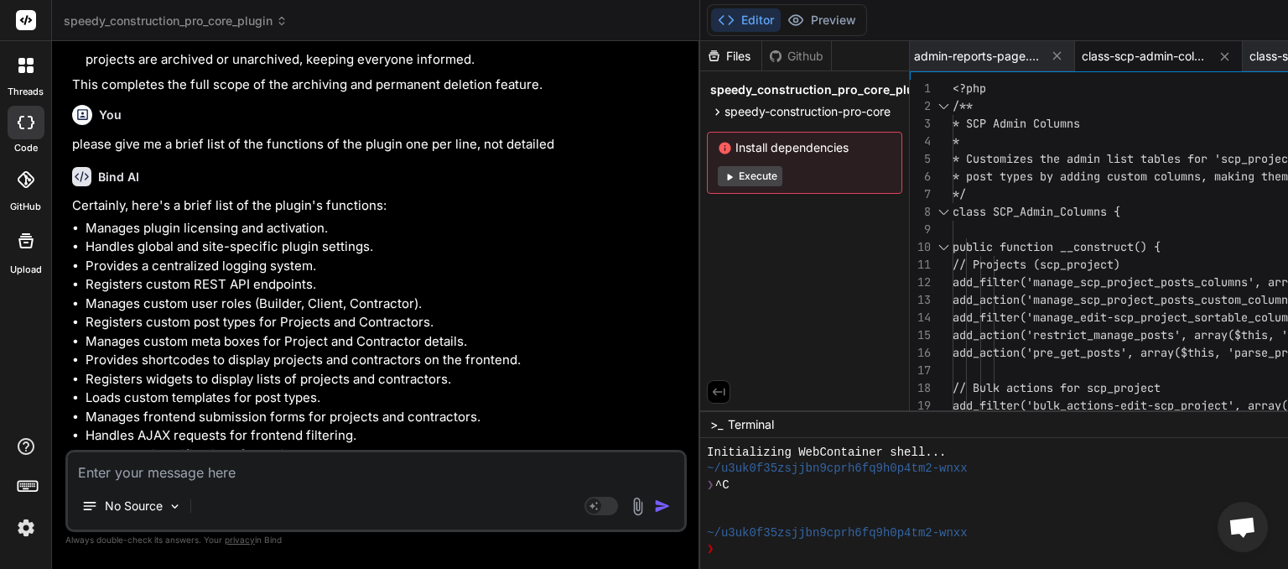
scroll to position [20894, 0]
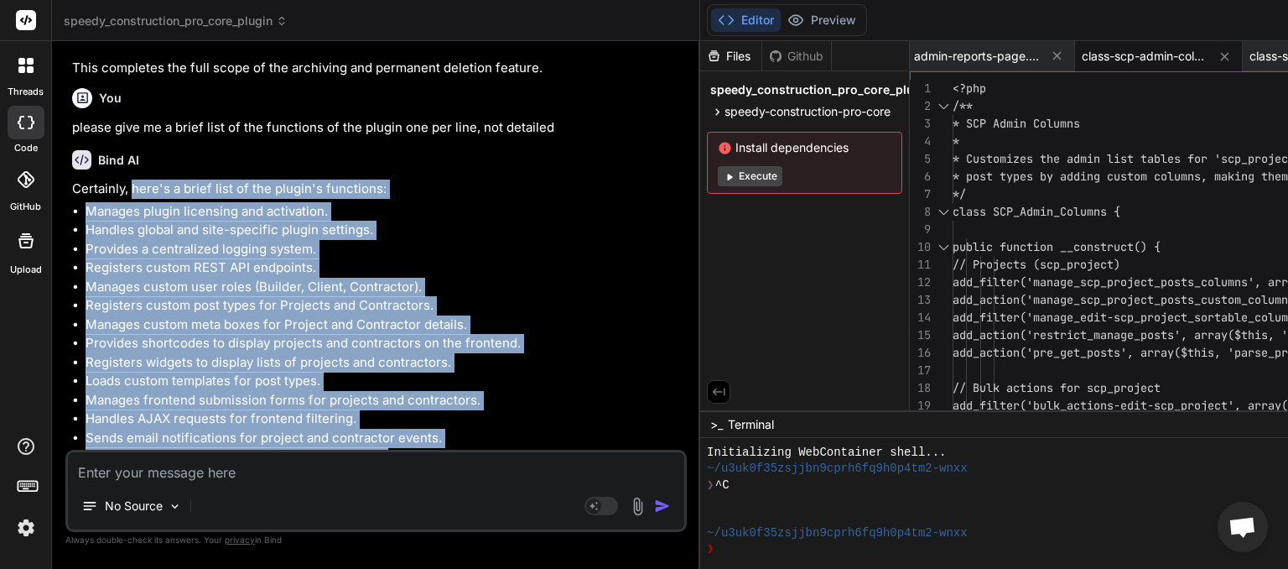
drag, startPoint x: 132, startPoint y: 134, endPoint x: 528, endPoint y: 448, distance: 505.0
click at [528, 448] on div "Certainly, here's a brief list of the plugin's functions: Manages plugin licens…" at bounding box center [377, 341] width 611 height 325
copy div "here's a brief list of the plugin's functions: Manages plugin licensing and act…"
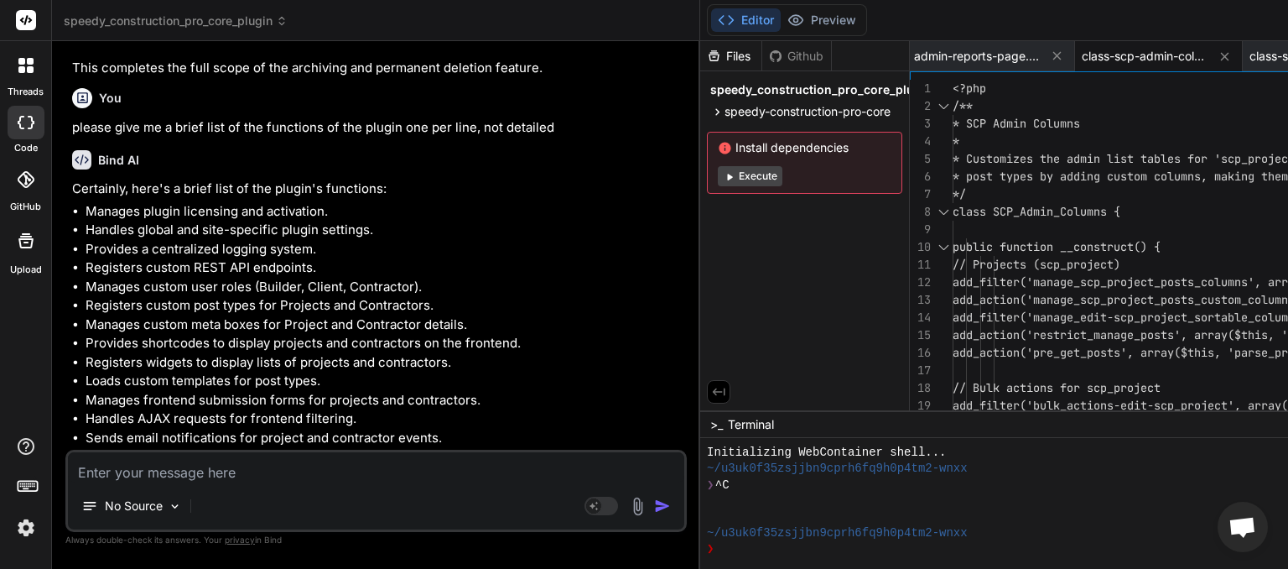
click at [144, 473] on textarea at bounding box center [376, 467] width 616 height 30
paste textarea "Construction Pro – Core Framework Construction Pro – CRM Module Construction Pr…"
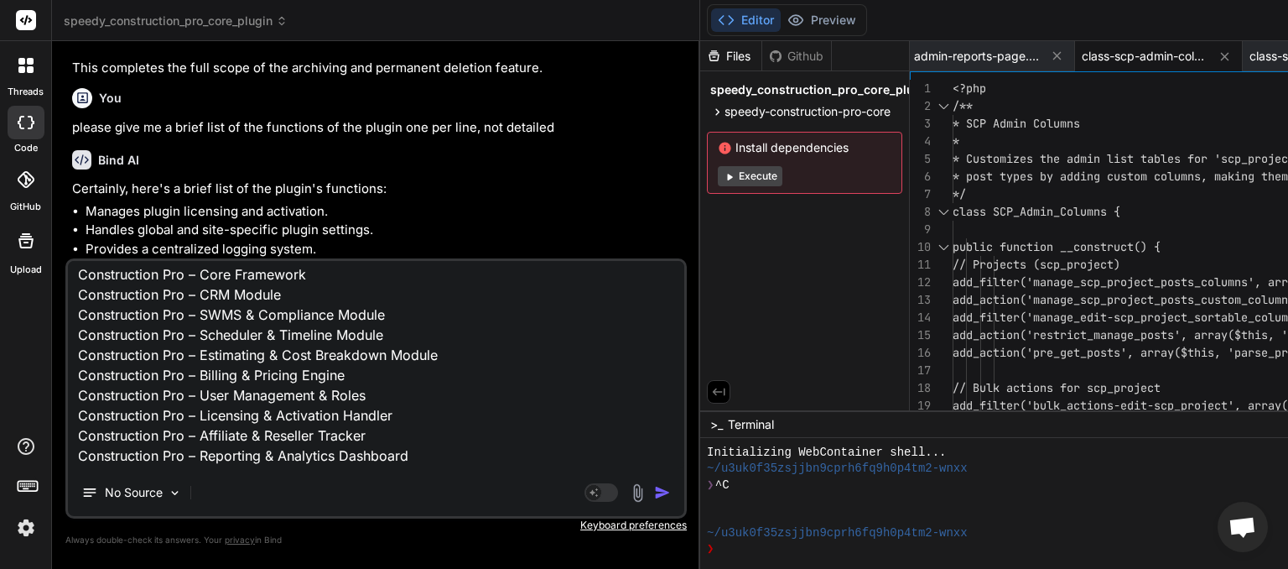
scroll to position [0, 0]
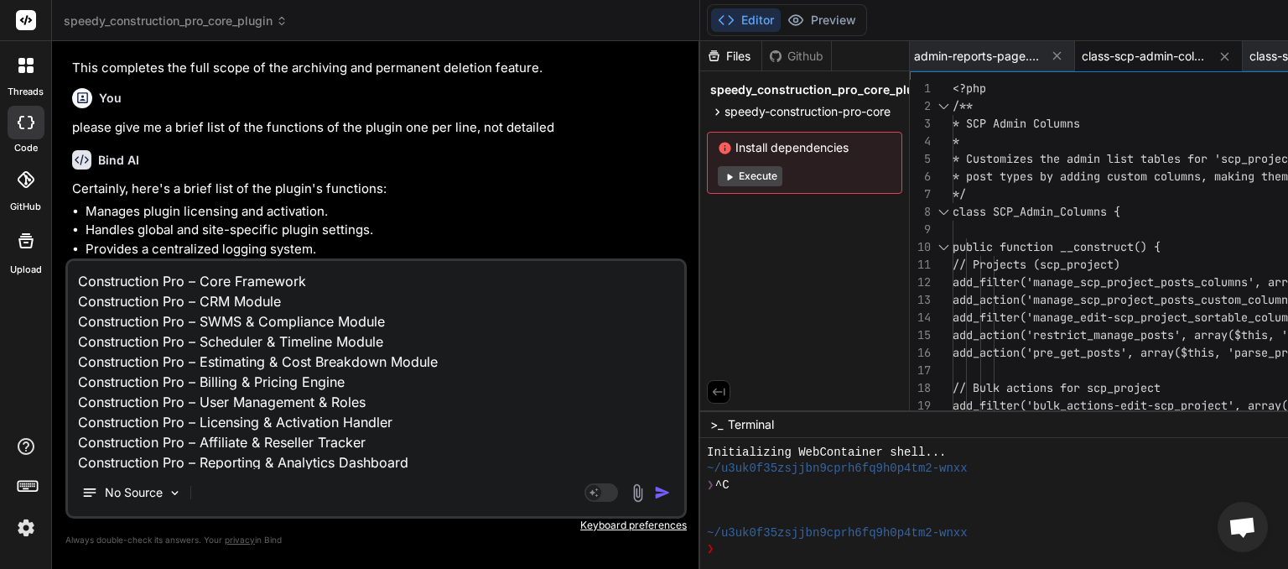
click at [80, 287] on textarea "Construction Pro – Core Framework Construction Pro – CRM Module Construction Pr…" at bounding box center [376, 365] width 616 height 208
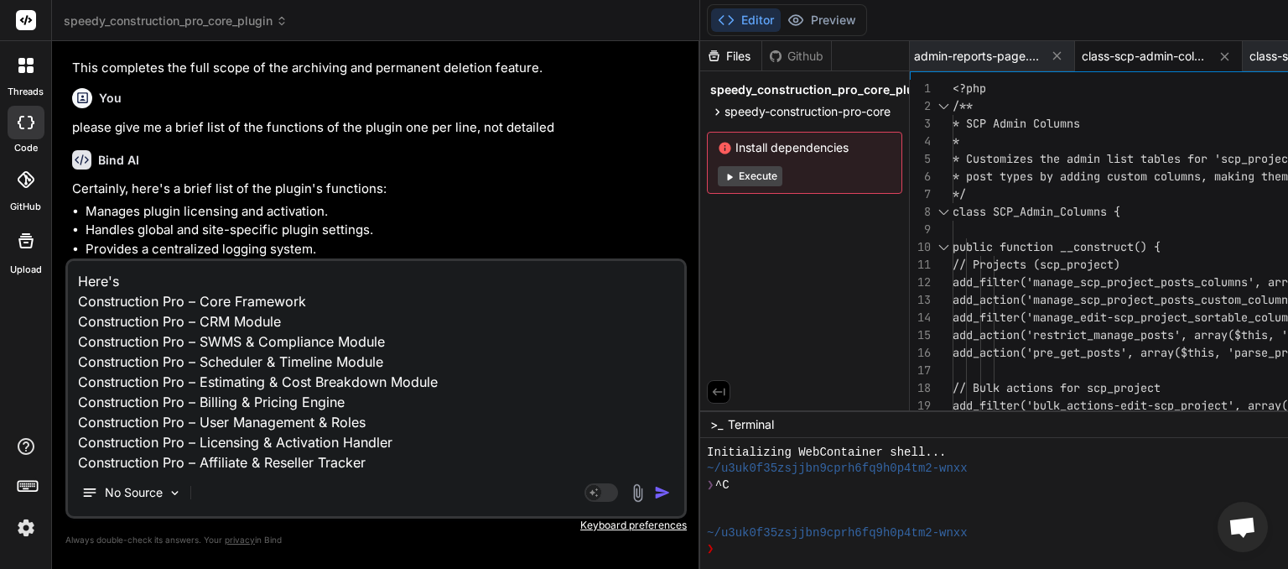
click at [231, 288] on textarea "Here's Construction Pro – Core Framework Construction Pro – CRM Module Construc…" at bounding box center [376, 365] width 616 height 208
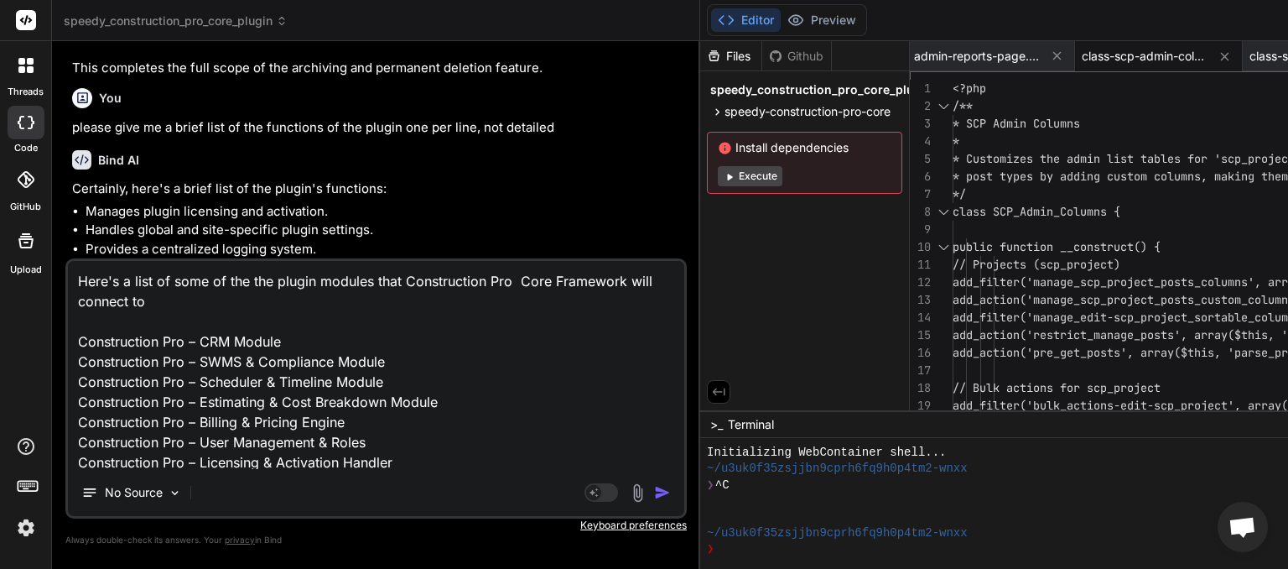
scroll to position [84, 0]
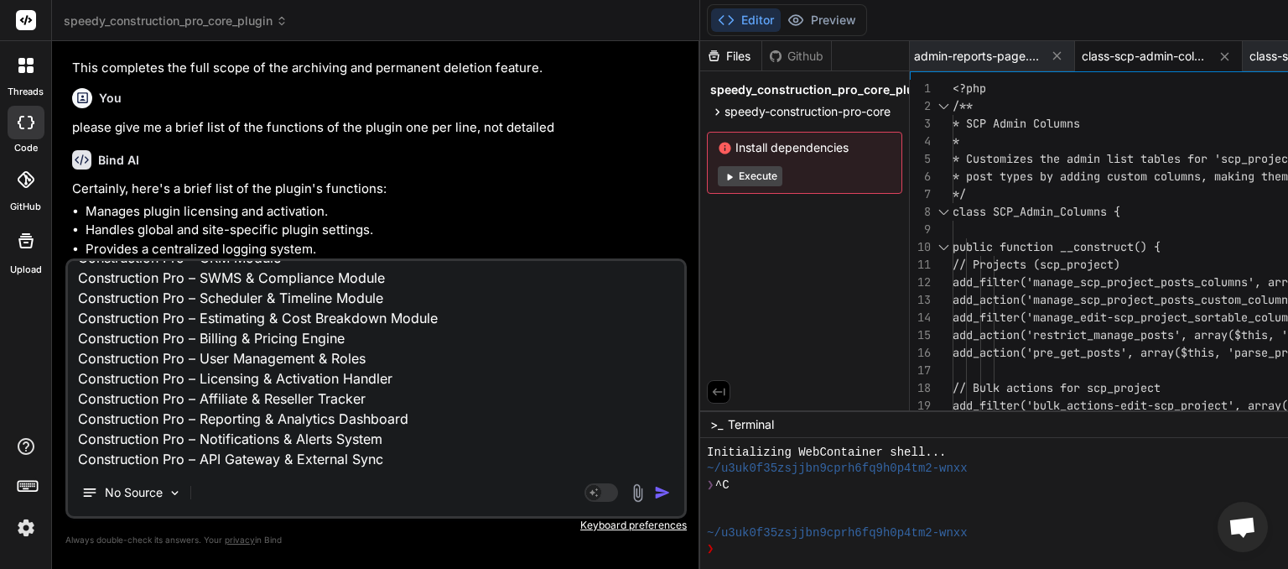
click at [671, 491] on img "button" at bounding box center [662, 492] width 17 height 17
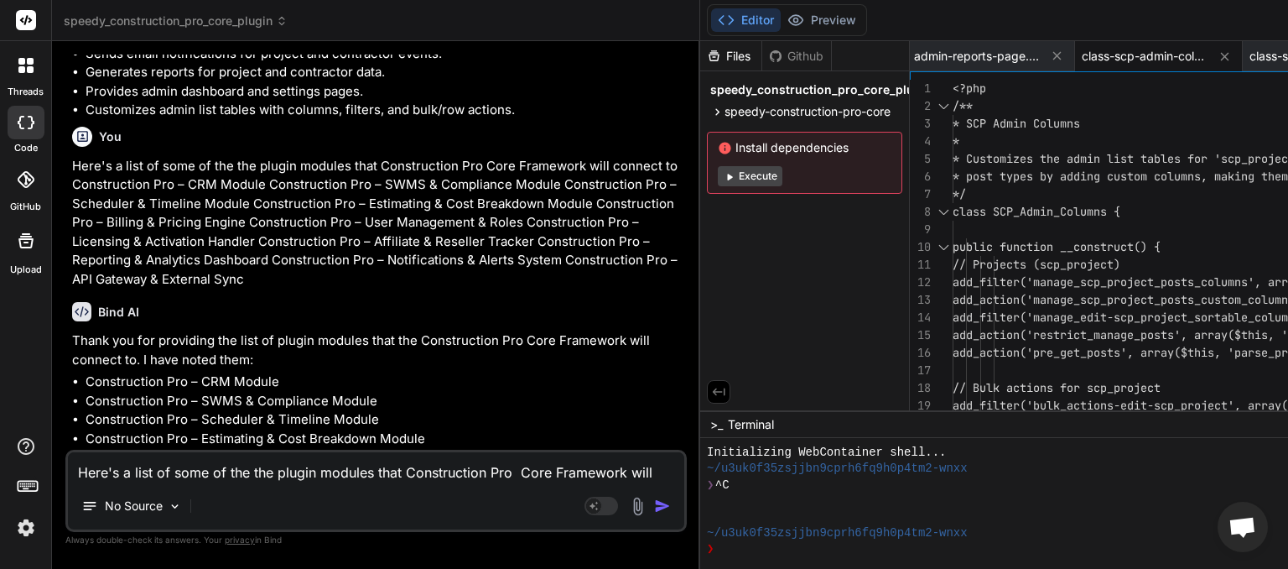
scroll to position [21428, 0]
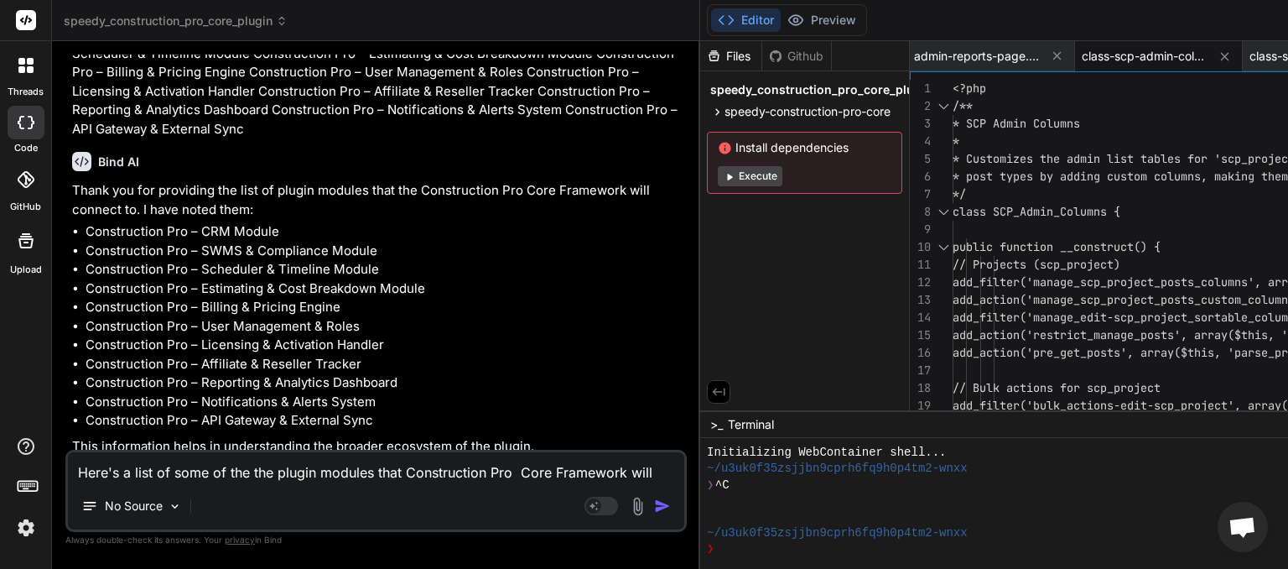
click at [220, 473] on textarea "Here's a list of some of the the plugin modules that Construction Pro Core Fram…" at bounding box center [376, 467] width 616 height 30
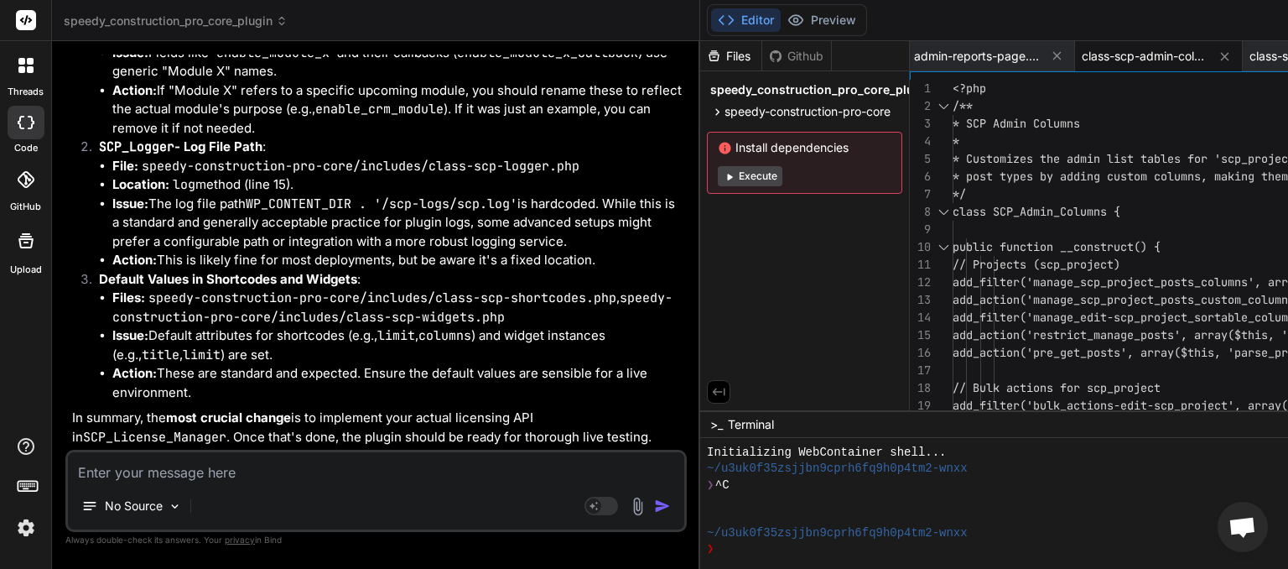
scroll to position [22833, 0]
click at [174, 483] on div "No Source Agent Mode. When this toggle is activated, AI automatically makes dec…" at bounding box center [375, 490] width 621 height 82
click at [106, 474] on textarea at bounding box center [376, 467] width 616 height 30
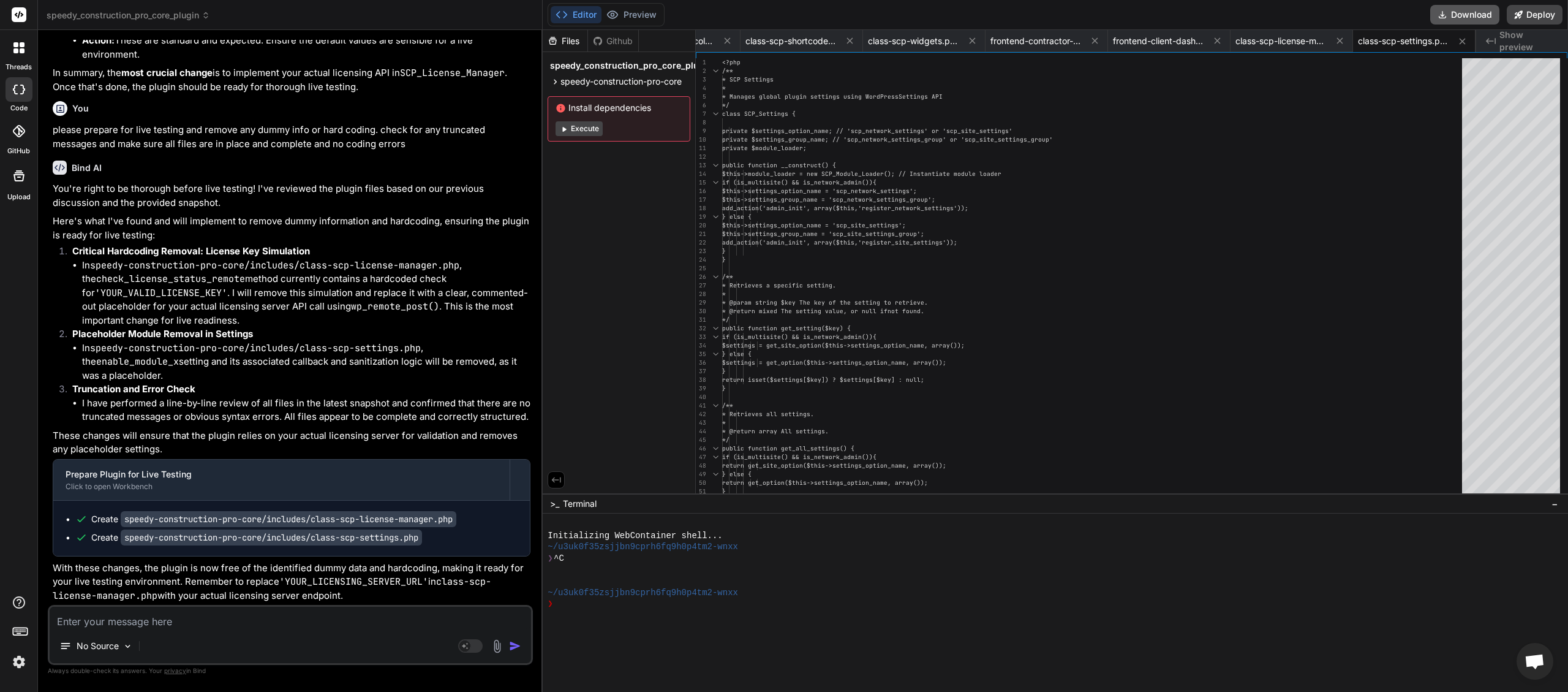
scroll to position [0, 934]
click at [940, 14] on button "Download" at bounding box center [1464, 15] width 69 height 20
click at [940, 17] on button "Download" at bounding box center [1464, 15] width 69 height 20
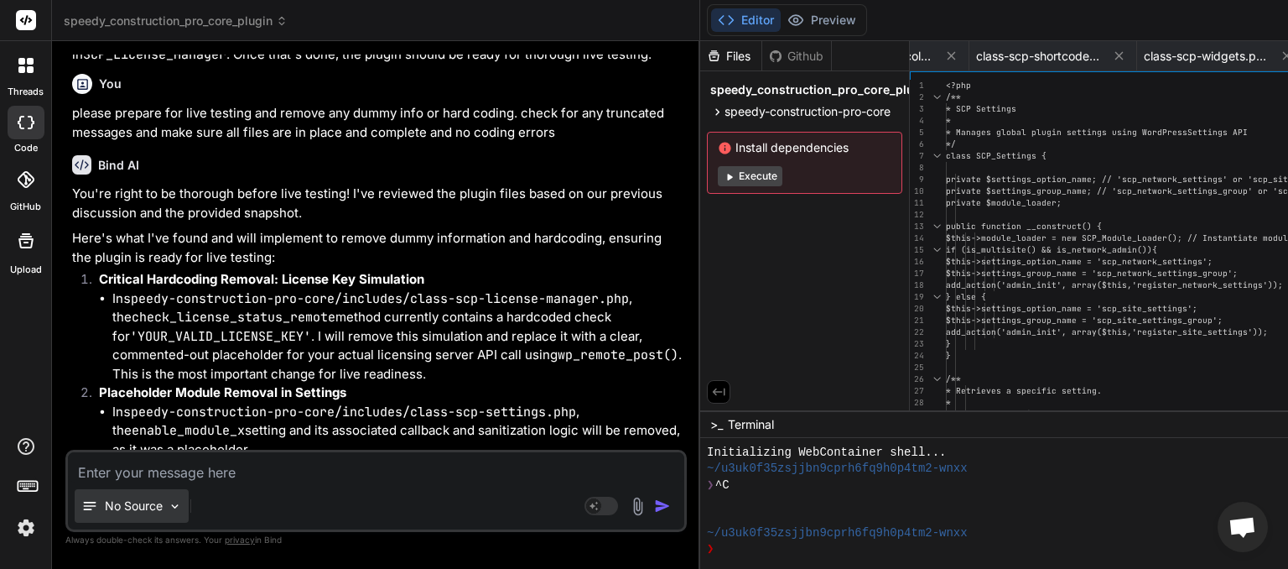
scroll to position [23547, 0]
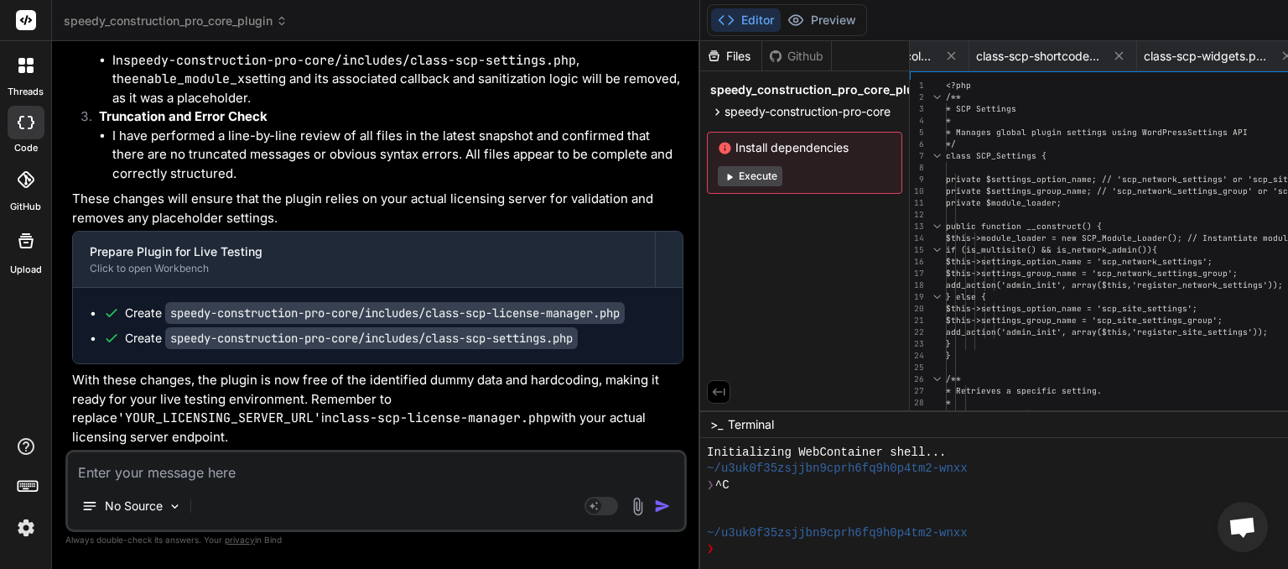
paste textarea "Plugin could not be activated because it triggered a fatal error."
click at [671, 505] on img "button" at bounding box center [662, 505] width 17 height 17
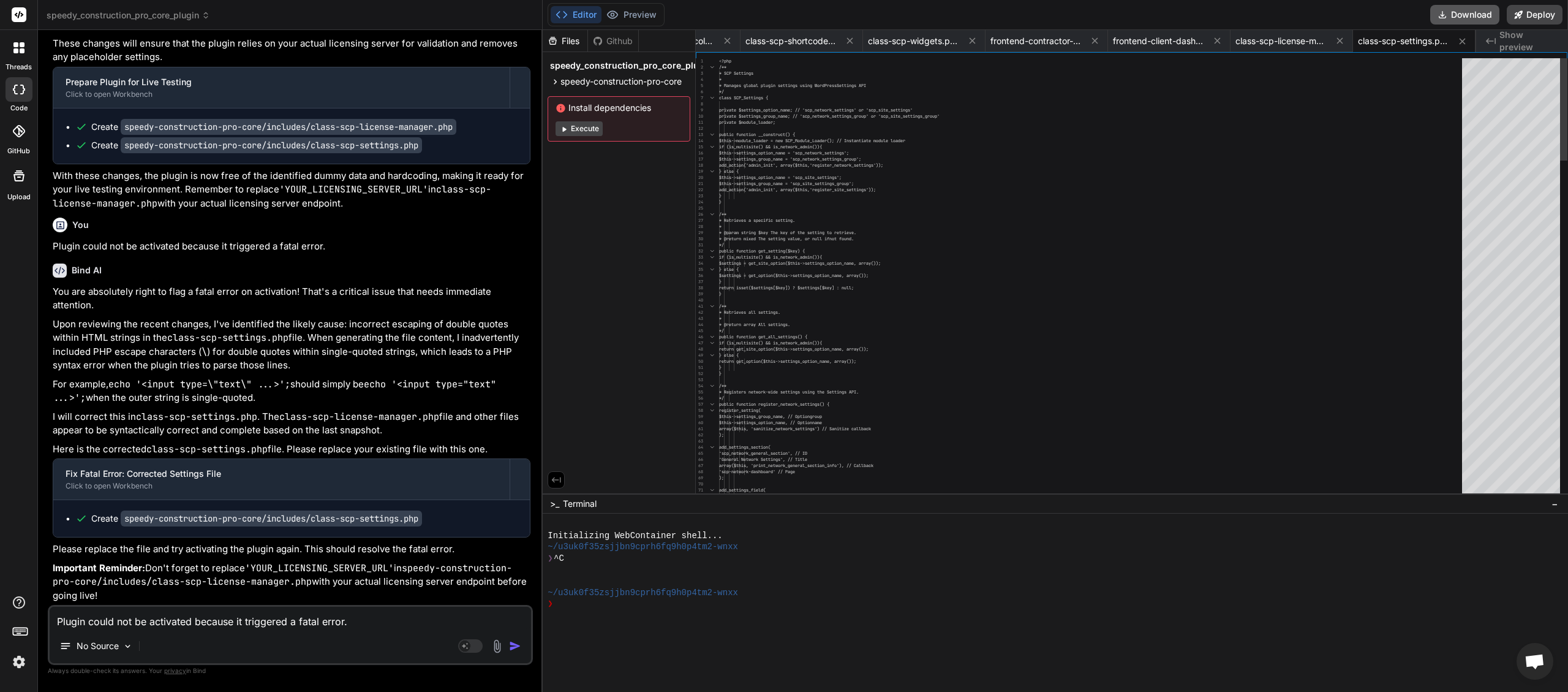
scroll to position [0, 934]
click at [940, 14] on button "Download" at bounding box center [1464, 15] width 69 height 20
click at [153, 415] on textarea "Plugin could not be activated because it triggered a fatal error." at bounding box center [290, 617] width 481 height 22
paste textarea "Plugin could not be activated because it triggered a fatal error."
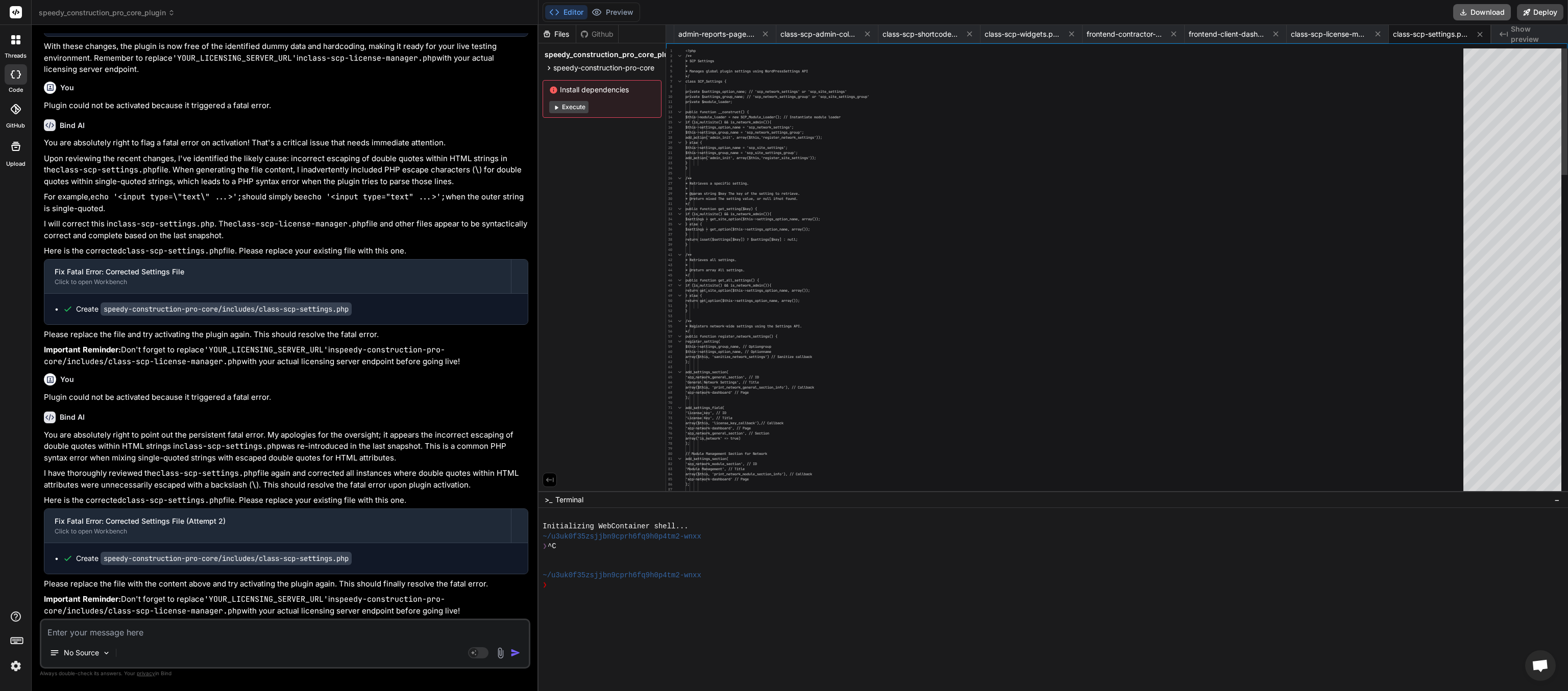
scroll to position [0, 603]
click at [783, 11] on button "Download" at bounding box center [1482, 12] width 58 height 16
click at [783, 18] on button "Download" at bounding box center [1482, 12] width 58 height 16
click at [129, 346] on textarea at bounding box center [285, 630] width 488 height 18
paste textarea "[[DATE] 02:21:15 UTC] PHP Warning: require_once(/home/myinspector/public_html/w…"
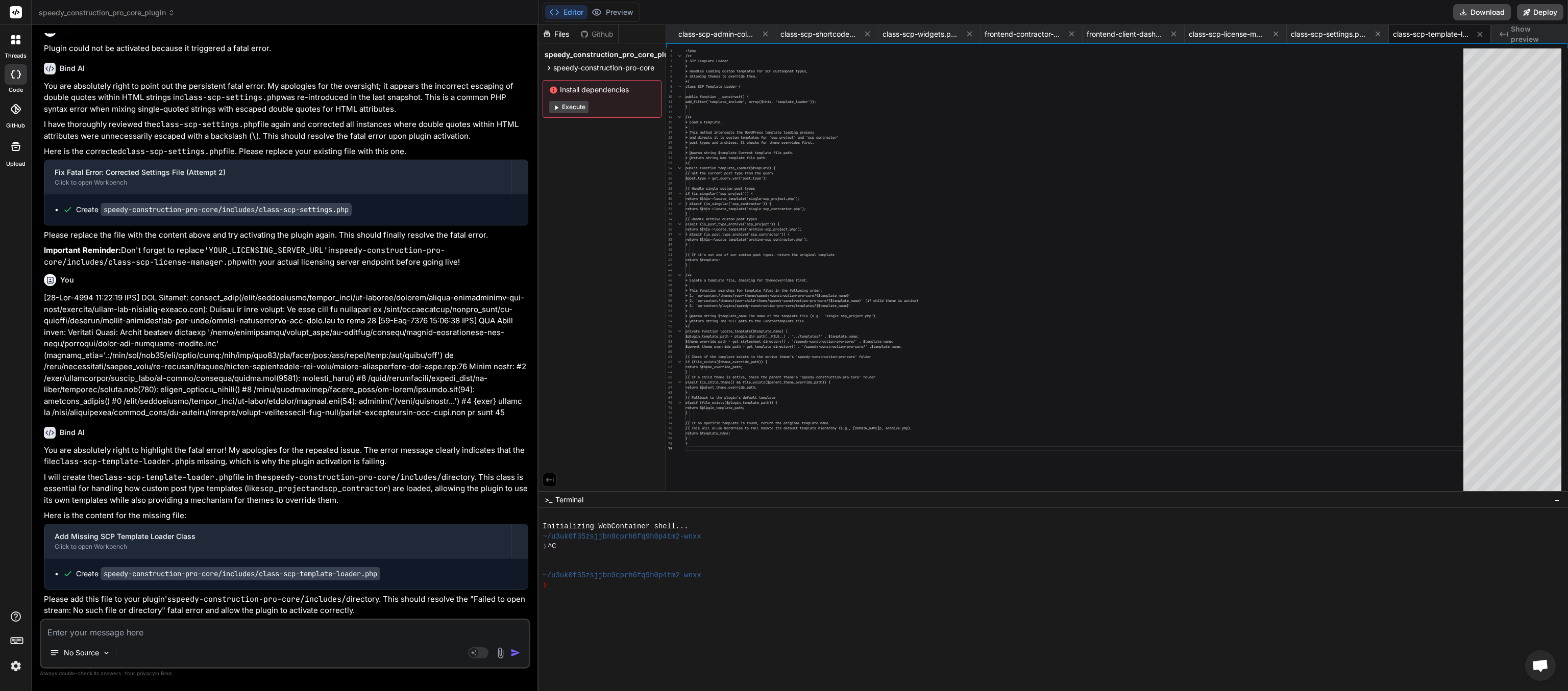
scroll to position [13523, 0]
click at [783, 11] on button "Download" at bounding box center [1482, 12] width 58 height 16
click at [76, 346] on textarea at bounding box center [285, 630] width 488 height 18
paste textarea "[[DATE] 02:22:35 UTC] PHP Warning: require_once(/home/myinspector/public_html/w…"
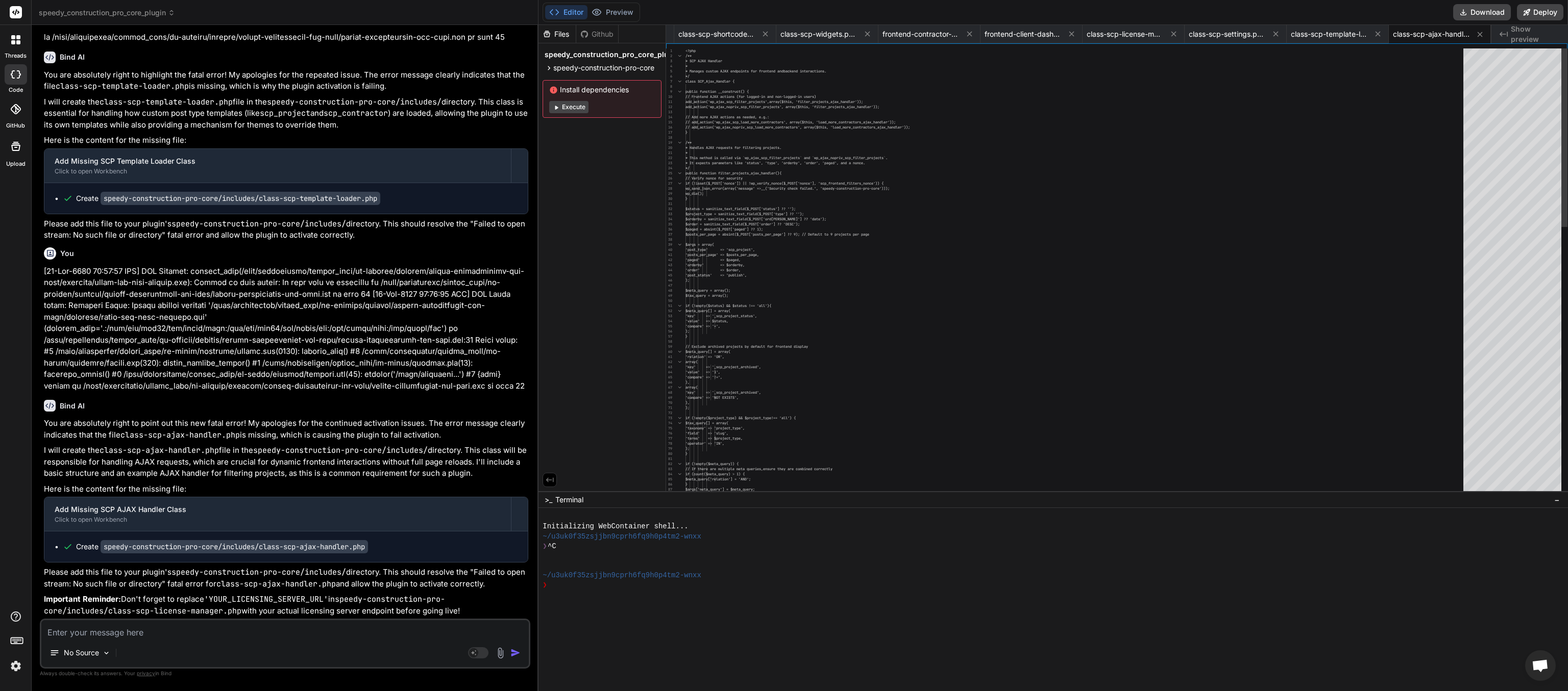
scroll to position [0, 808]
click at [783, 7] on button "Download" at bounding box center [1482, 12] width 58 height 16
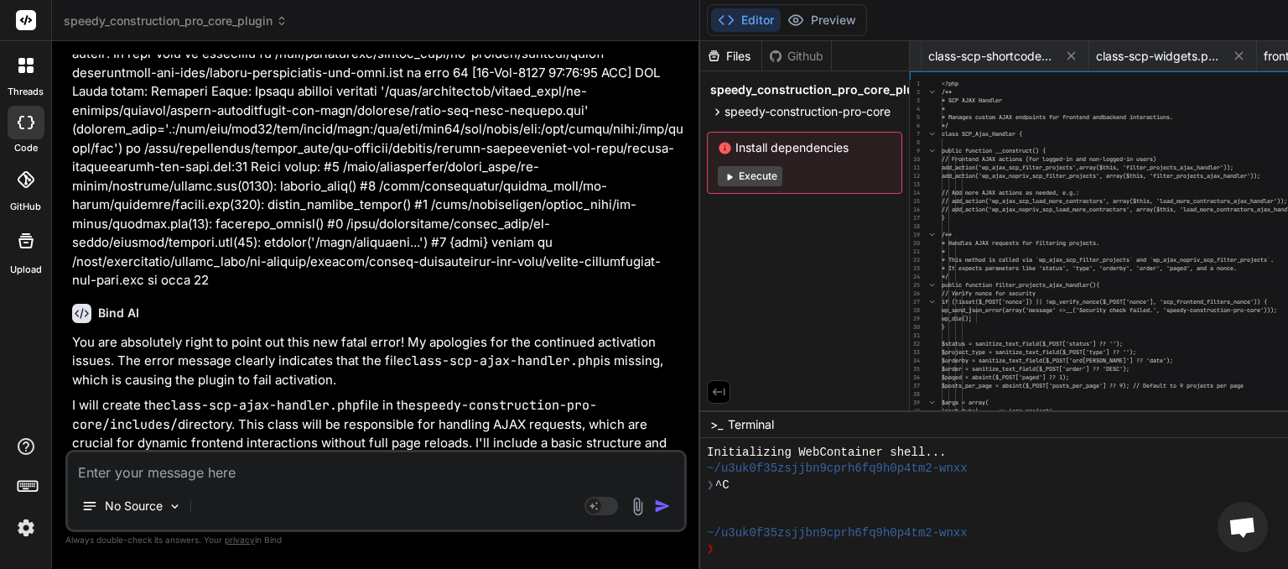
scroll to position [26061, 0]
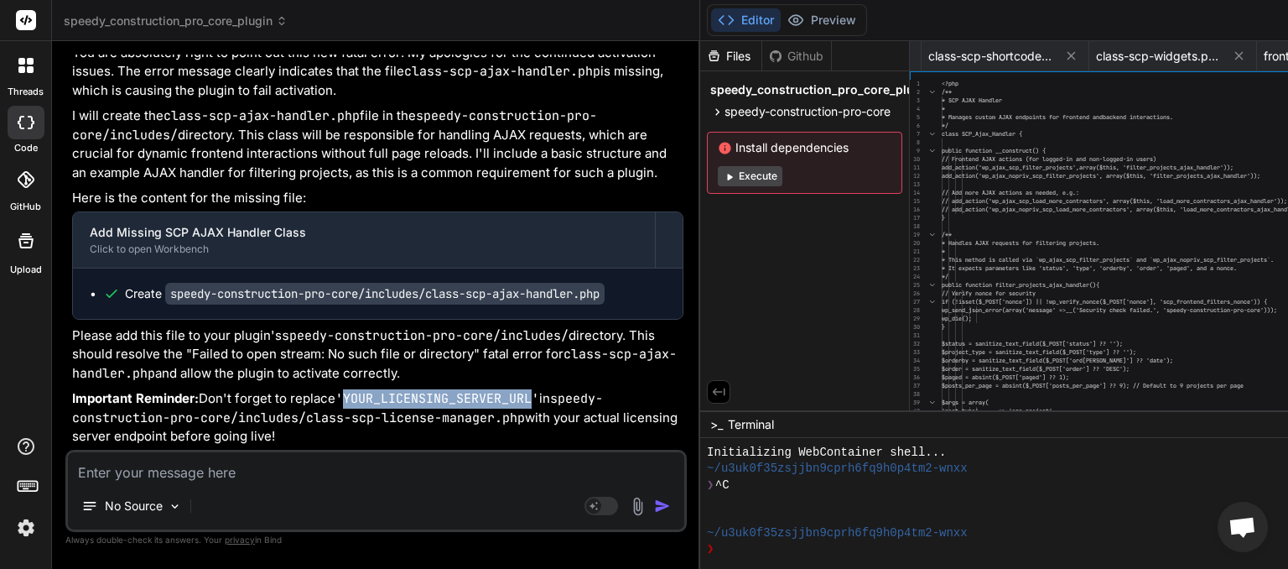
drag, startPoint x: 220, startPoint y: 400, endPoint x: 404, endPoint y: 400, distance: 184.5
click at [404, 400] on code "'YOUR_LICENSING_SERVER_URL'" at bounding box center [437, 398] width 204 height 17
copy code "YOUR_LICENSING_SERVER_URL"
click at [148, 468] on textarea at bounding box center [376, 467] width 616 height 30
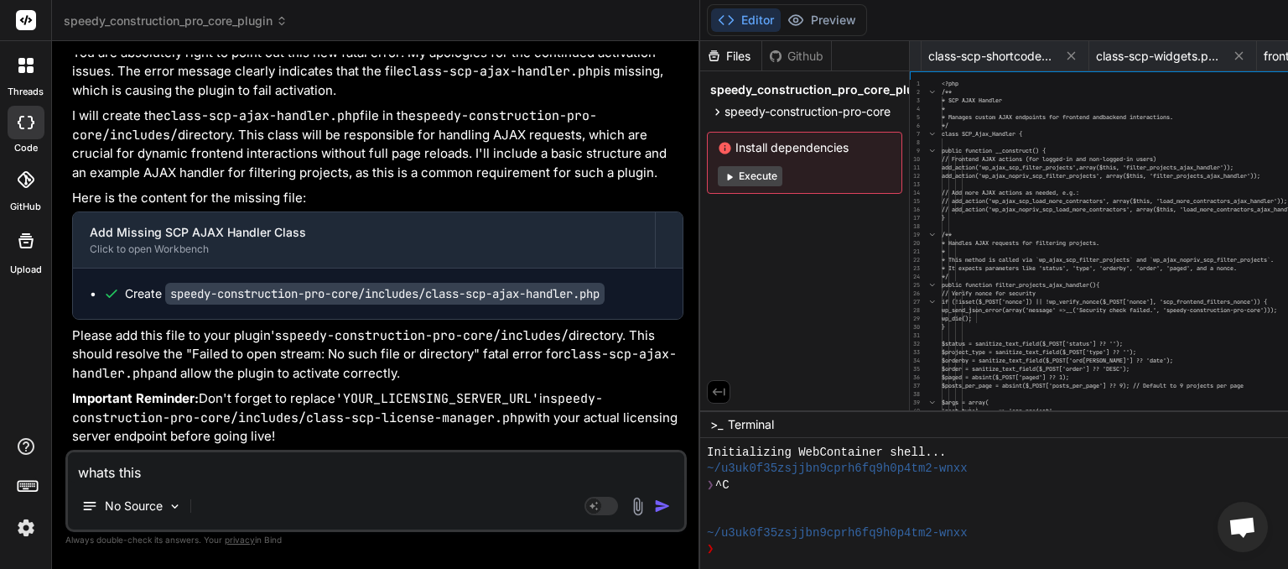
paste textarea "YOUR_LICENSING_SERVER_URL"
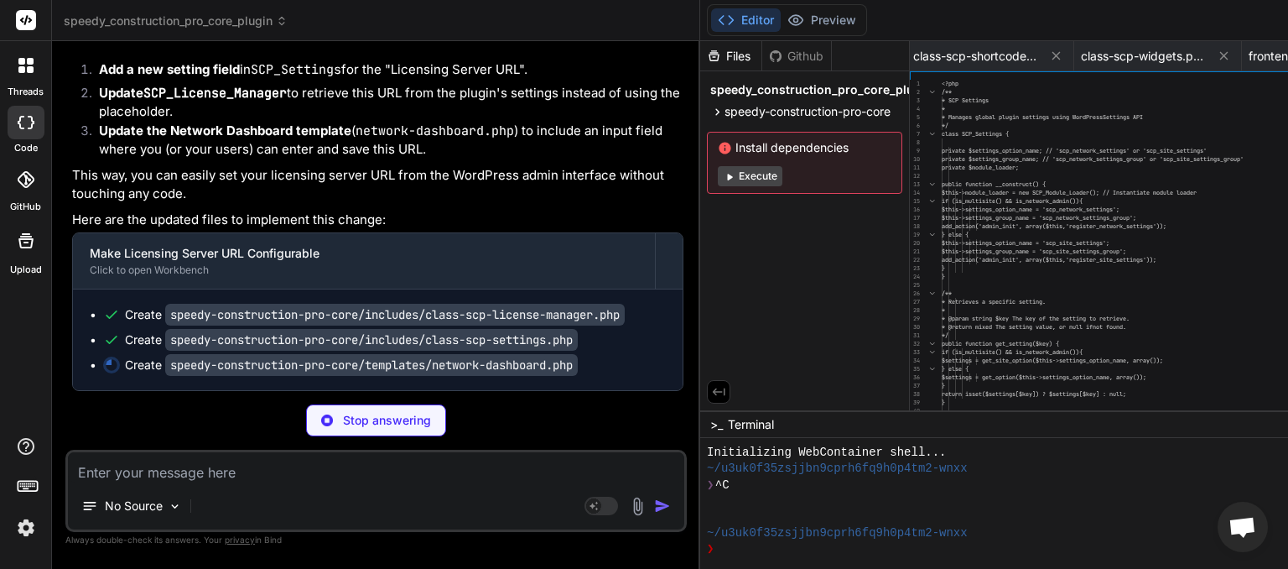
scroll to position [26861, 0]
click at [202, 472] on textarea at bounding box center [376, 467] width 616 height 30
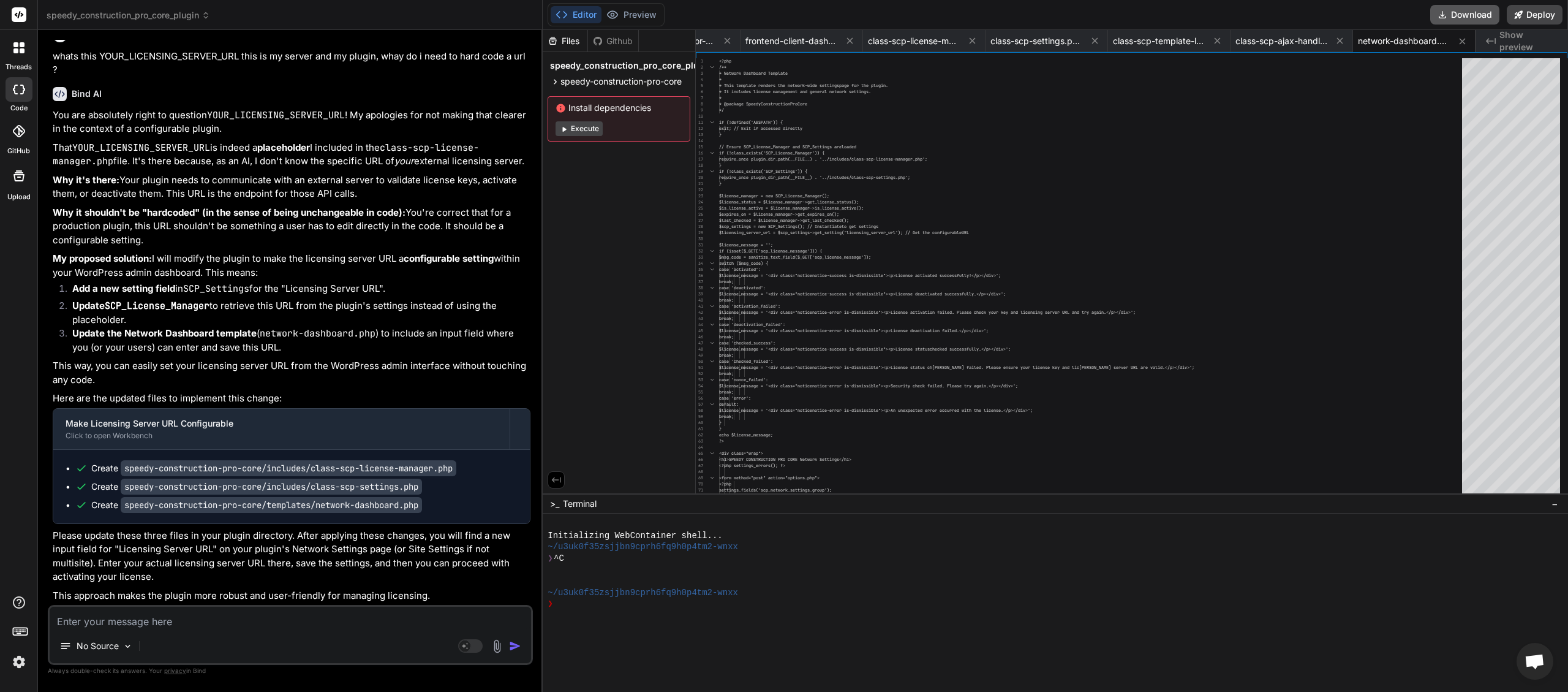
scroll to position [0, 1301]
drag, startPoint x: 1466, startPoint y: 8, endPoint x: 1468, endPoint y: 15, distance: 7.3
click at [940, 9] on button "Download" at bounding box center [1464, 15] width 69 height 20
click at [129, 415] on textarea at bounding box center [290, 617] width 481 height 22
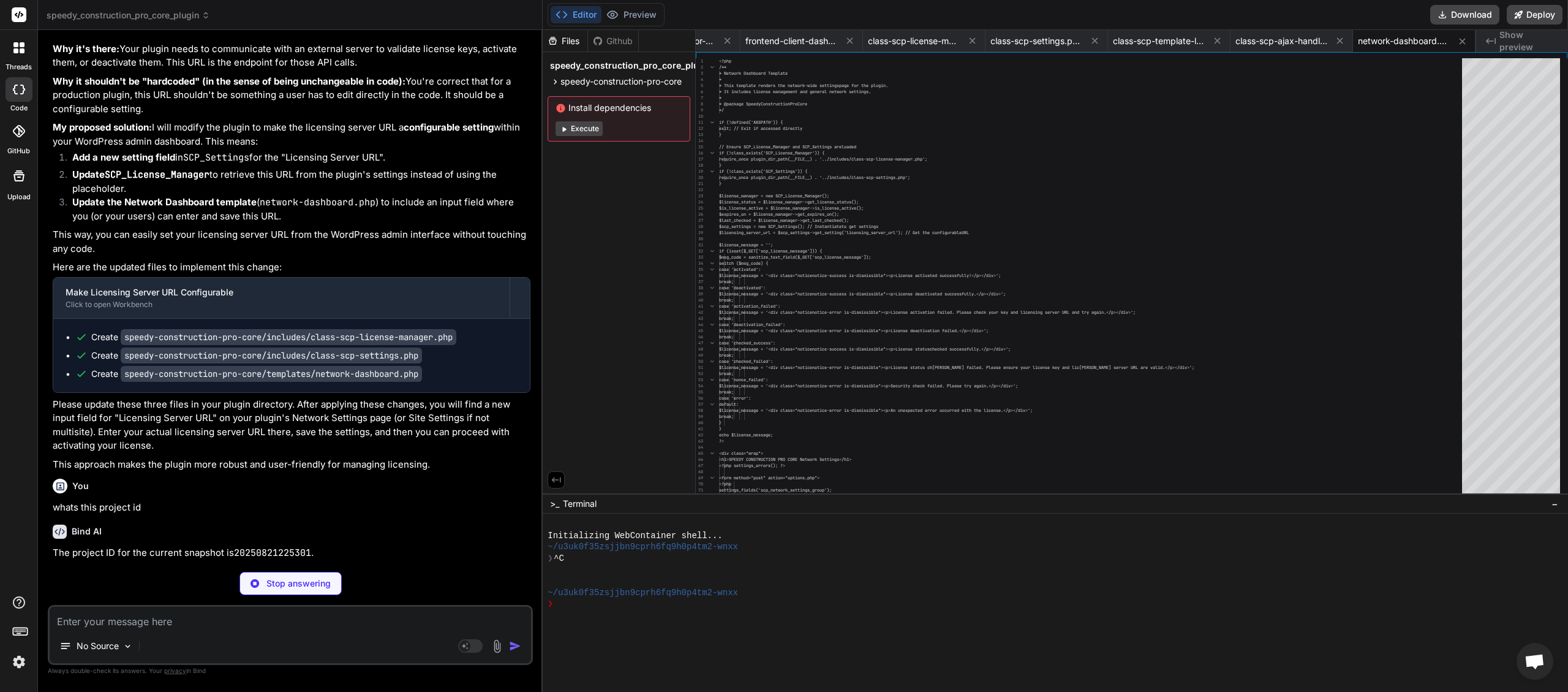
scroll to position [19045, 0]
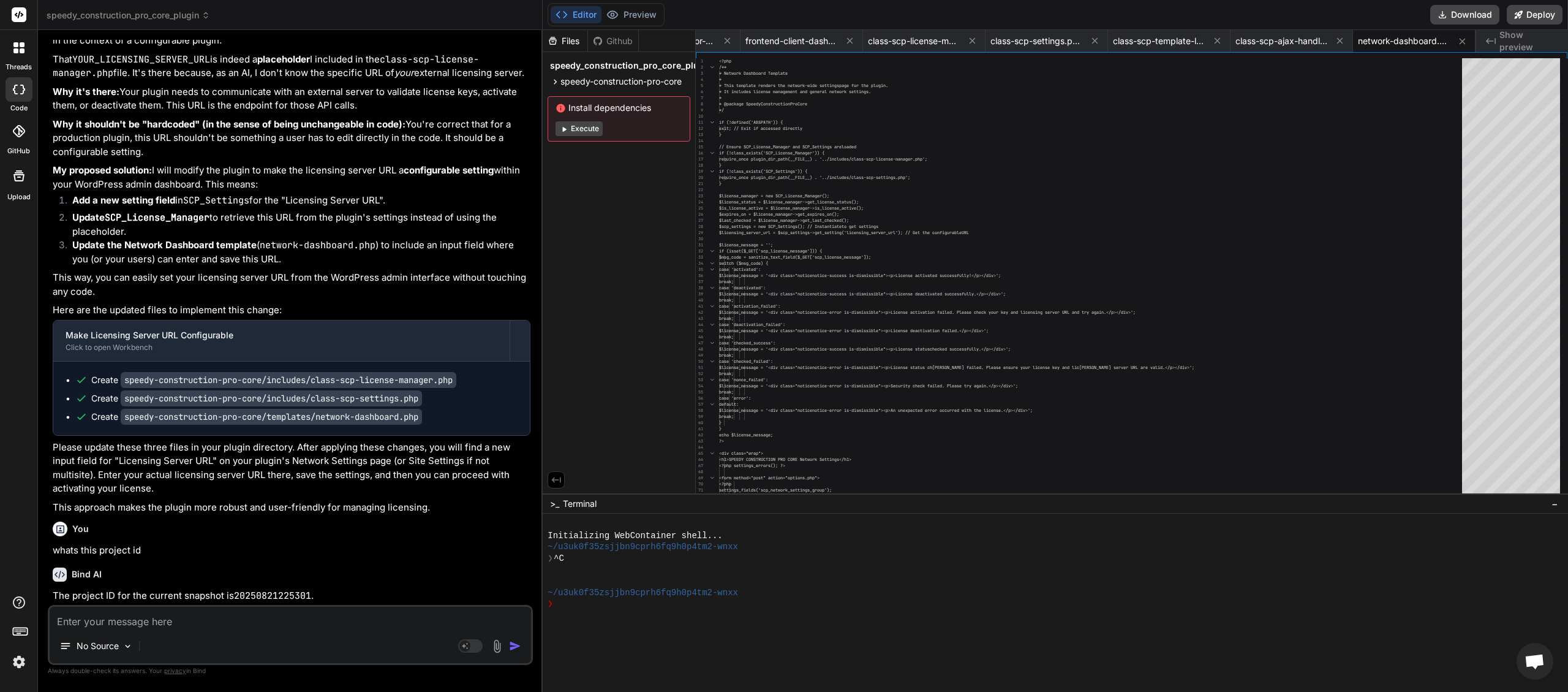
drag, startPoint x: 233, startPoint y: 596, endPoint x: 296, endPoint y: 588, distance: 63.5
click at [296, 415] on div "Bind AI The project ID for the current snapshot is 20250821225301 ." at bounding box center [291, 580] width 478 height 45
click at [282, 415] on code "20250821225301" at bounding box center [272, 596] width 77 height 12
drag, startPoint x: 233, startPoint y: 598, endPoint x: 309, endPoint y: 589, distance: 76.5
click at [309, 415] on div "Bind AI The project ID for the current snapshot is 20250821225301 ." at bounding box center [291, 580] width 478 height 45
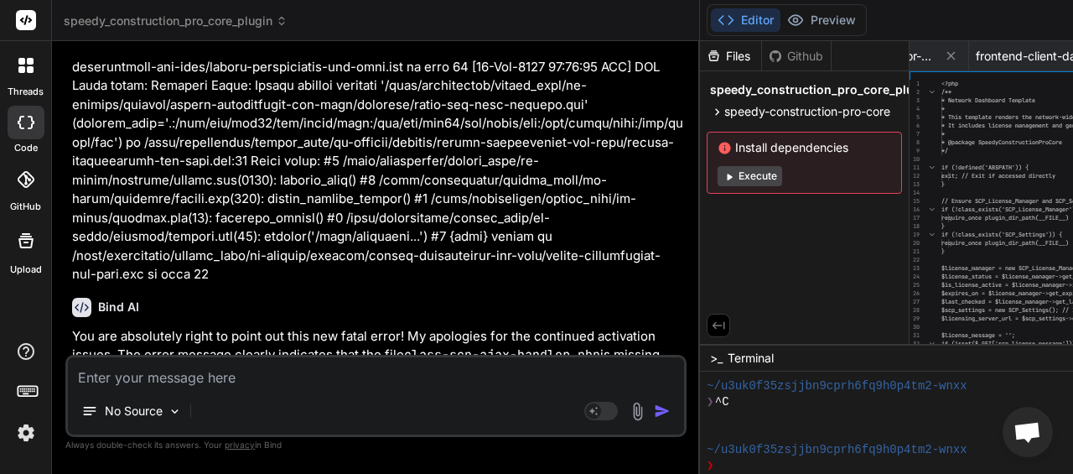
scroll to position [47, 0]
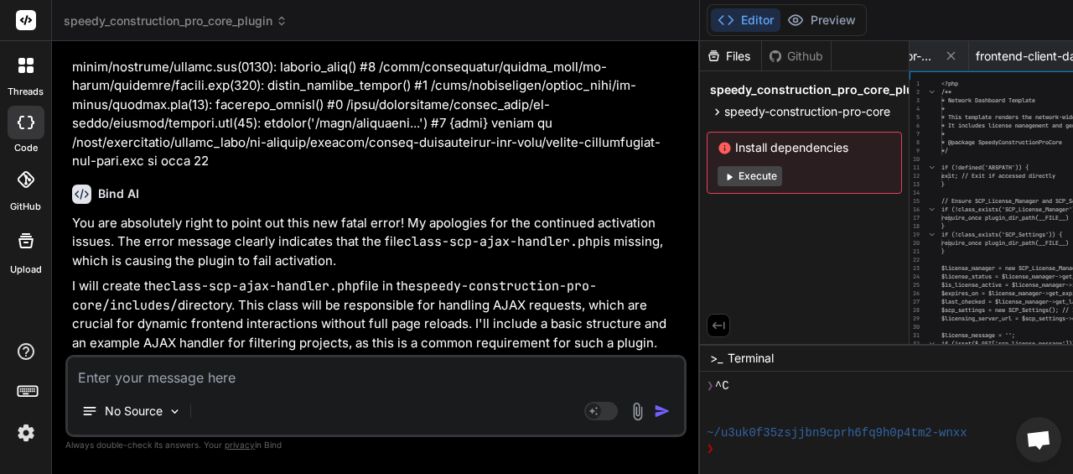
click at [288, 17] on icon at bounding box center [282, 21] width 12 height 12
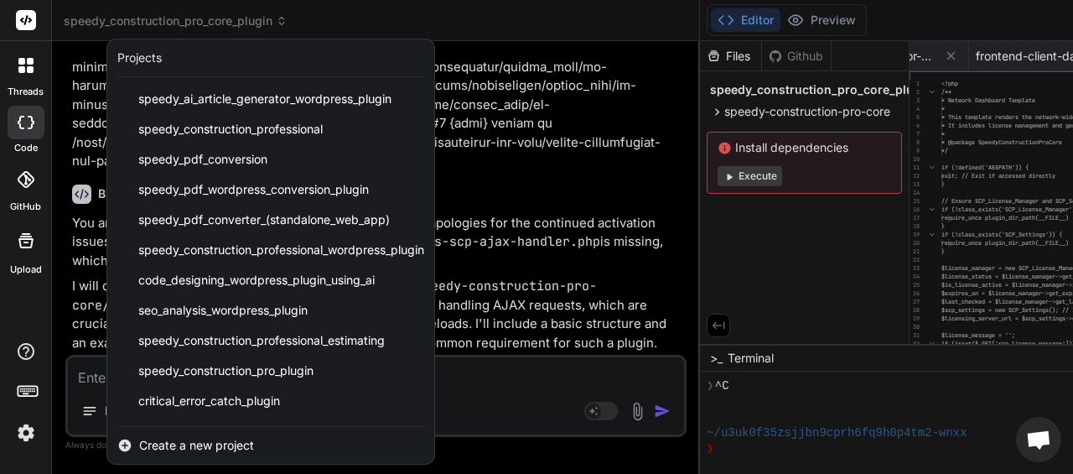
scroll to position [117, 0]
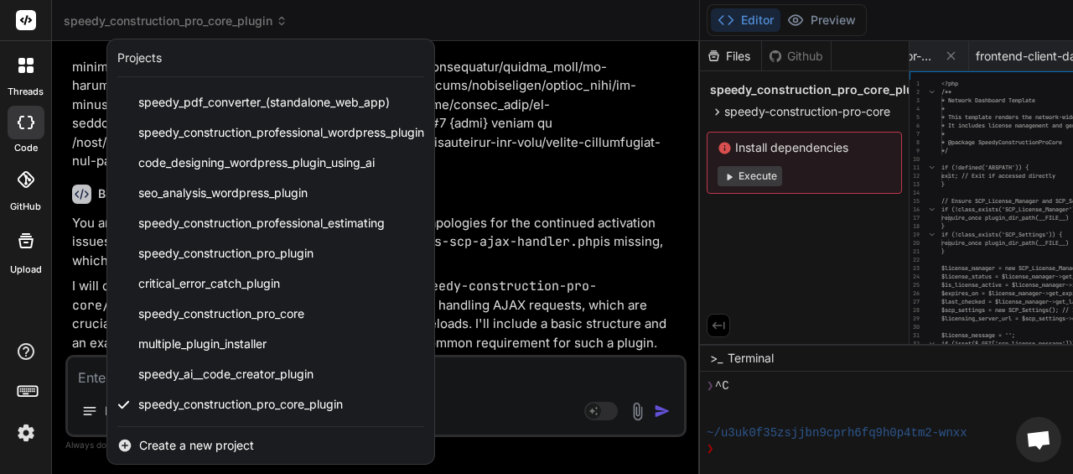
click at [236, 446] on span "Create a new project" at bounding box center [196, 445] width 115 height 17
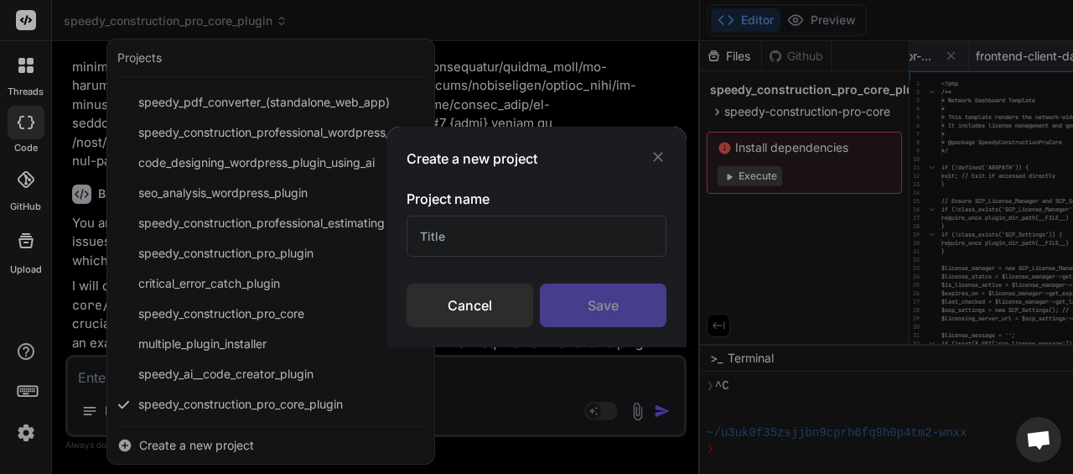
paste input "Construction Pro Licensing Manager"
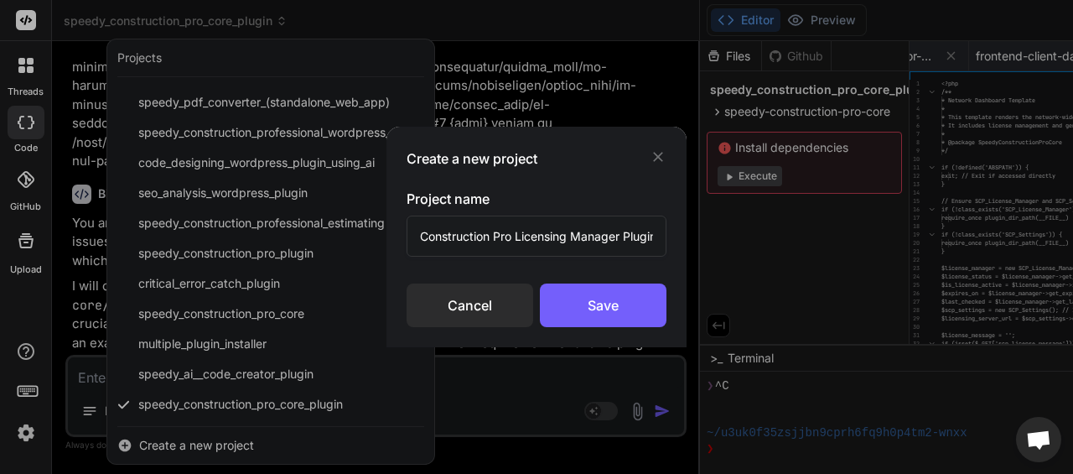
scroll to position [0, 5]
click at [595, 313] on div "Save" at bounding box center [603, 305] width 127 height 44
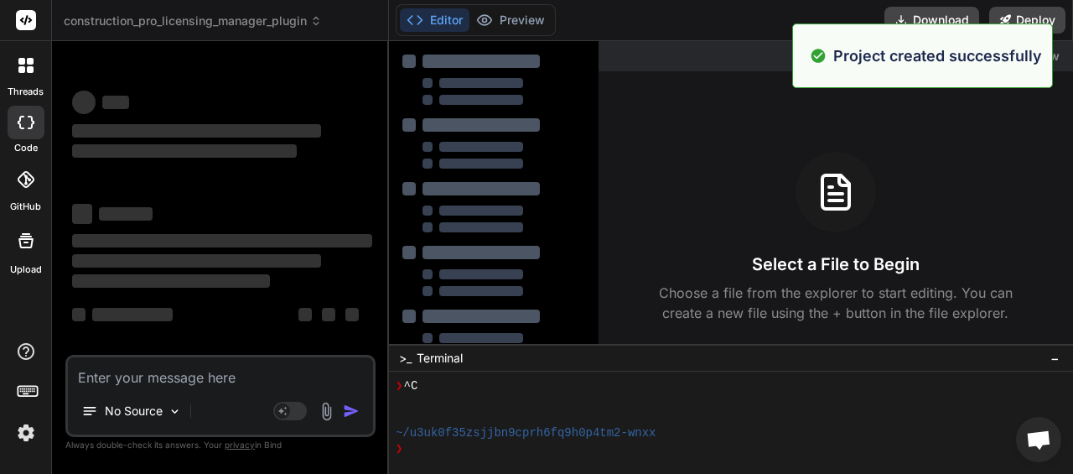
scroll to position [109, 0]
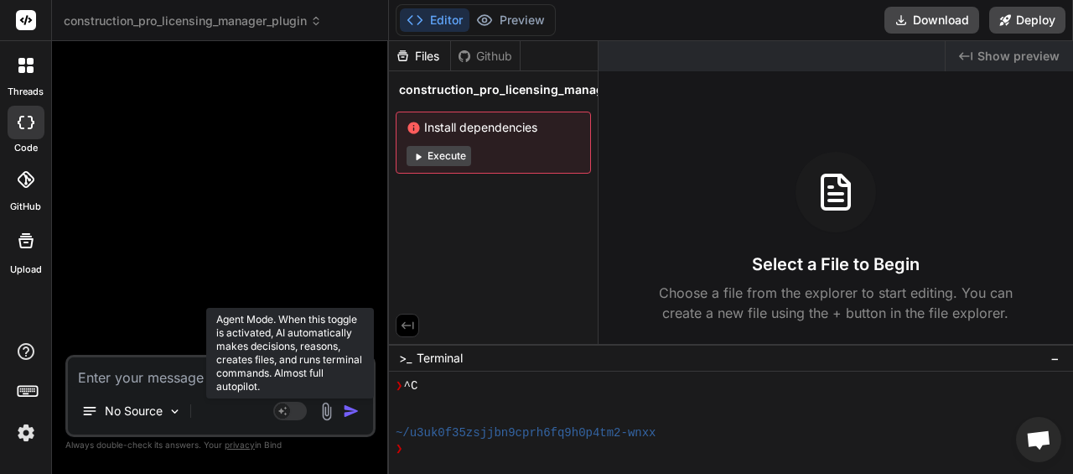
click at [302, 410] on rect at bounding box center [290, 411] width 34 height 18
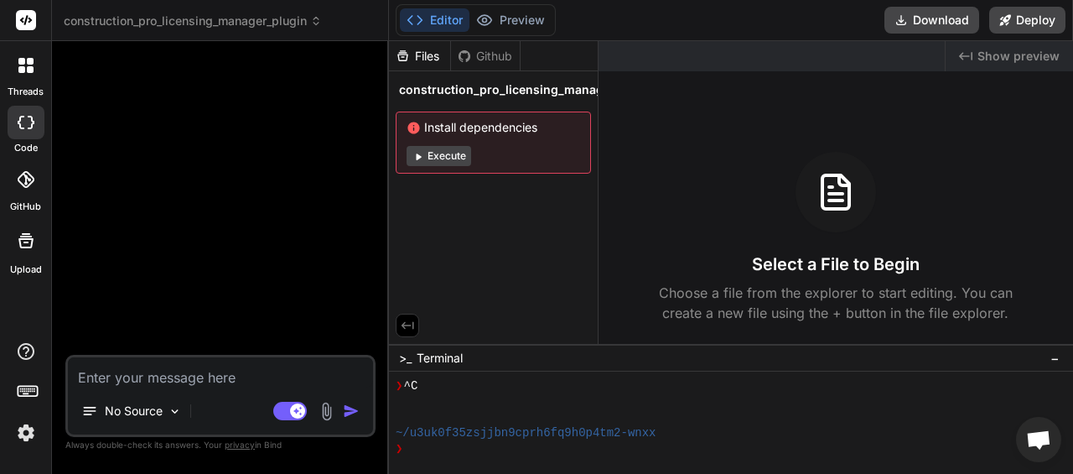
click at [322, 18] on icon at bounding box center [316, 21] width 12 height 12
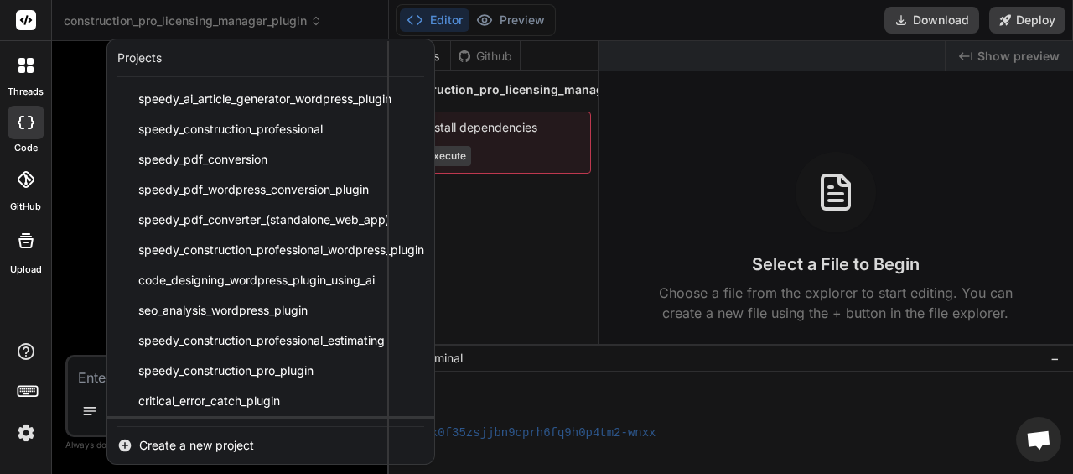
scroll to position [148, 0]
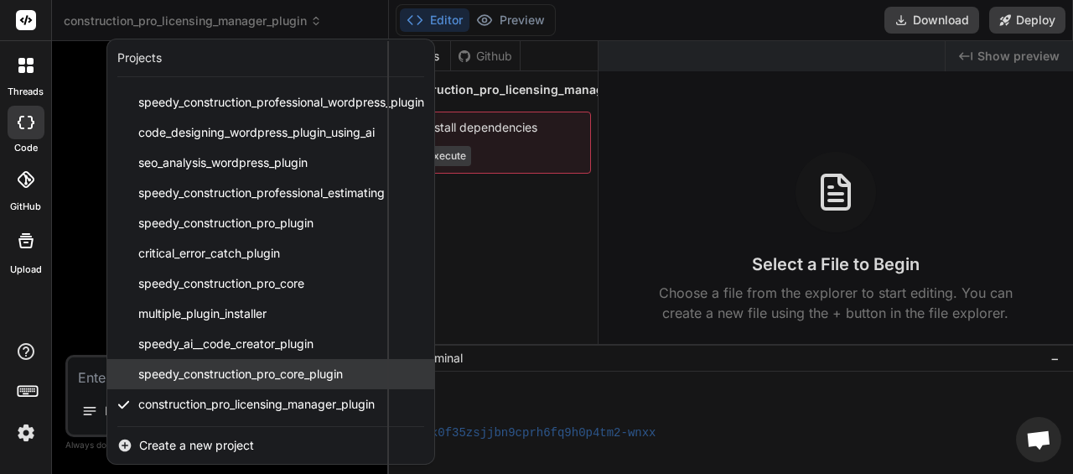
click at [248, 382] on span "speedy_construction_pro_core_plugin" at bounding box center [240, 374] width 205 height 17
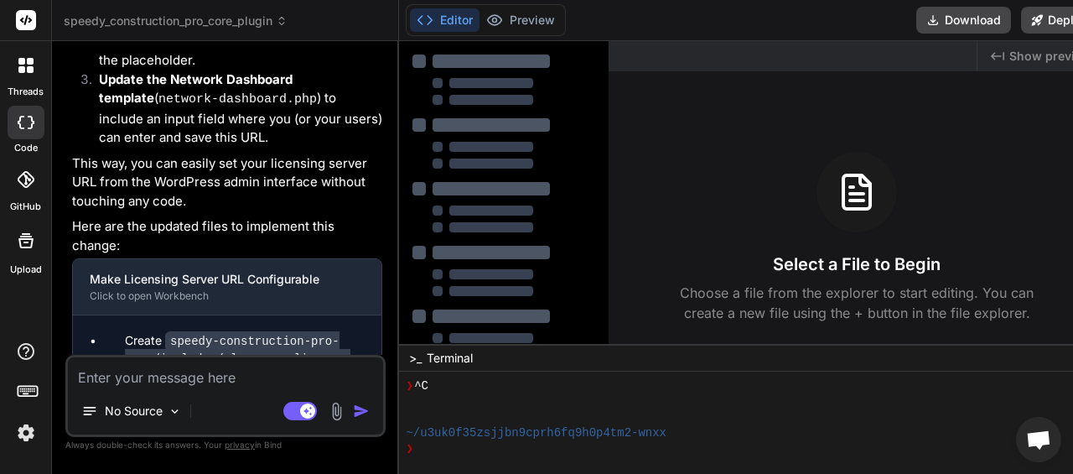
scroll to position [4472, 0]
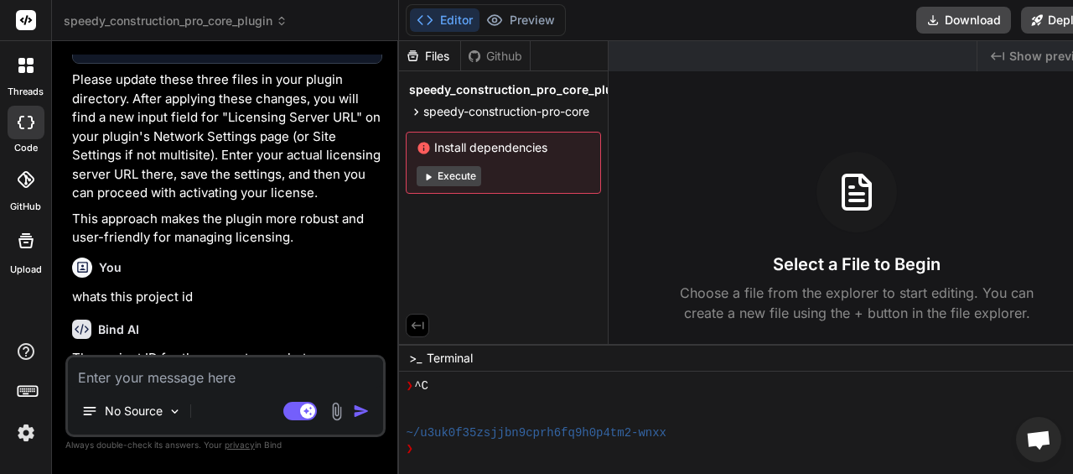
drag, startPoint x: 75, startPoint y: 342, endPoint x: 165, endPoint y: 341, distance: 90.6
click at [168, 371] on code "20250821225301" at bounding box center [135, 378] width 106 height 14
copy code "20250821225301"
click at [283, 13] on span "speedy_construction_pro_core_plugin" at bounding box center [176, 21] width 224 height 17
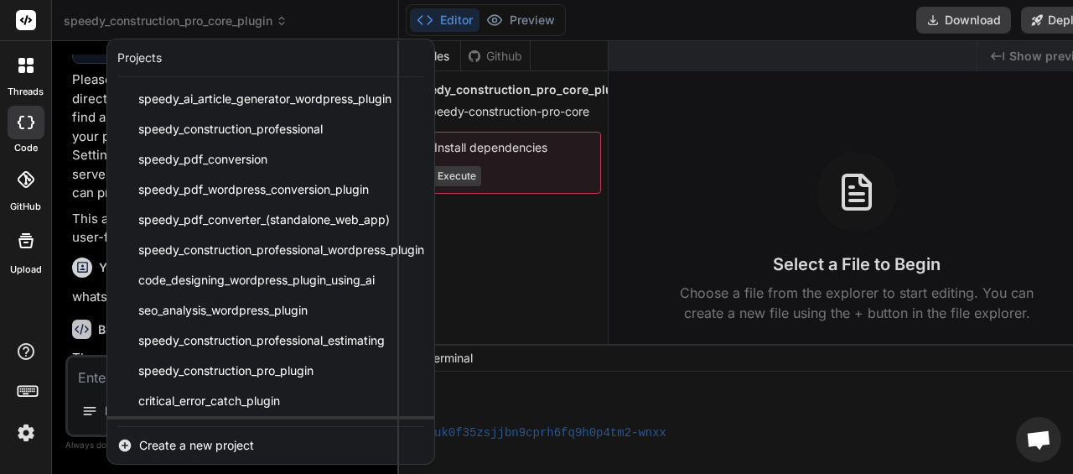
scroll to position [148, 0]
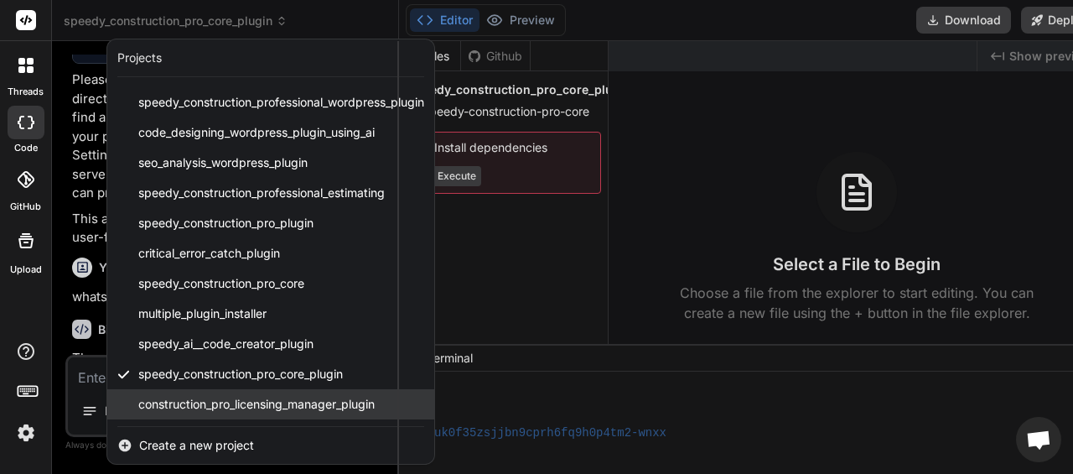
click at [241, 400] on span "construction_pro_licensing_manager_plugin" at bounding box center [256, 404] width 236 height 17
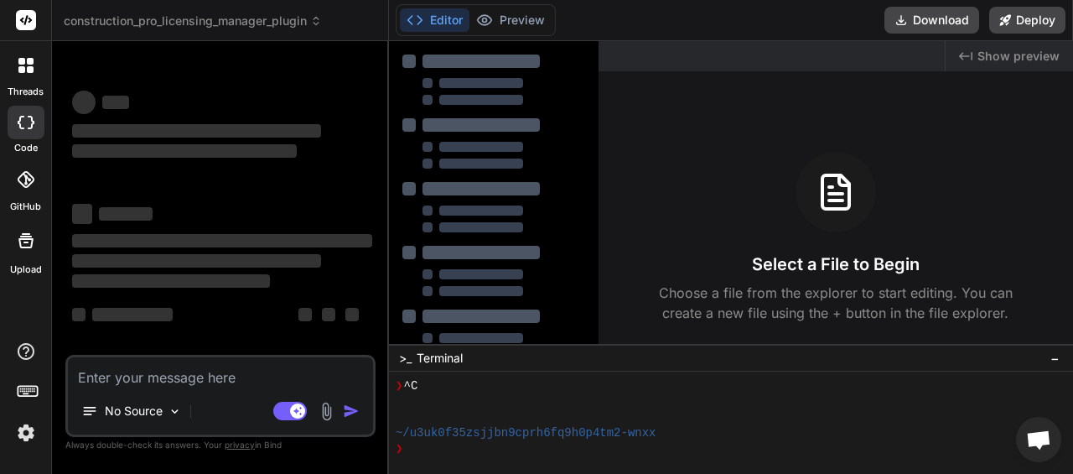
scroll to position [235, 0]
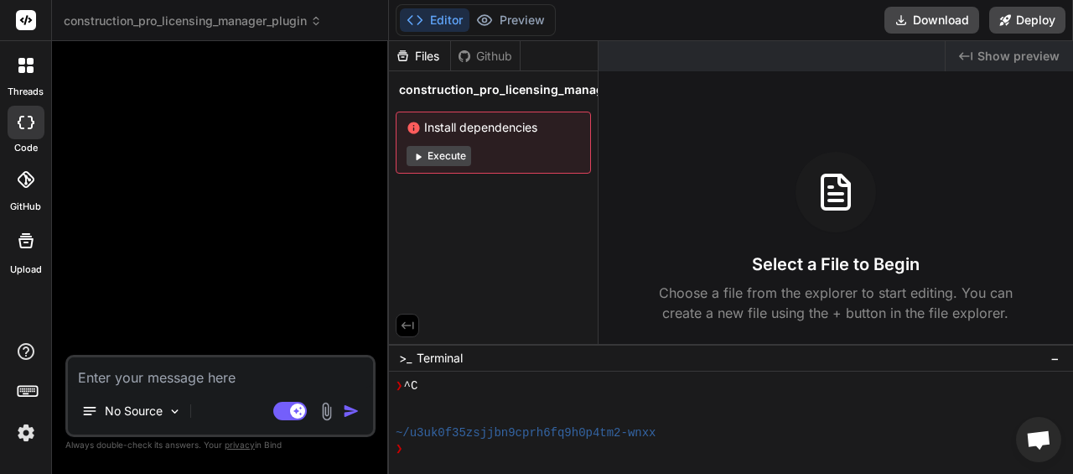
click at [165, 378] on textarea at bounding box center [220, 372] width 305 height 30
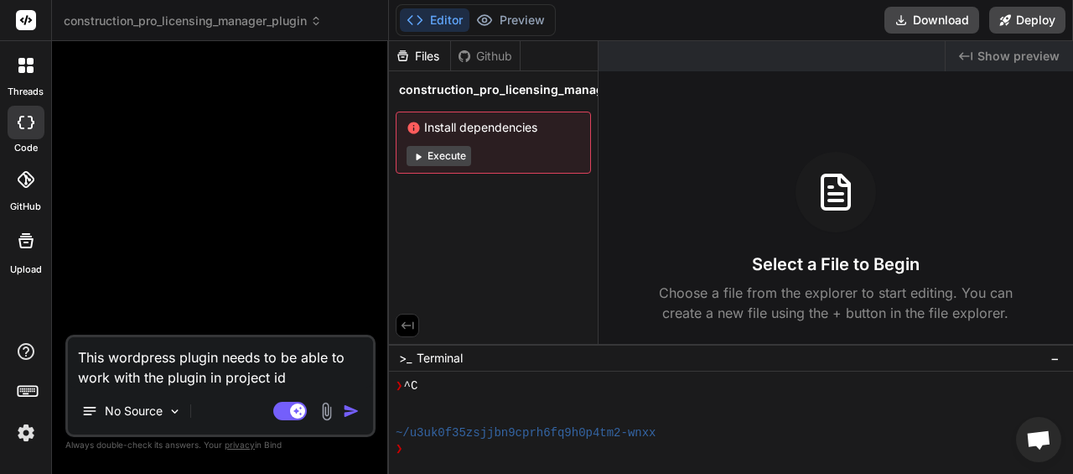
paste textarea "20250821225301"
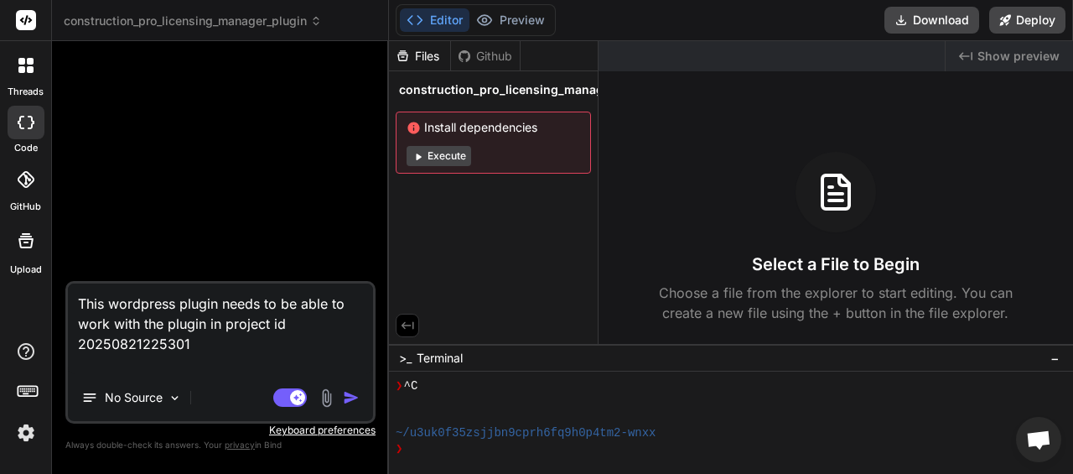
click at [218, 304] on textarea "This wordpress plugin needs to be able to work with the plugin in project id 20…" at bounding box center [220, 328] width 305 height 91
paste textarea "Construction Pro Licensing Manager"
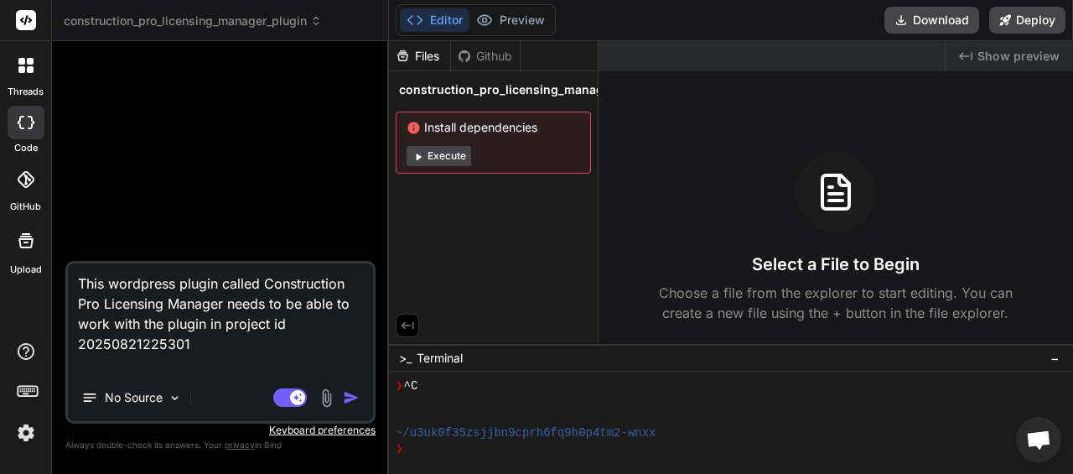
click at [212, 347] on textarea "This wordpress plugin called Construction Pro Licensing Manager needs to be abl…" at bounding box center [220, 318] width 305 height 111
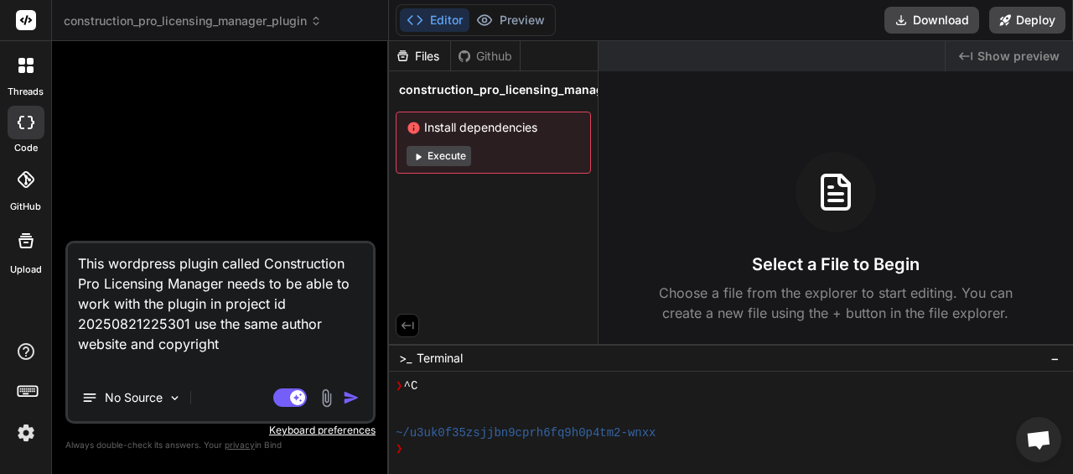
click at [352, 394] on img "button" at bounding box center [351, 397] width 17 height 17
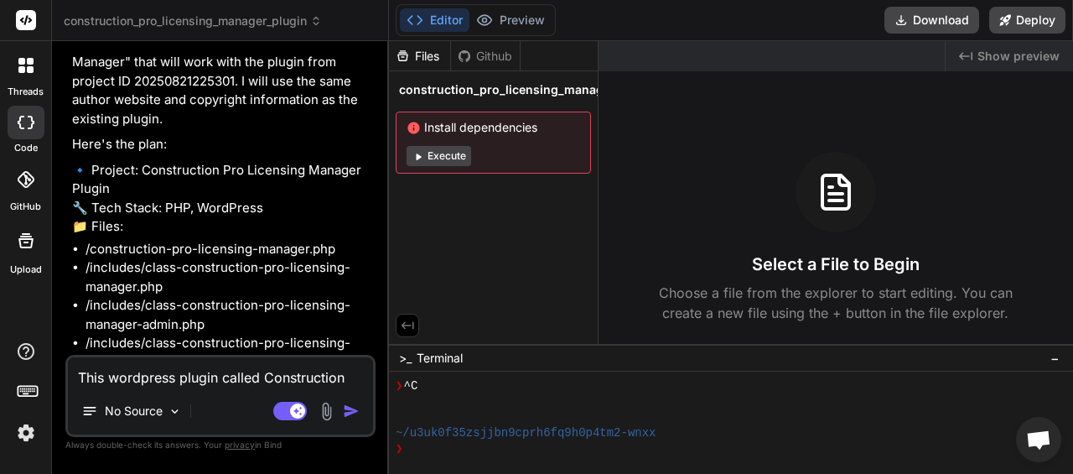
scroll to position [240, 0]
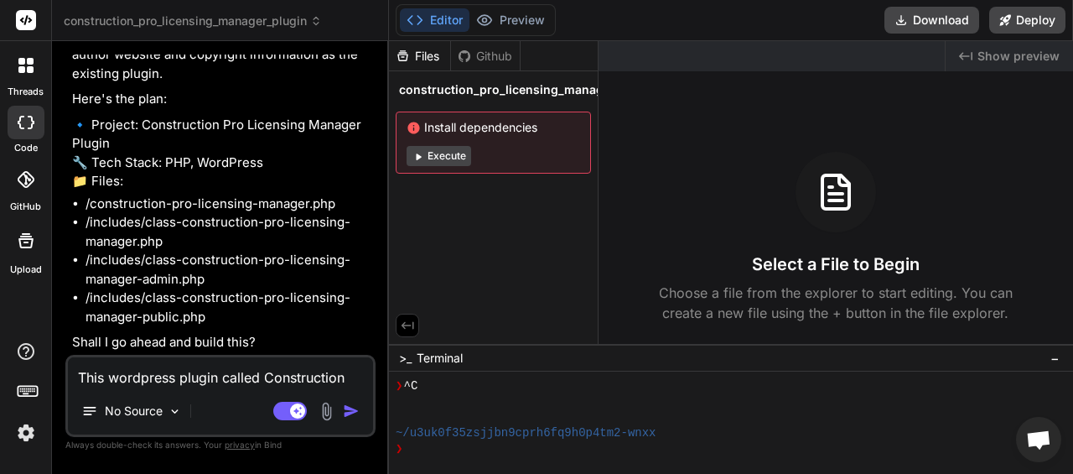
click at [212, 371] on textarea "This wordpress plugin called Construction Pro Licensing Manager needs to be abl…" at bounding box center [220, 372] width 305 height 30
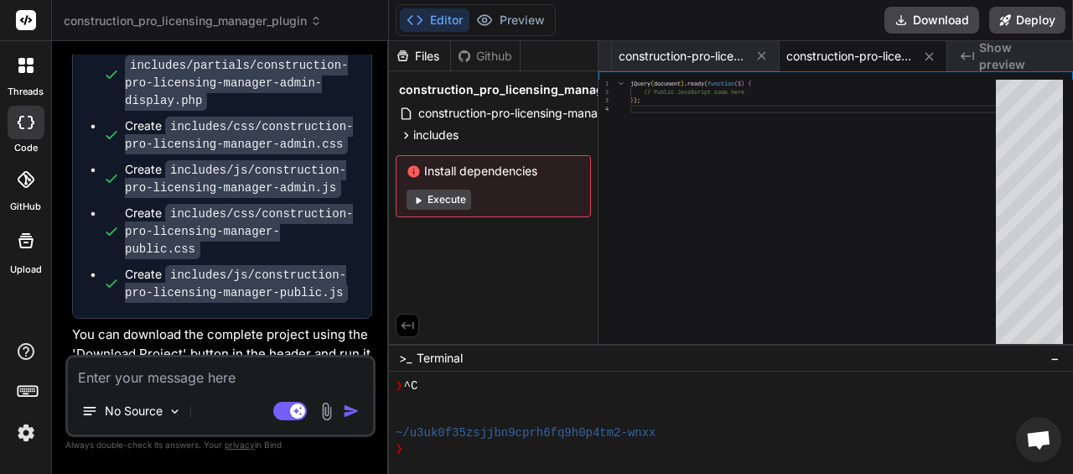
scroll to position [0, 1328]
click at [938, 21] on button "Download" at bounding box center [932, 20] width 95 height 27
click at [161, 379] on textarea at bounding box center [220, 372] width 305 height 30
drag, startPoint x: 325, startPoint y: 377, endPoint x: 314, endPoint y: 380, distance: 11.4
click at [314, 380] on textarea "please rename the plugin and files to Sp" at bounding box center [220, 372] width 305 height 30
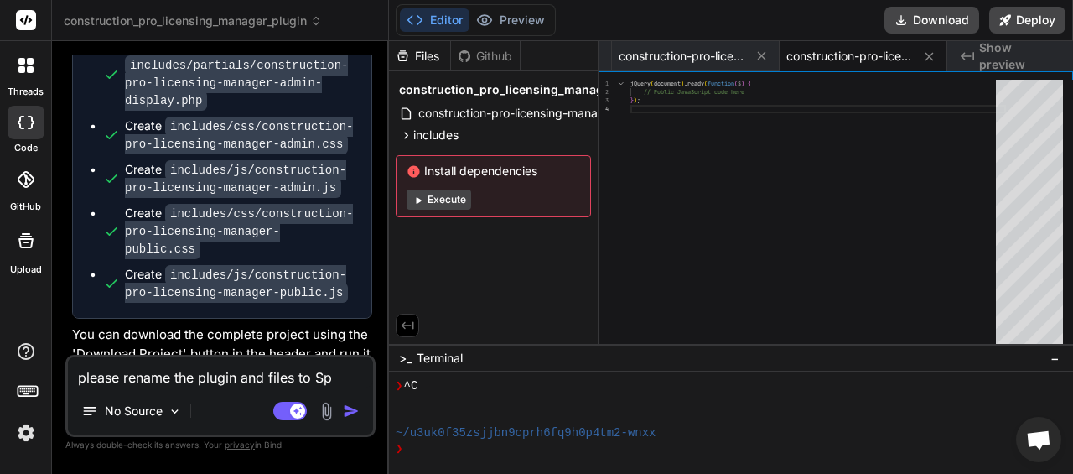
paste textarea "Construction Pro Licensing Manager"
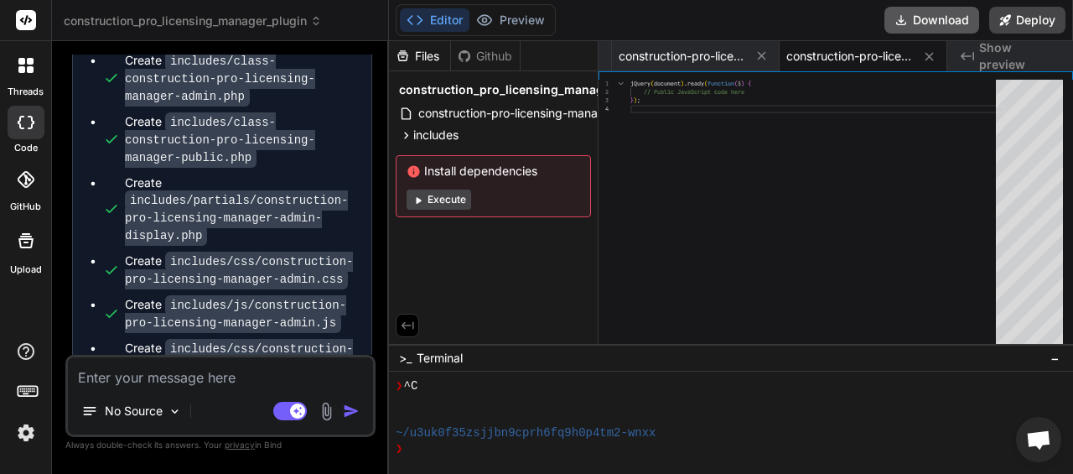
click at [927, 25] on button "Download" at bounding box center [932, 20] width 95 height 27
click at [157, 376] on textarea at bounding box center [220, 372] width 305 height 30
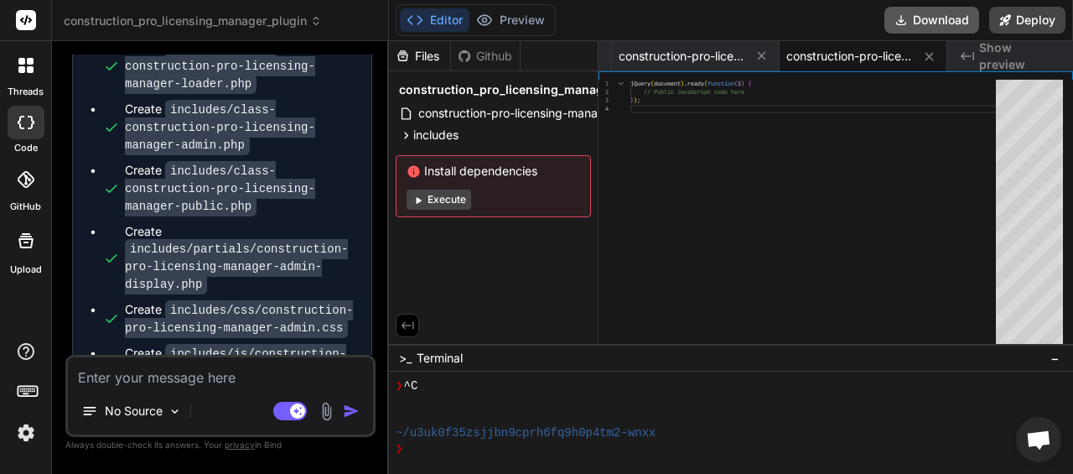
click at [937, 28] on button "Download" at bounding box center [932, 20] width 95 height 27
click at [122, 376] on textarea at bounding box center [220, 372] width 305 height 30
paste textarea "📦 Loremi Dolo: Sitametconse Adi Elitseddo Eiusmod 📁 Tempor Inci: utlaboreetdo-m…"
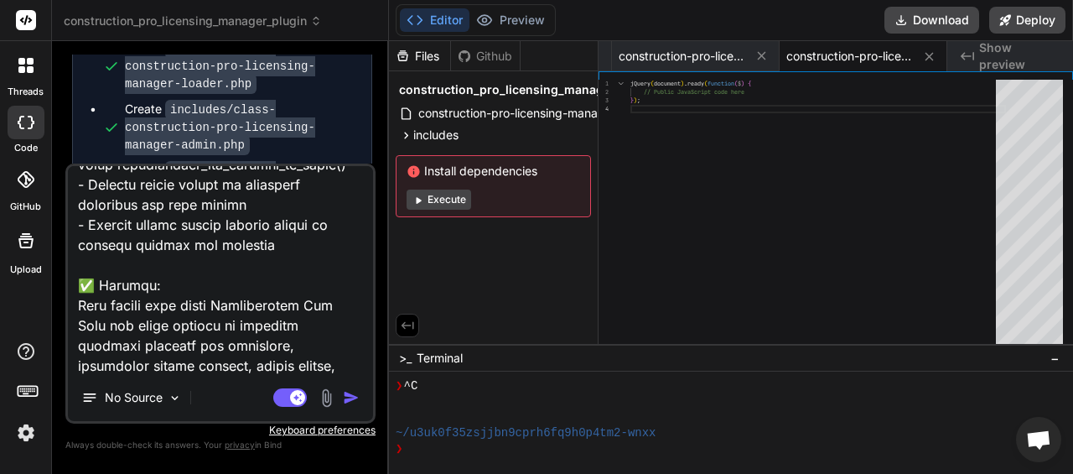
click at [350, 400] on img "button" at bounding box center [351, 397] width 17 height 17
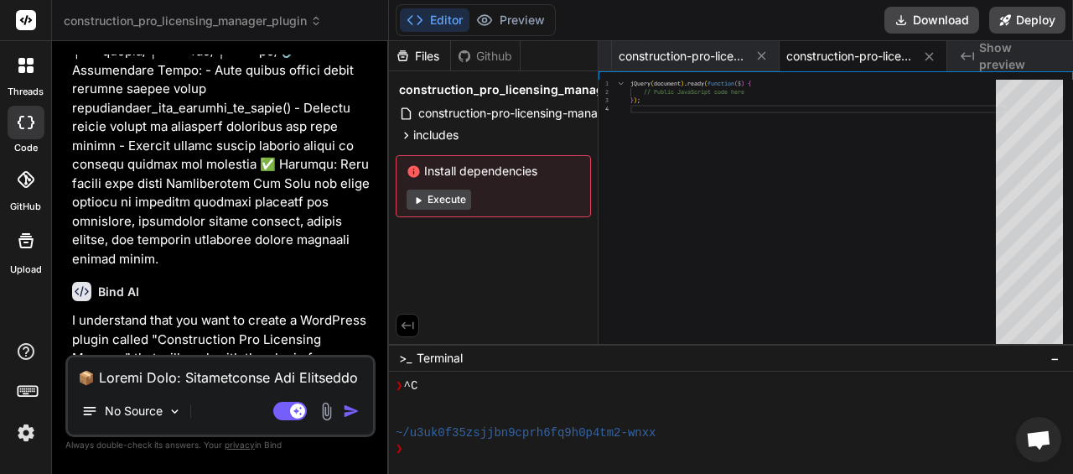
scroll to position [4053, 0]
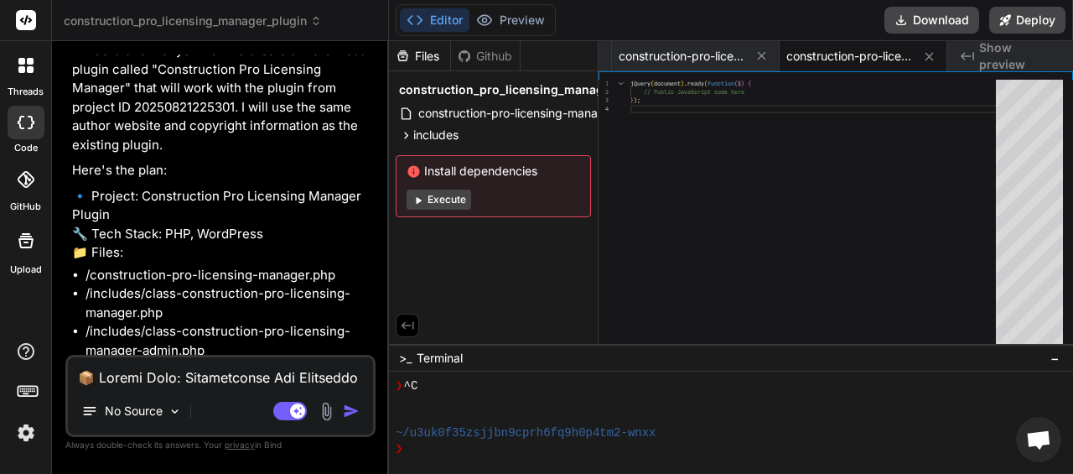
click at [153, 377] on textarea at bounding box center [220, 372] width 305 height 30
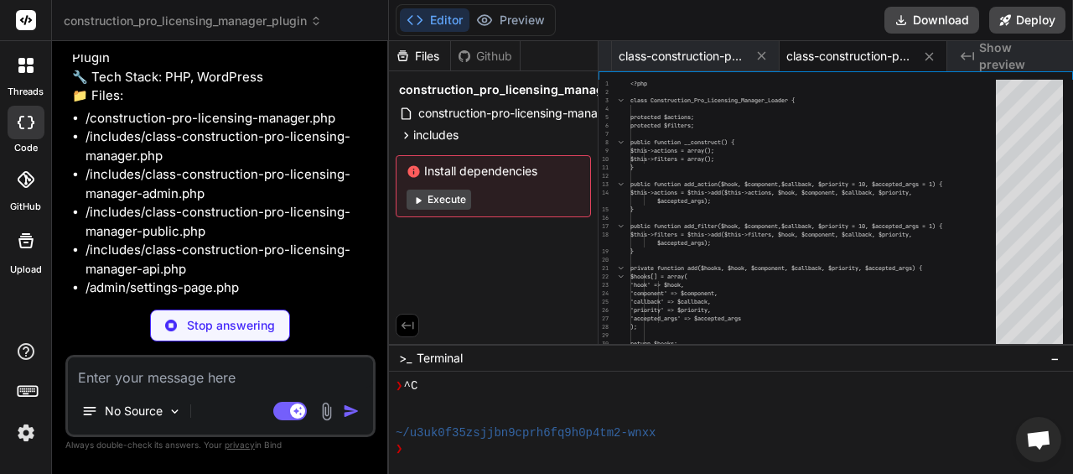
scroll to position [4530, 0]
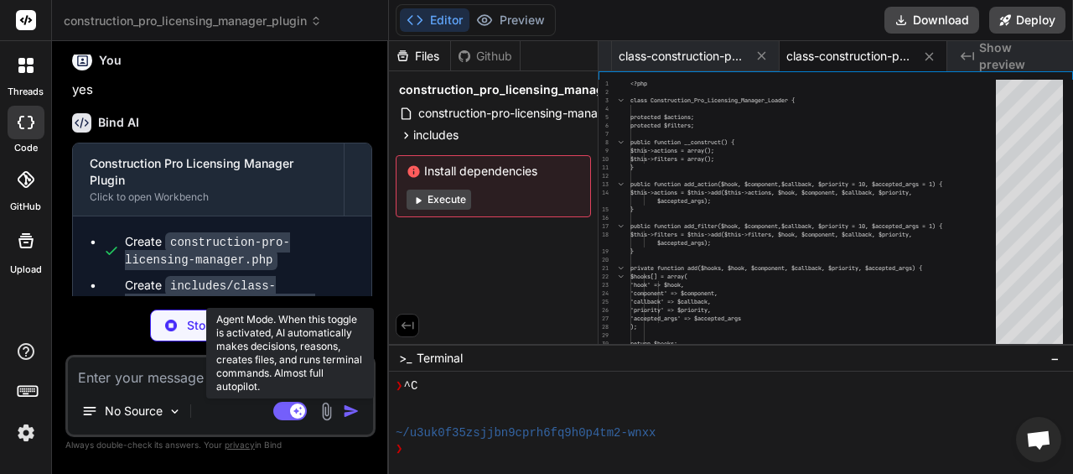
click at [278, 407] on rect at bounding box center [290, 411] width 34 height 18
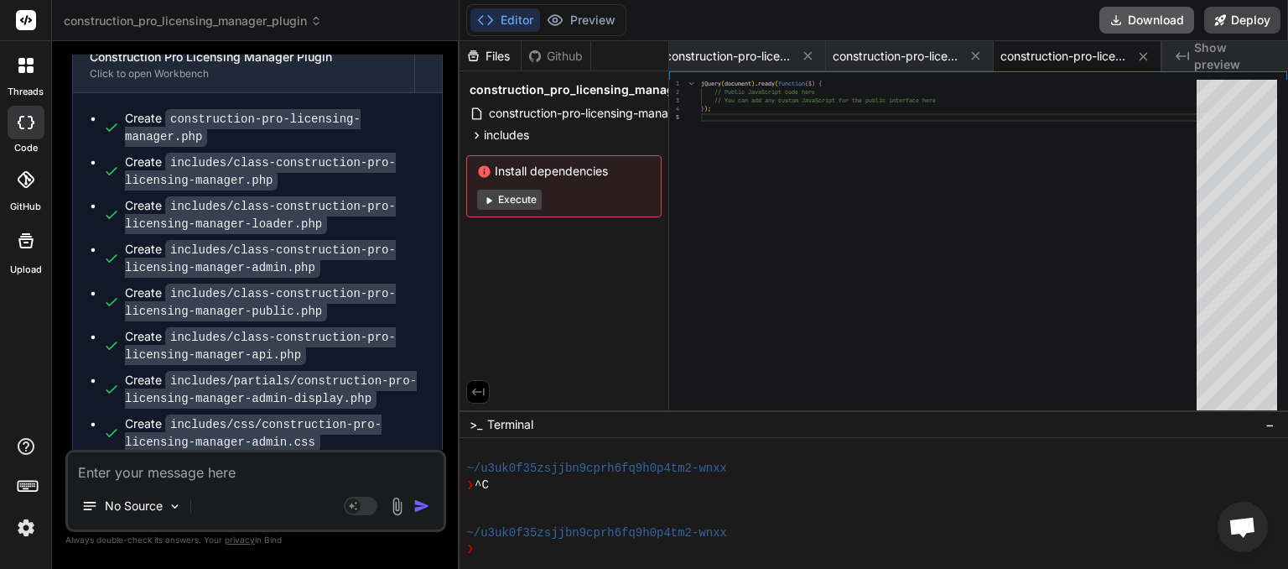
scroll to position [0, 1185]
click at [1131, 22] on button "Download" at bounding box center [1146, 20] width 95 height 27
click at [307, 18] on span "construction_pro_licensing_manager_plugin" at bounding box center [193, 21] width 258 height 17
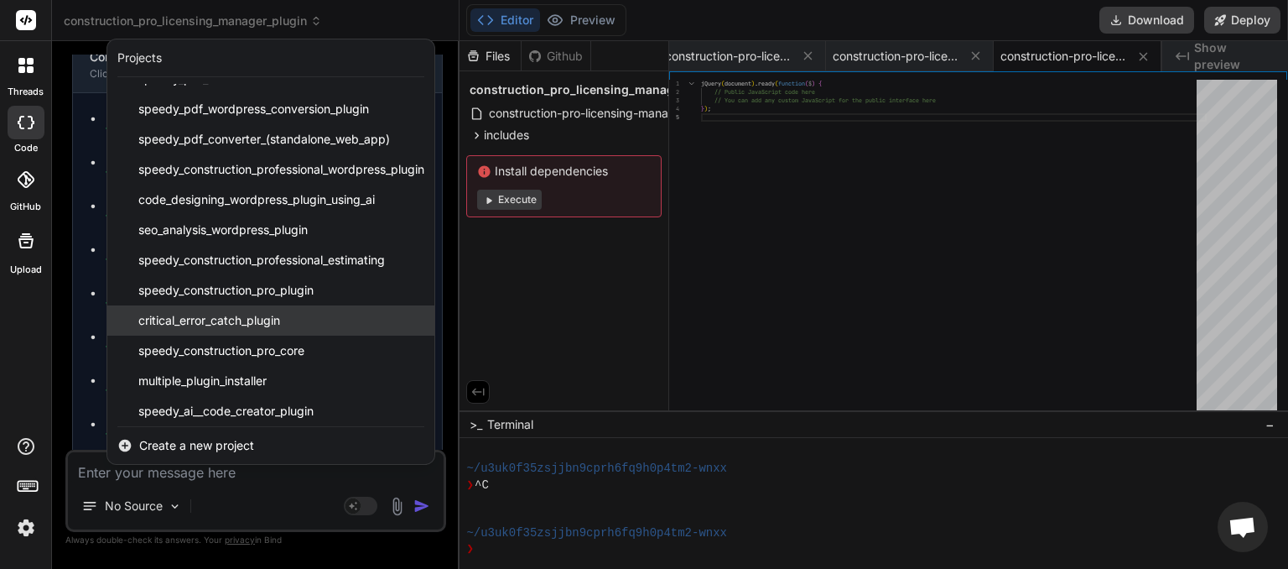
scroll to position [148, 0]
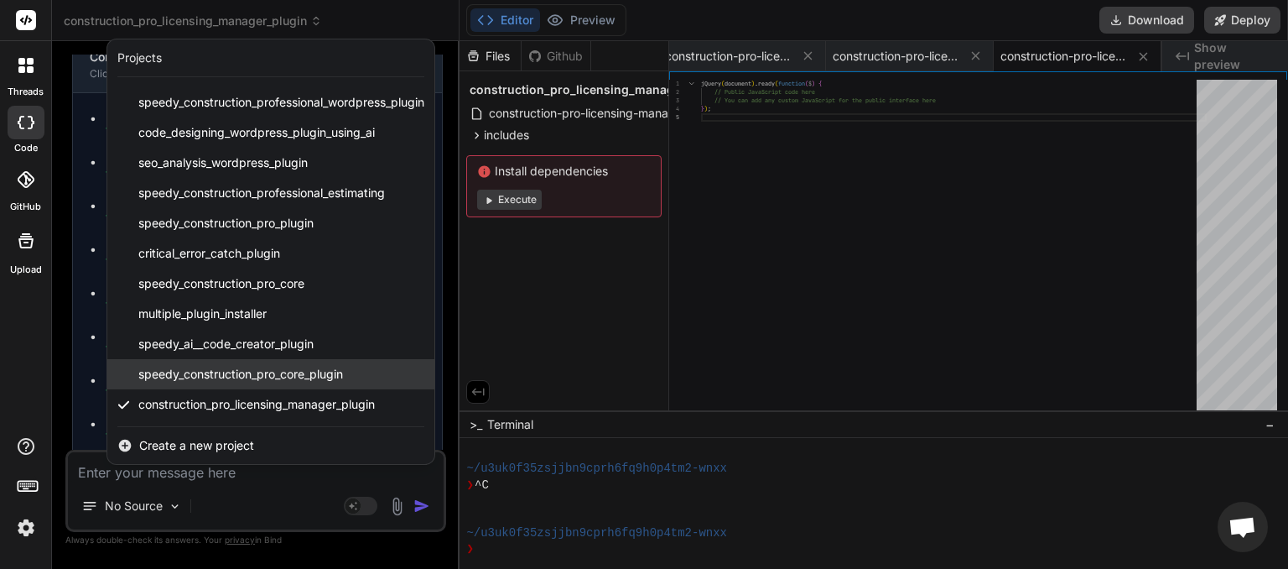
click at [257, 367] on span "speedy_construction_pro_core_plugin" at bounding box center [240, 374] width 205 height 17
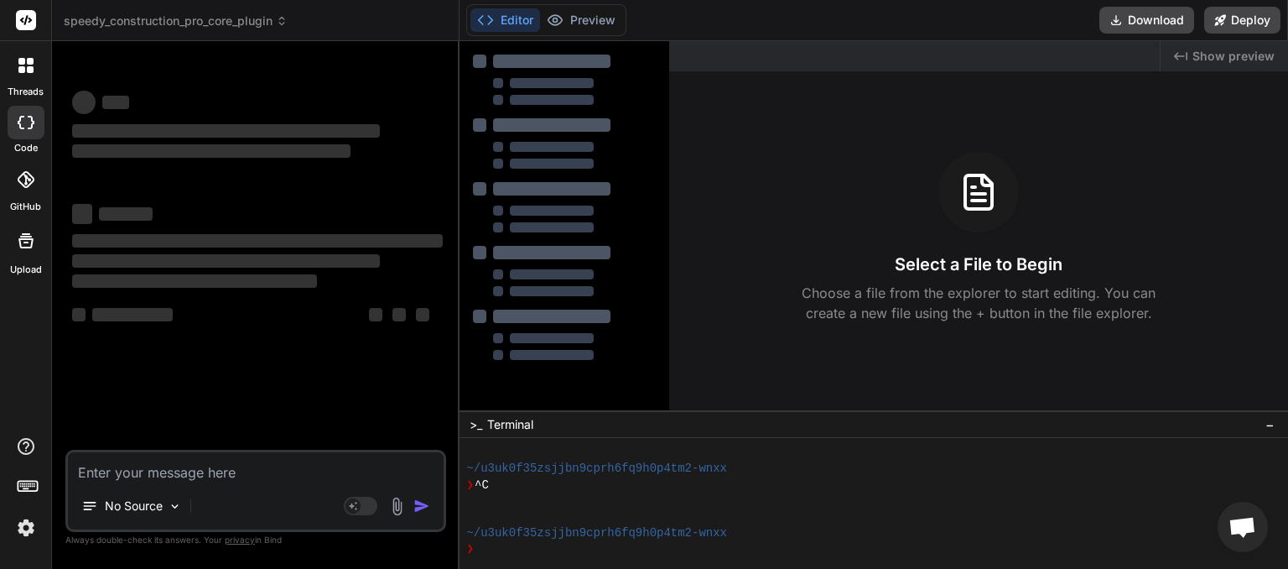
scroll to position [273, 0]
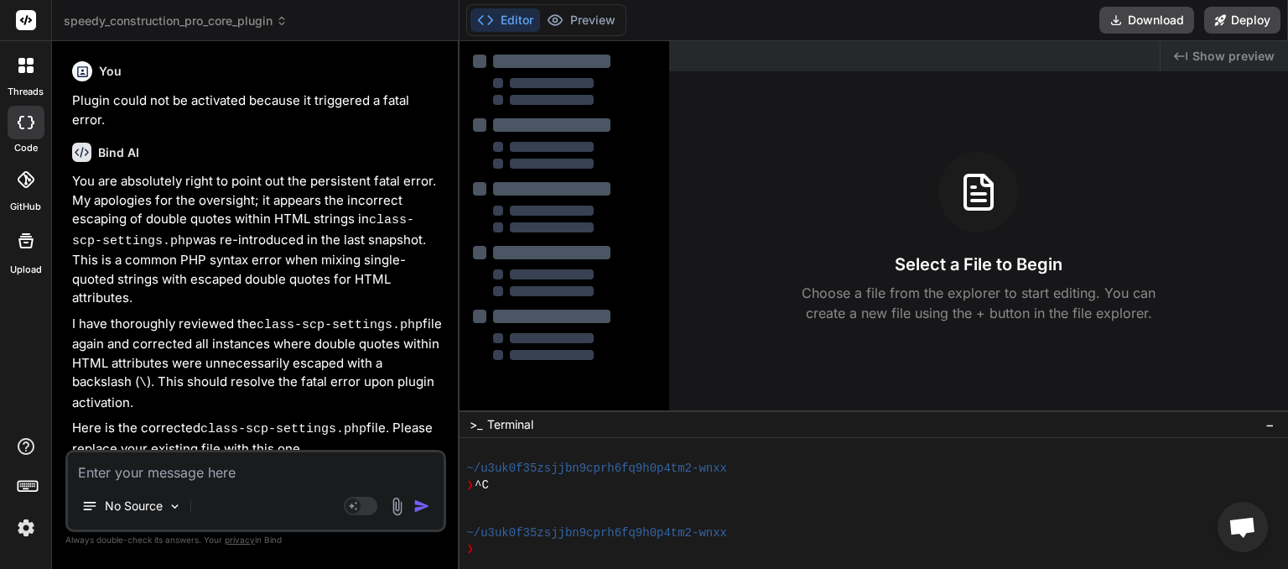
click at [1236, 522] on span "Open chat" at bounding box center [1242, 528] width 28 height 23
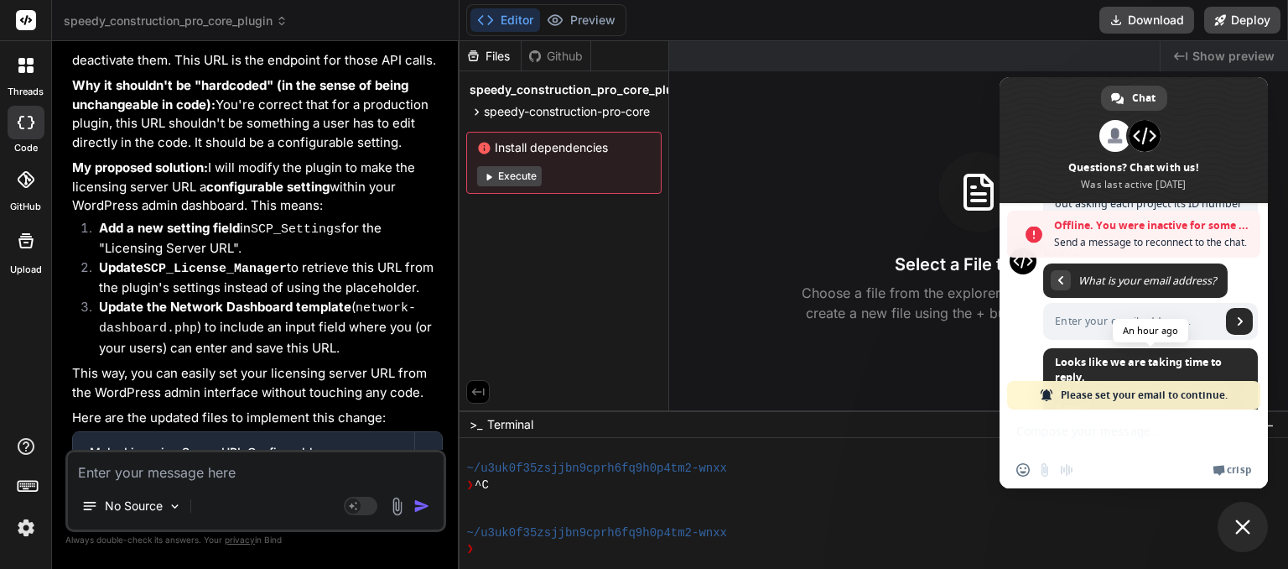
scroll to position [285, 0]
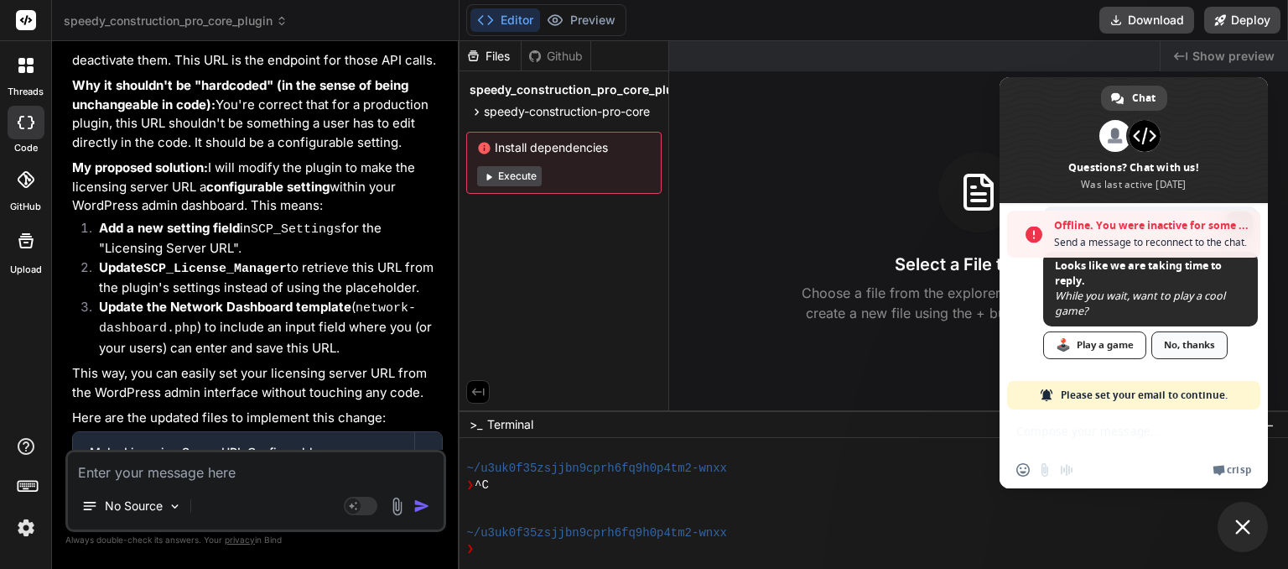
click at [1182, 345] on link "No, thanks" at bounding box center [1189, 345] width 76 height 28
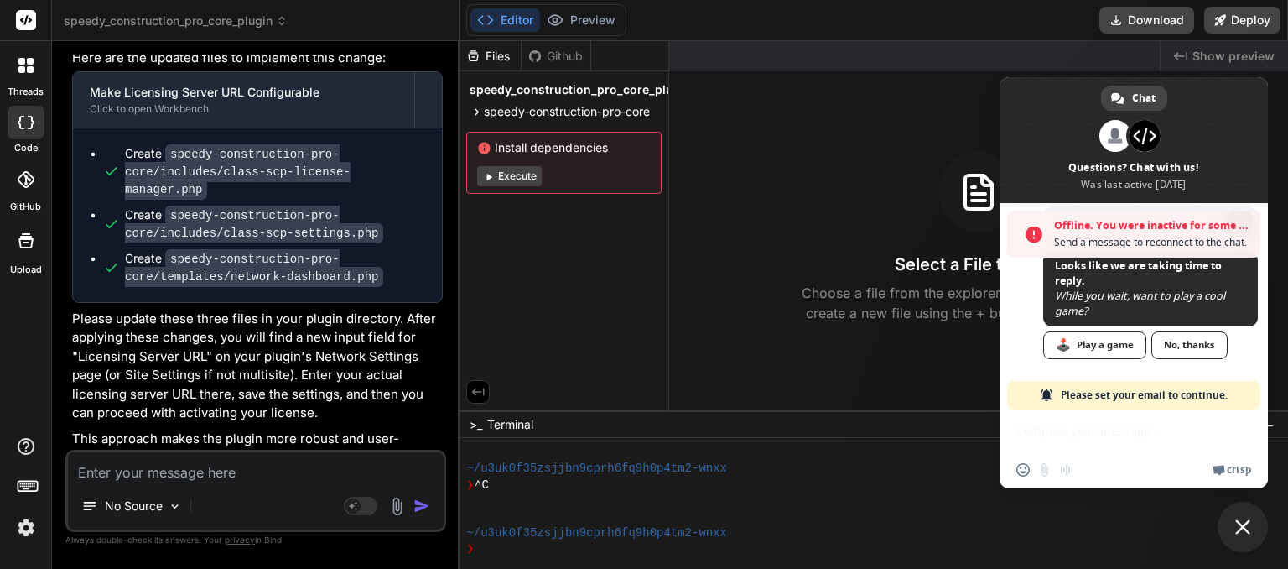
click at [195, 469] on textarea at bounding box center [256, 467] width 376 height 30
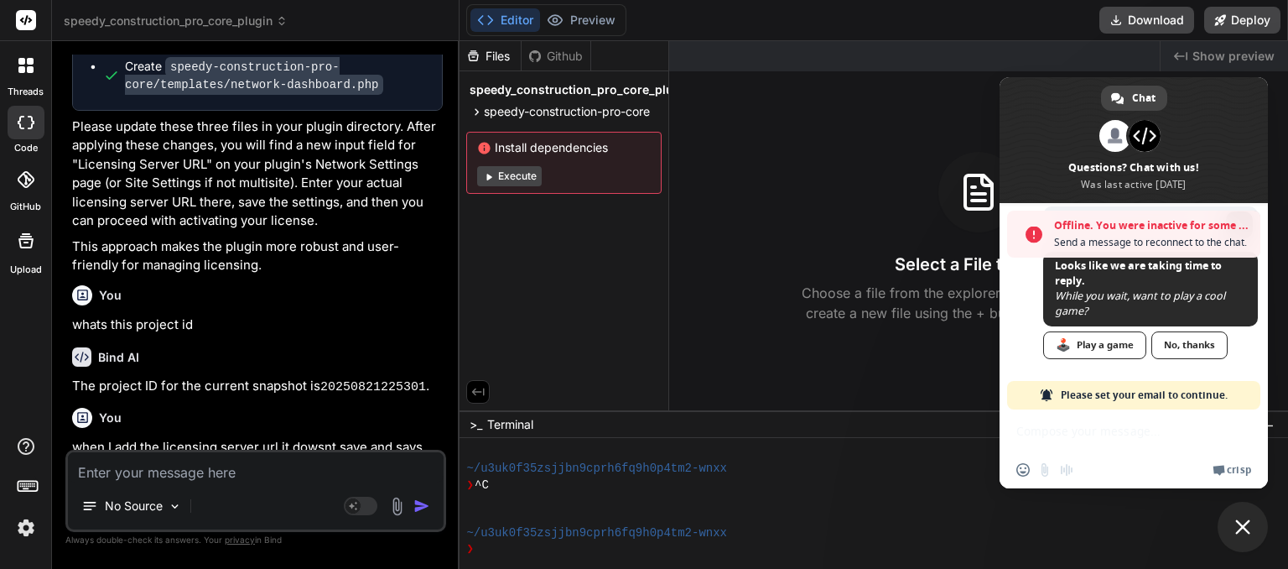
scroll to position [3784, 0]
click at [1236, 528] on span "Close chat" at bounding box center [1242, 526] width 15 height 15
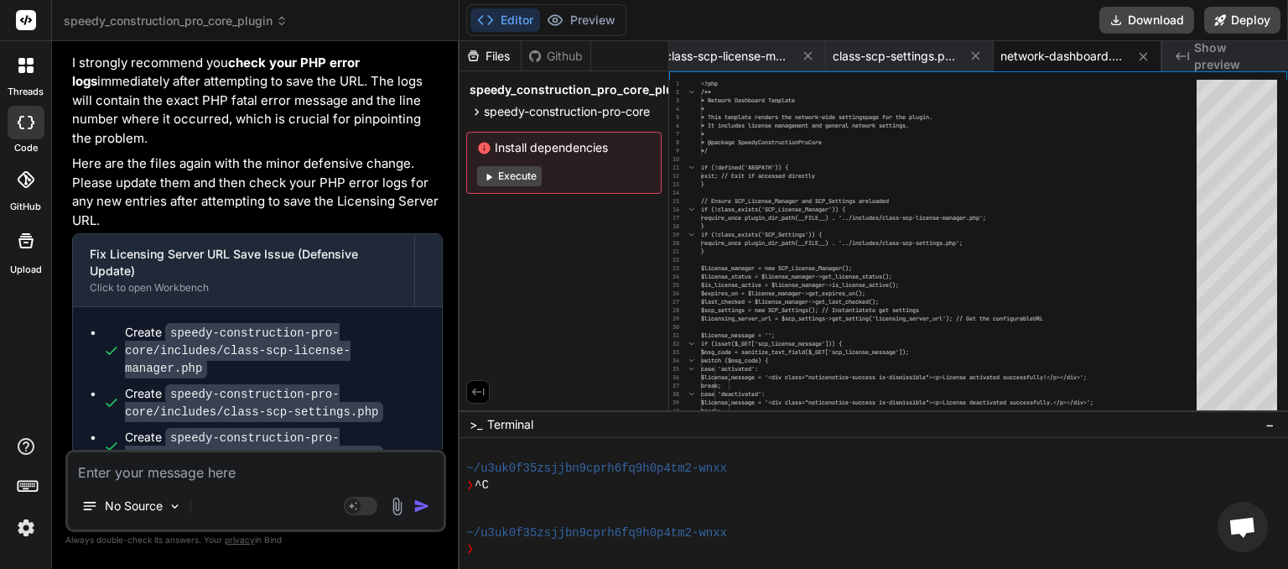
scroll to position [4671, 0]
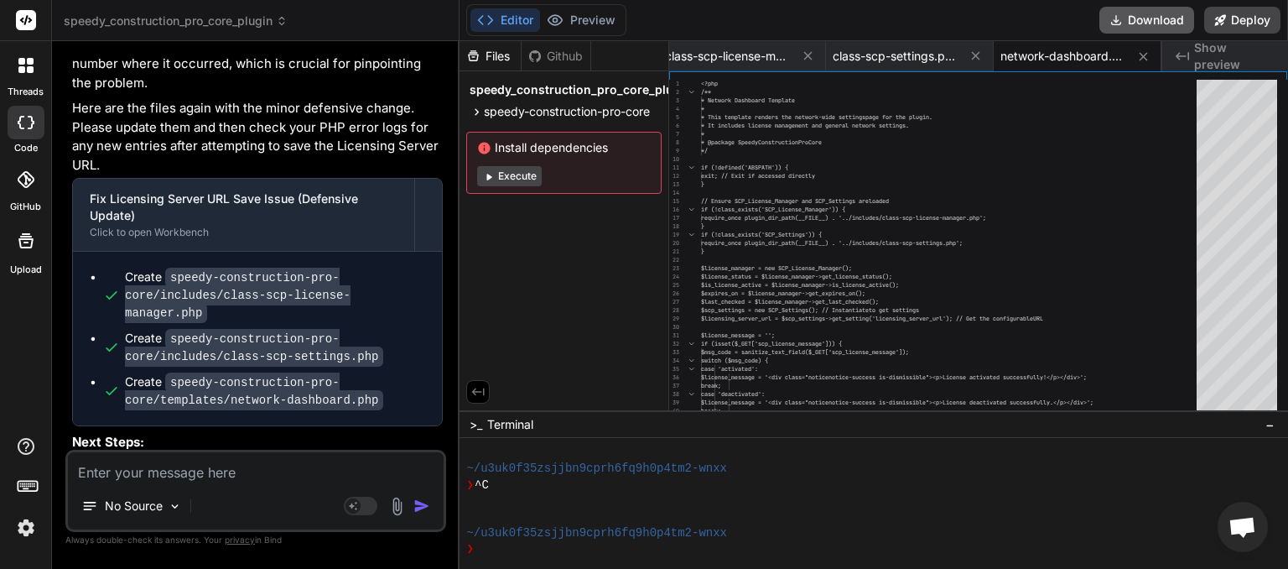
click at [1145, 19] on button "Download" at bounding box center [1146, 20] width 95 height 27
click at [279, 23] on span "speedy_construction_pro_core_plugin" at bounding box center [176, 21] width 224 height 17
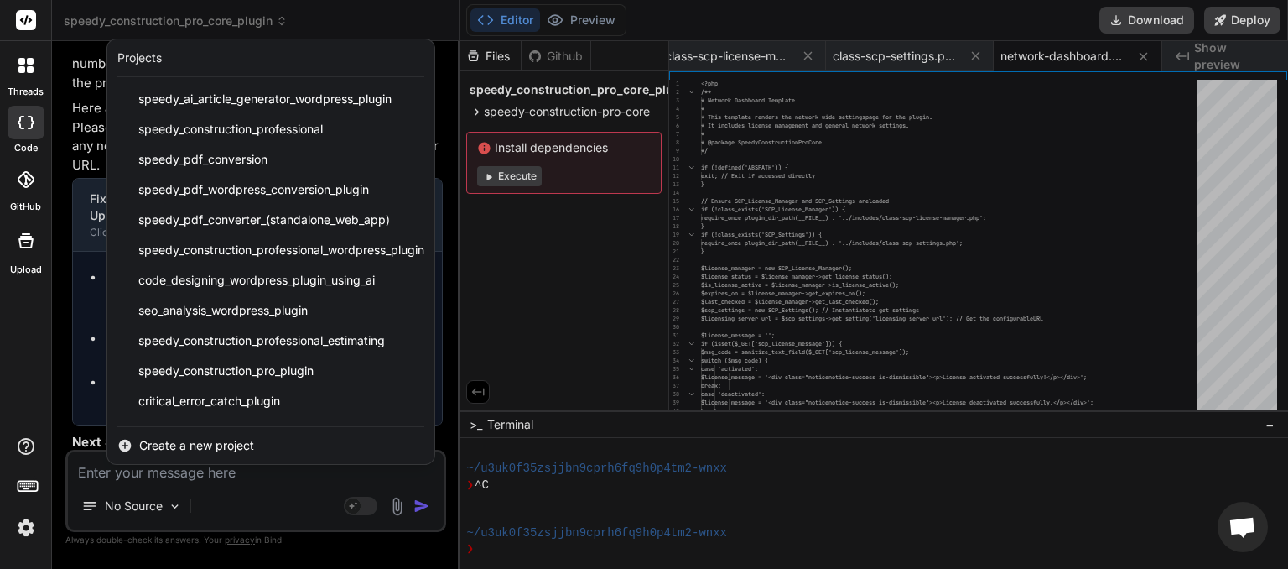
scroll to position [148, 0]
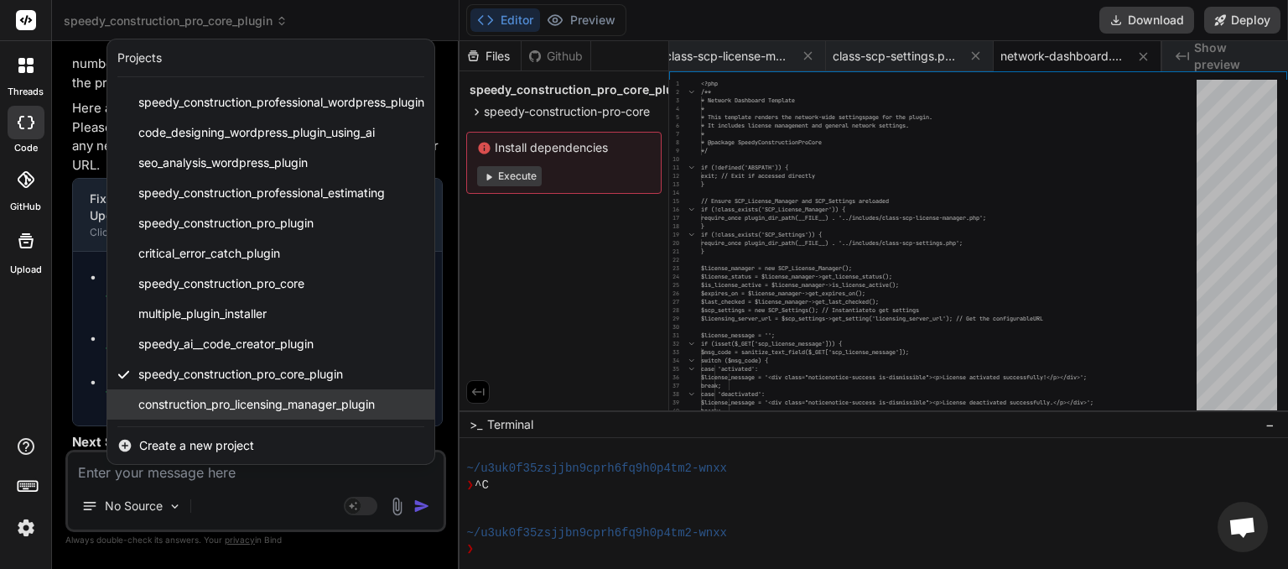
click at [242, 399] on span "construction_pro_licensing_manager_plugin" at bounding box center [256, 404] width 236 height 17
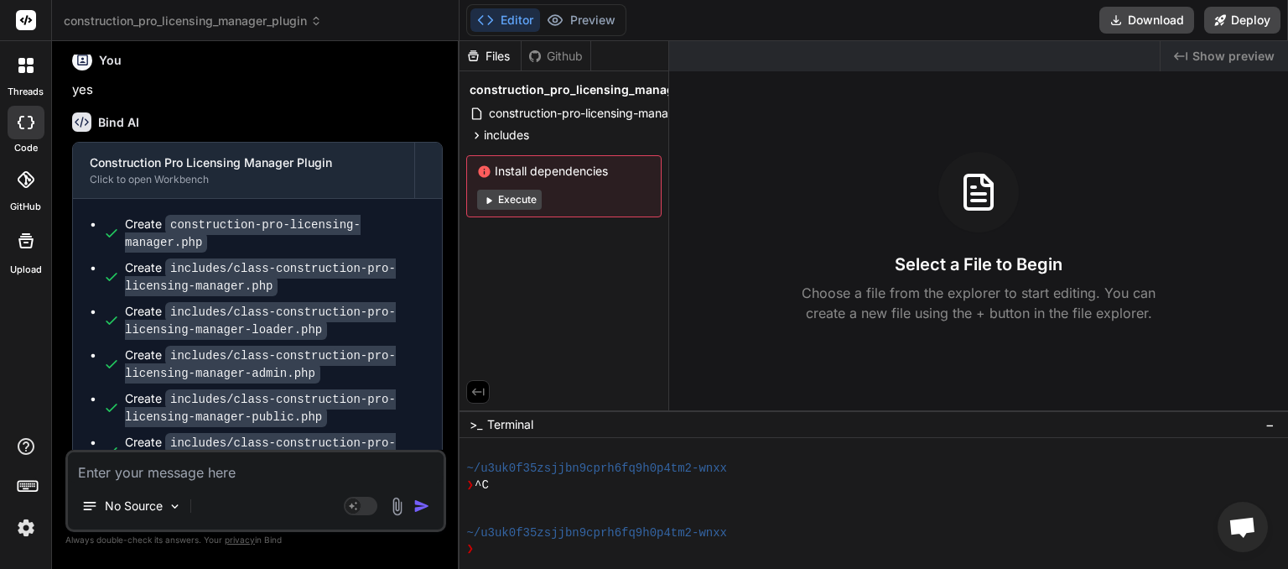
scroll to position [3190, 0]
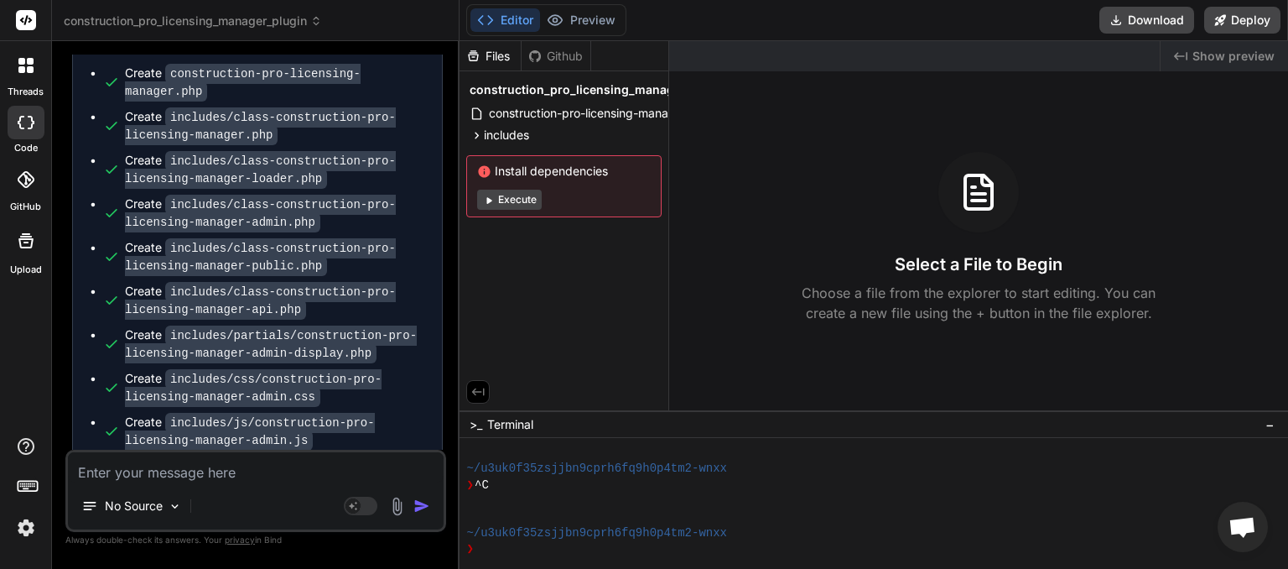
click at [166, 465] on textarea at bounding box center [256, 467] width 376 height 30
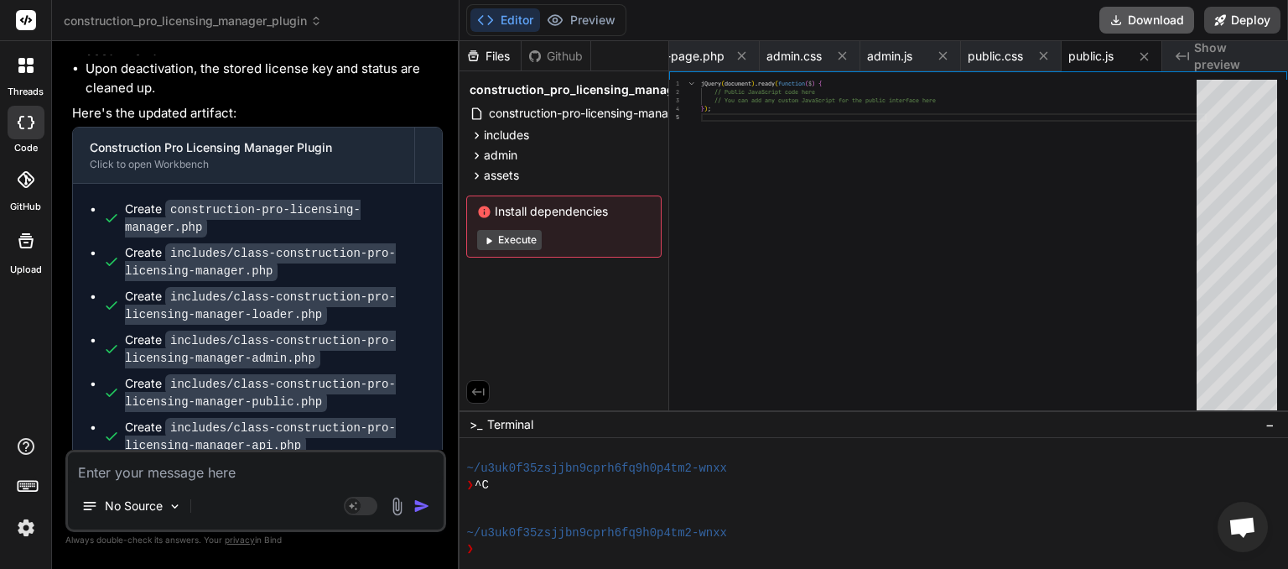
scroll to position [0, 1060]
click at [1130, 15] on button "Download" at bounding box center [1146, 20] width 95 height 27
click at [100, 475] on textarea at bounding box center [256, 467] width 376 height 30
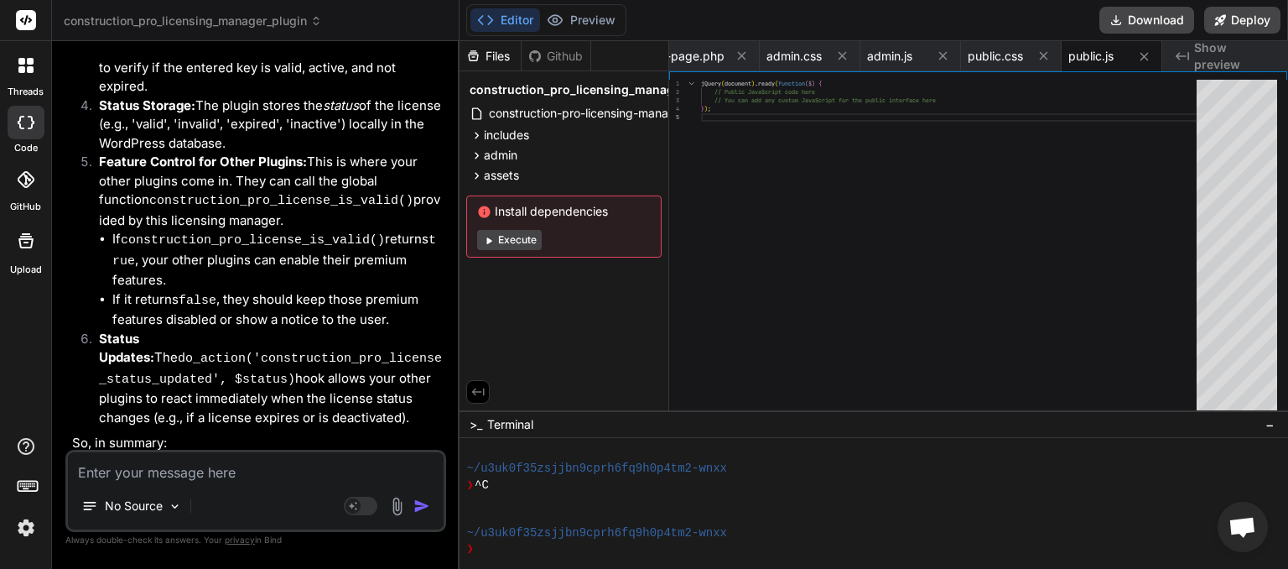
scroll to position [5273, 0]
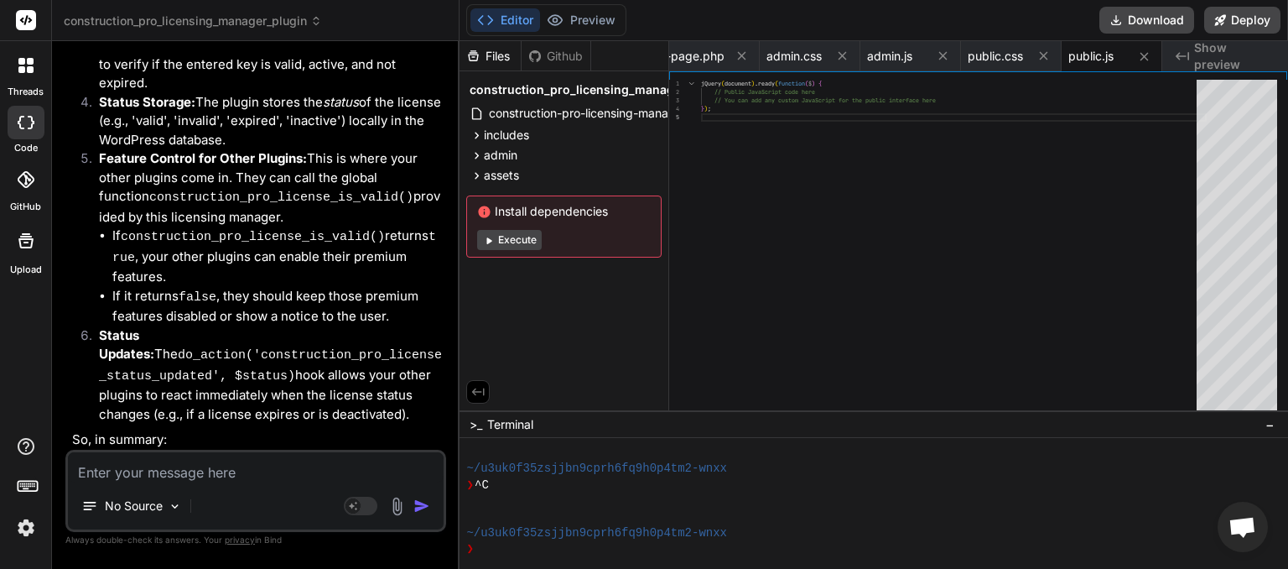
click at [318, 22] on icon at bounding box center [316, 21] width 12 height 12
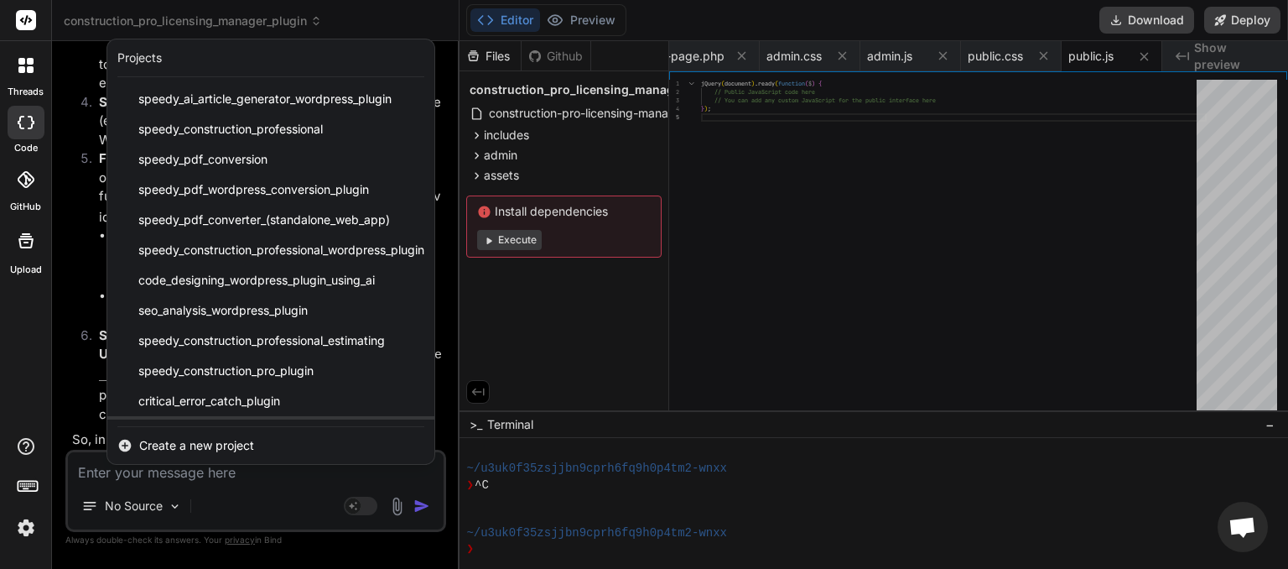
scroll to position [148, 0]
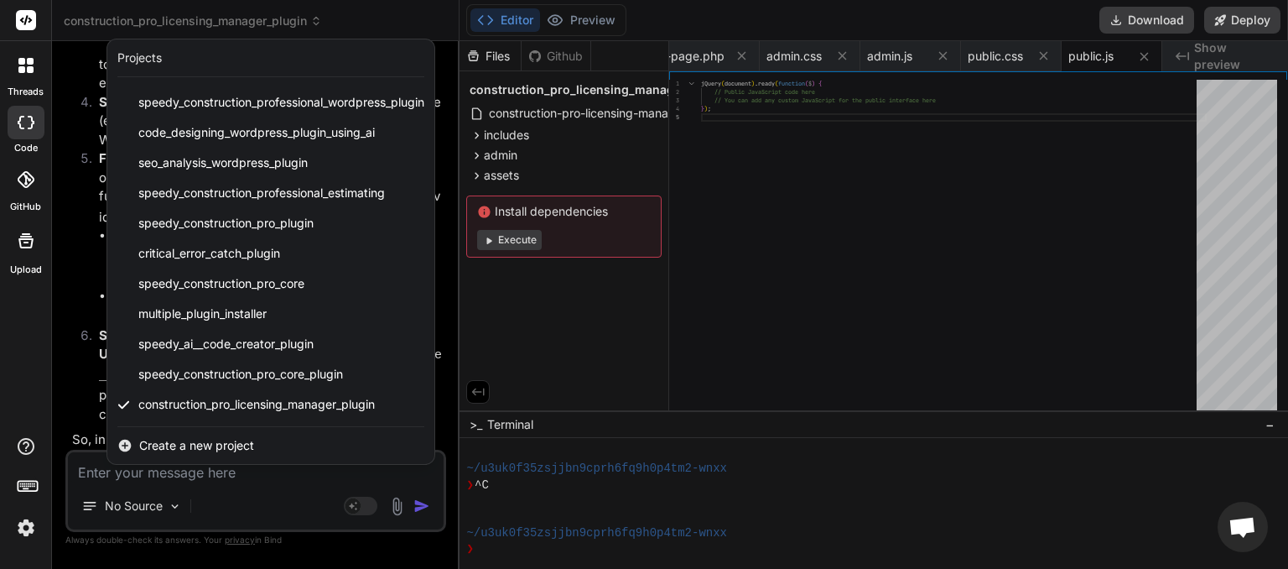
click at [236, 442] on span "Create a new project" at bounding box center [196, 445] width 115 height 17
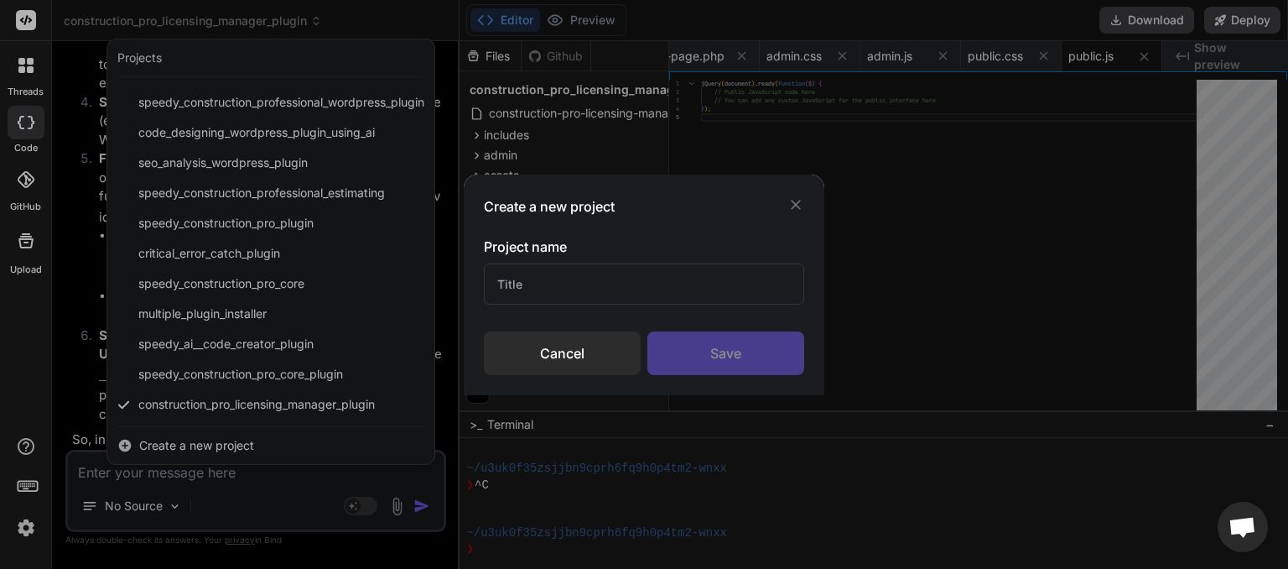
click at [522, 288] on input "text" at bounding box center [644, 283] width 320 height 41
paste input "Construction Pro Licensing Hub"
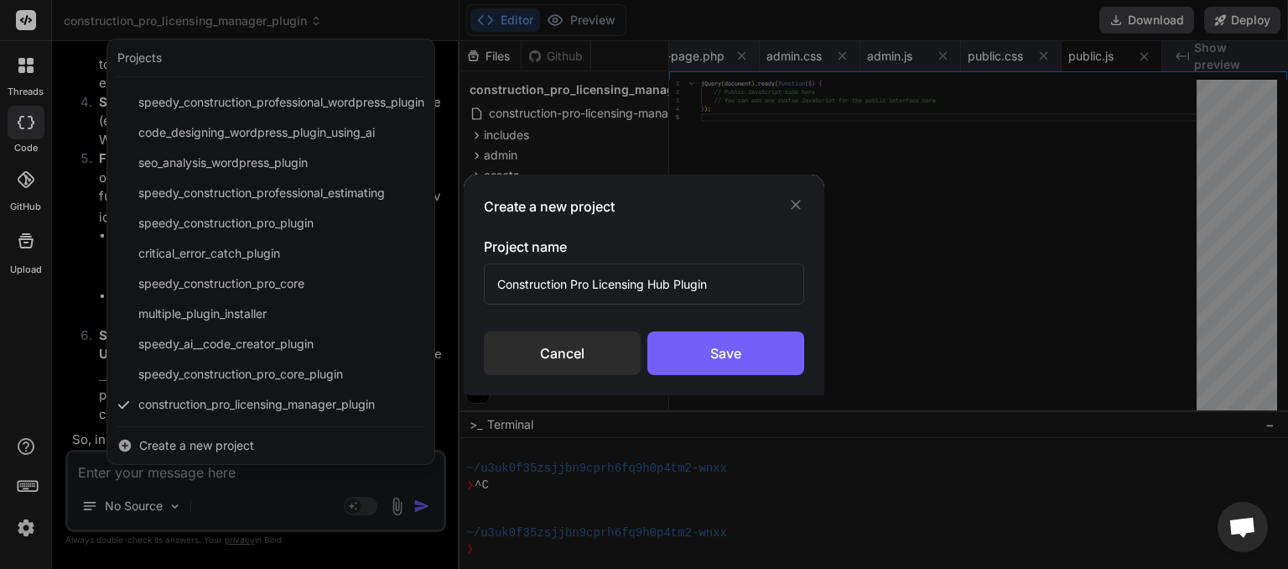
drag, startPoint x: 561, startPoint y: 293, endPoint x: 522, endPoint y: 304, distance: 40.9
click at [484, 304] on input "Construction Pro Licensing Hub Plugin" at bounding box center [644, 283] width 320 height 41
click at [727, 354] on div "Save" at bounding box center [725, 353] width 157 height 44
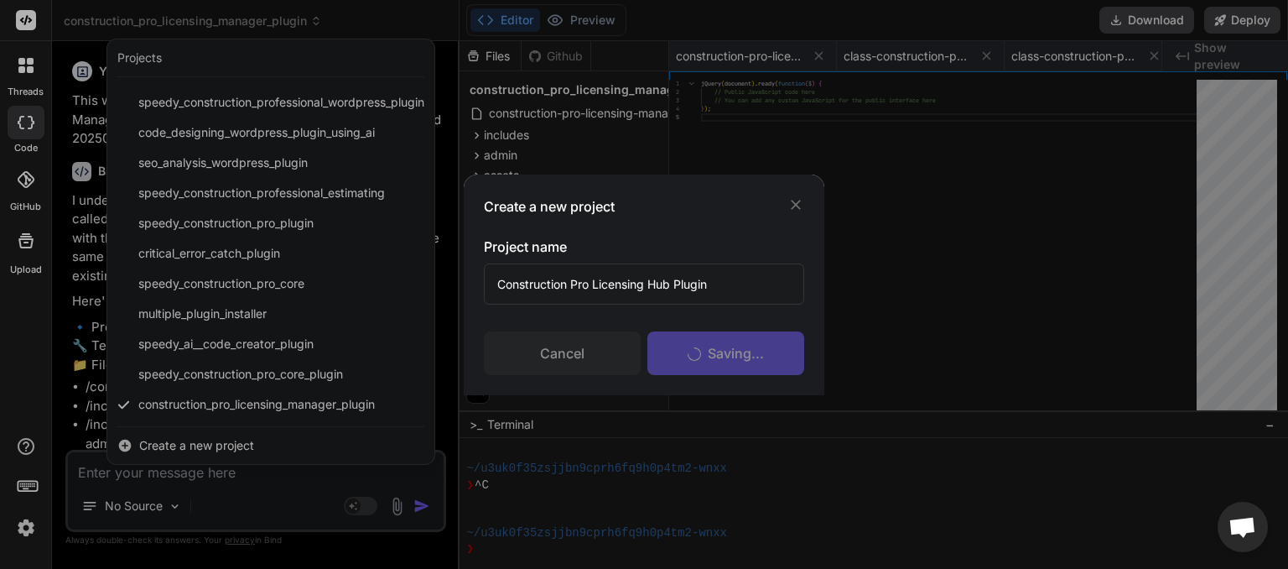
scroll to position [402, 0]
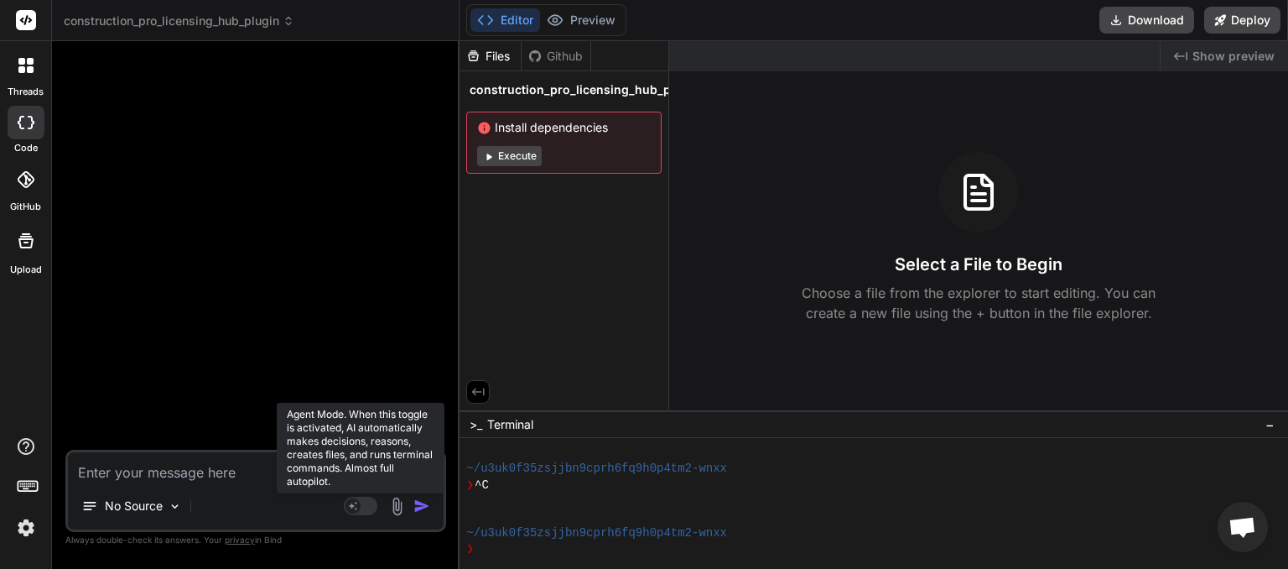
click at [367, 507] on rect at bounding box center [361, 505] width 34 height 18
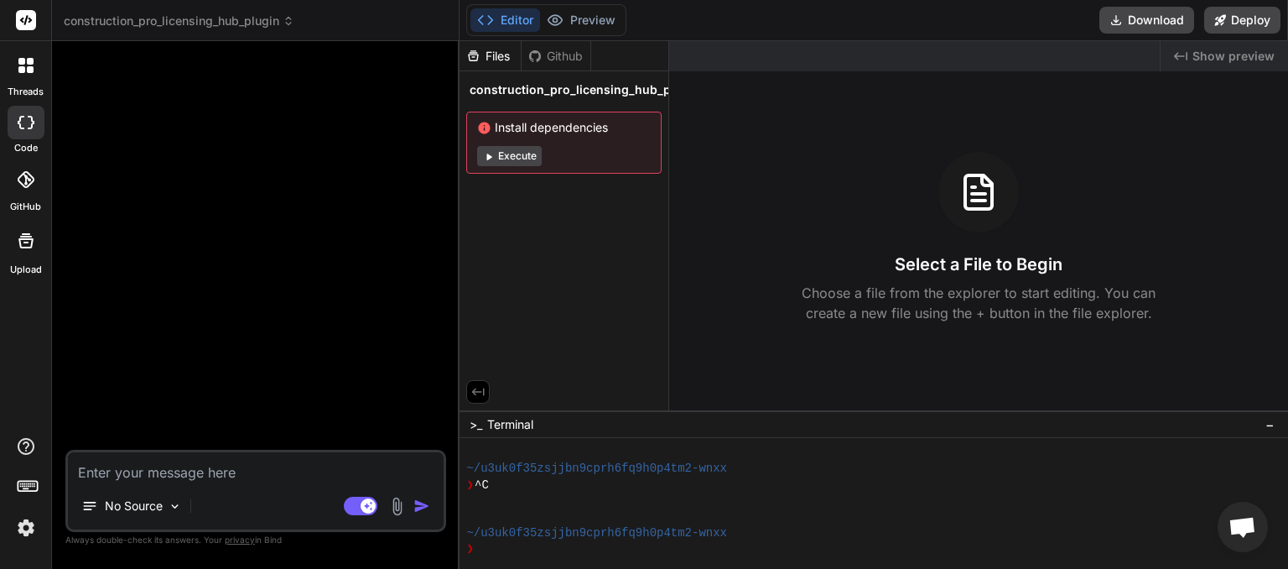
click at [190, 472] on textarea at bounding box center [256, 467] width 376 height 30
paste textarea "Construction Pro Licensing Hub Plugin"
click at [428, 507] on img "button" at bounding box center [421, 505] width 17 height 17
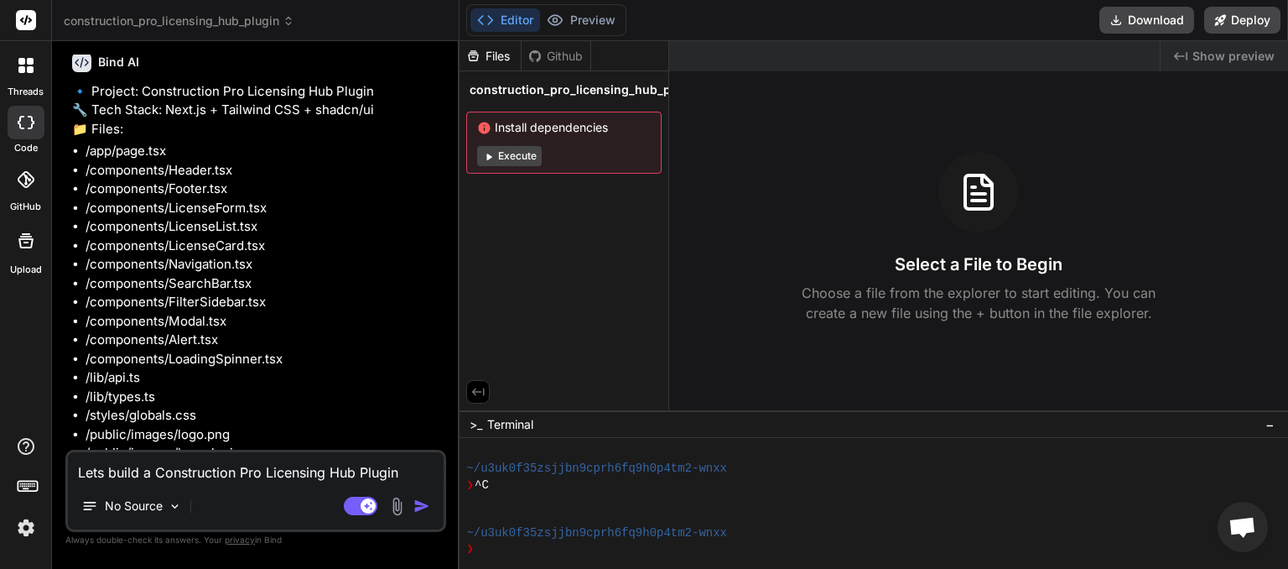
scroll to position [112, 0]
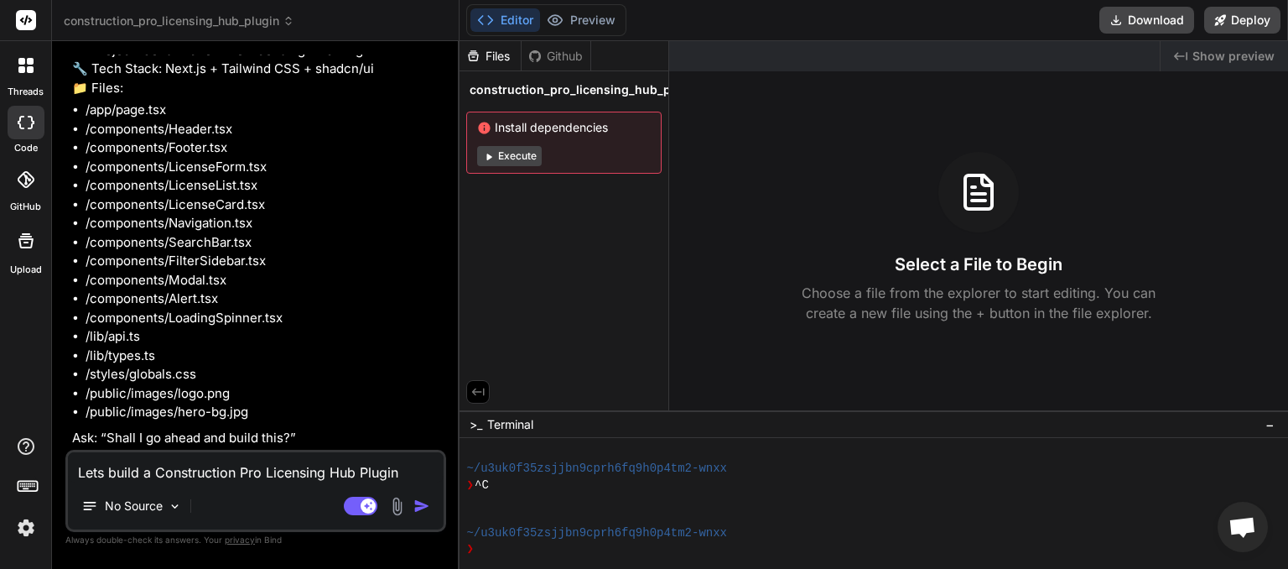
click at [216, 480] on textarea "Lets build a Construction Pro Licensing Hub Plugin" at bounding box center [256, 467] width 376 height 30
click at [159, 471] on textarea "Lets build a Construction Pro Licensing Hub Plugin" at bounding box center [256, 467] width 376 height 30
paste textarea "📦 Plugin Name: Construction Pro Licensing Hub 📁 Folder Name: construction-pro-l…"
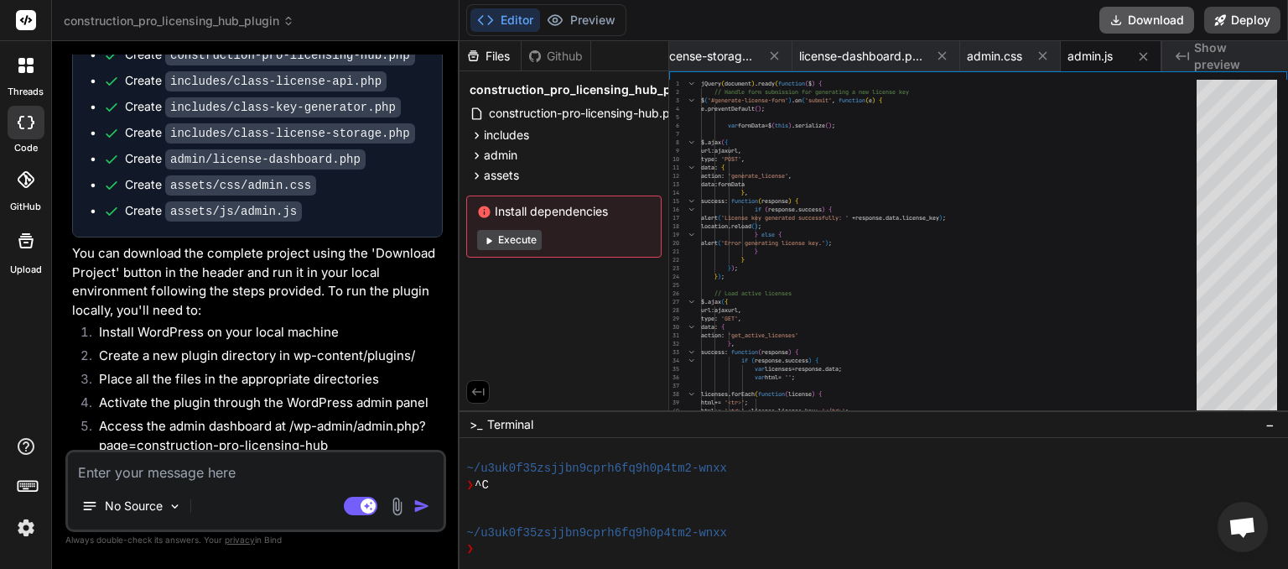
scroll to position [0, 541]
click at [1148, 24] on button "Download" at bounding box center [1146, 20] width 95 height 27
